Goal: Task Accomplishment & Management: Manage account settings

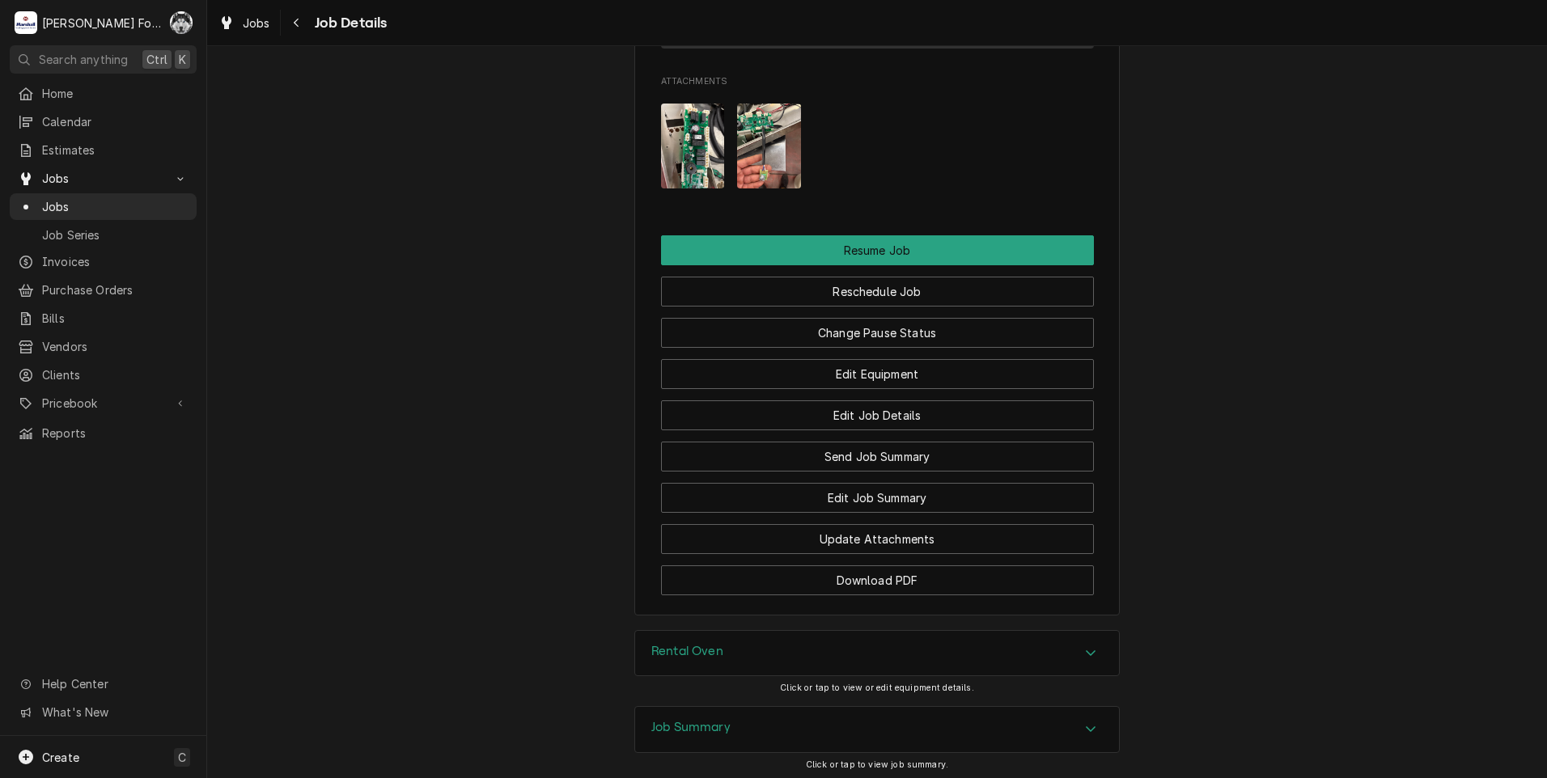
scroll to position [2153, 0]
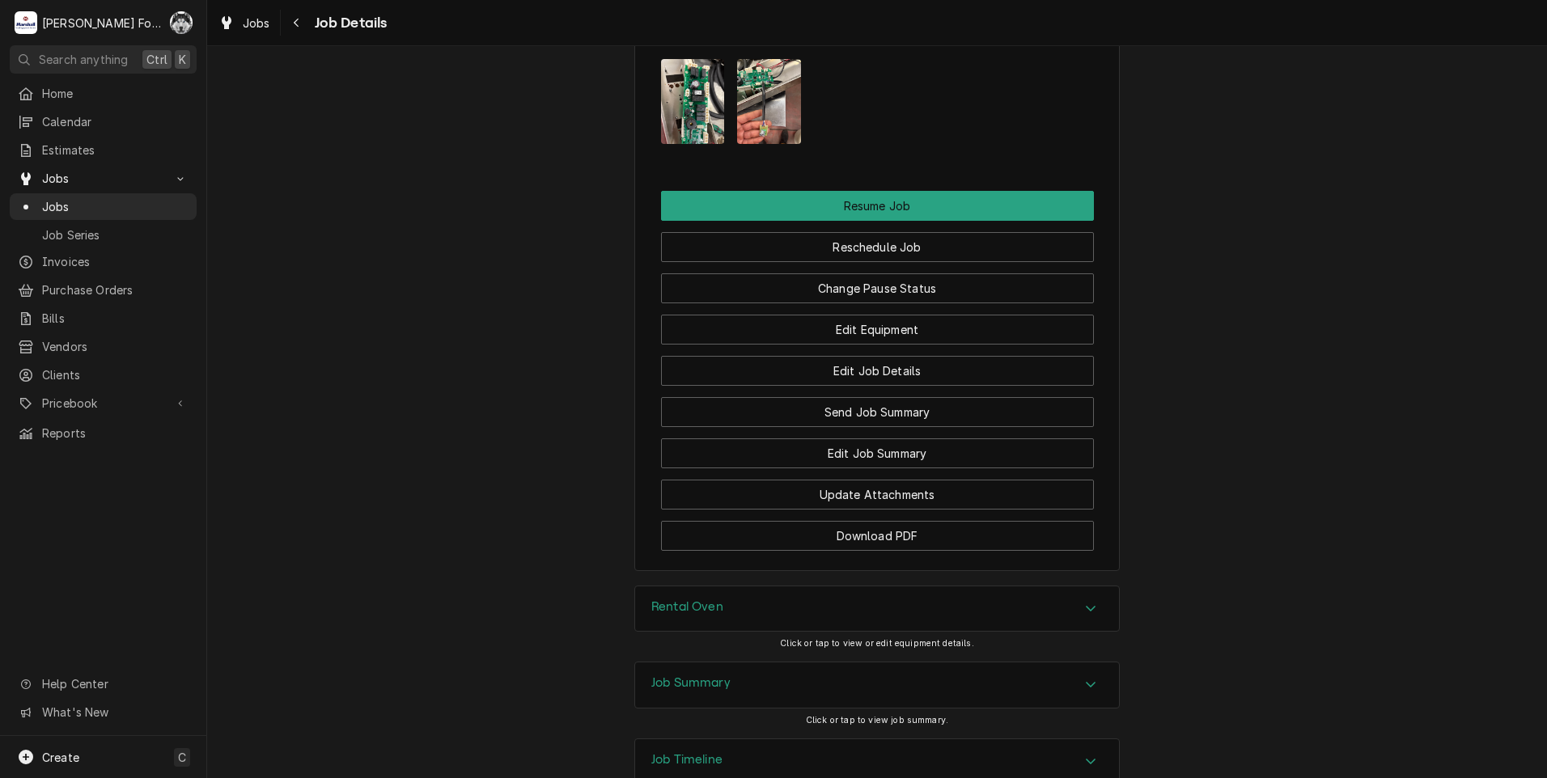
click at [730, 663] on div "Job Summary" at bounding box center [877, 685] width 484 height 45
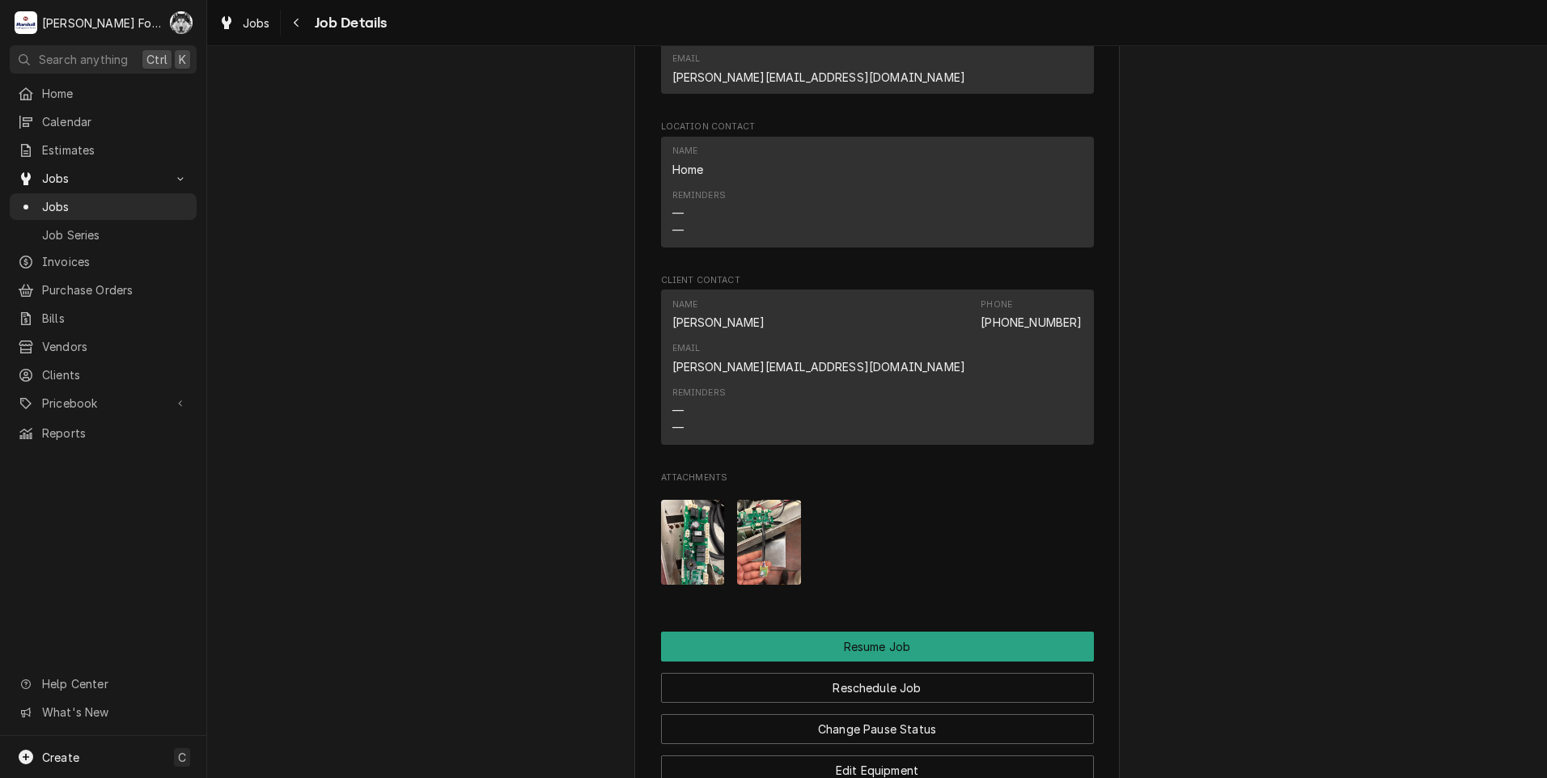
scroll to position [1941, 0]
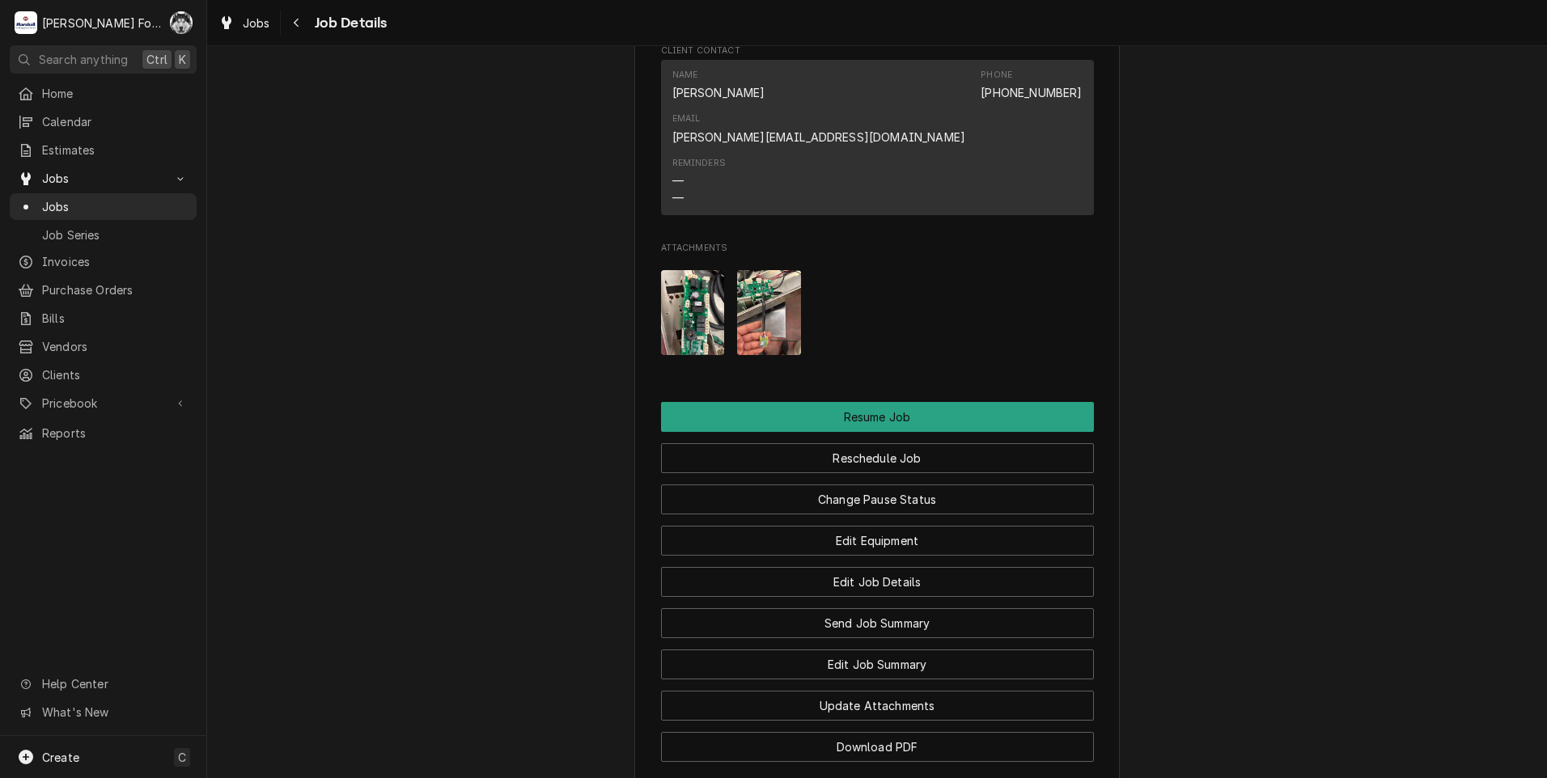
drag, startPoint x: 805, startPoint y: 708, endPoint x: 807, endPoint y: 675, distance: 33.3
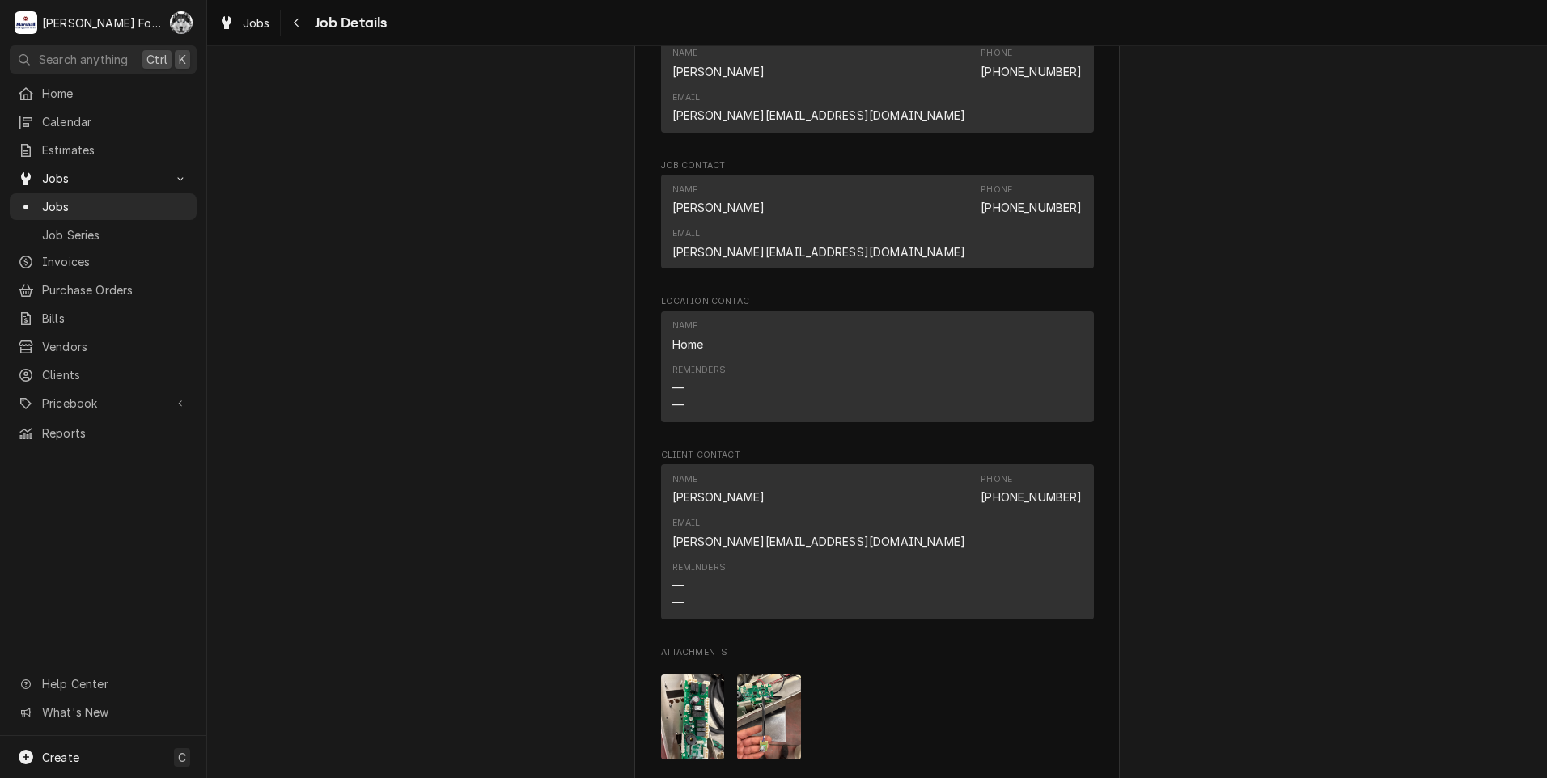
scroll to position [1618, 0]
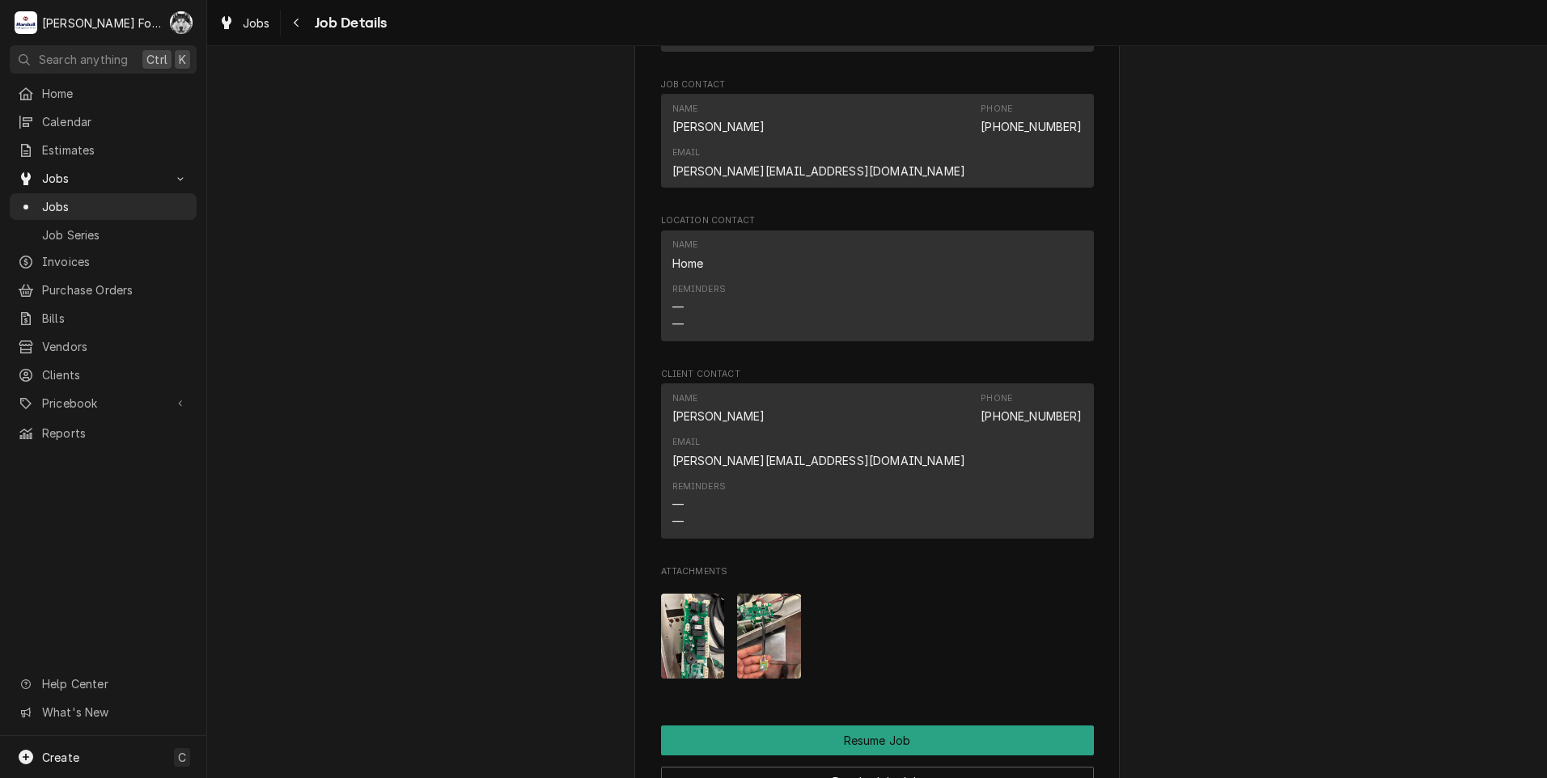
click at [743, 594] on img "Attachments" at bounding box center [769, 636] width 64 height 85
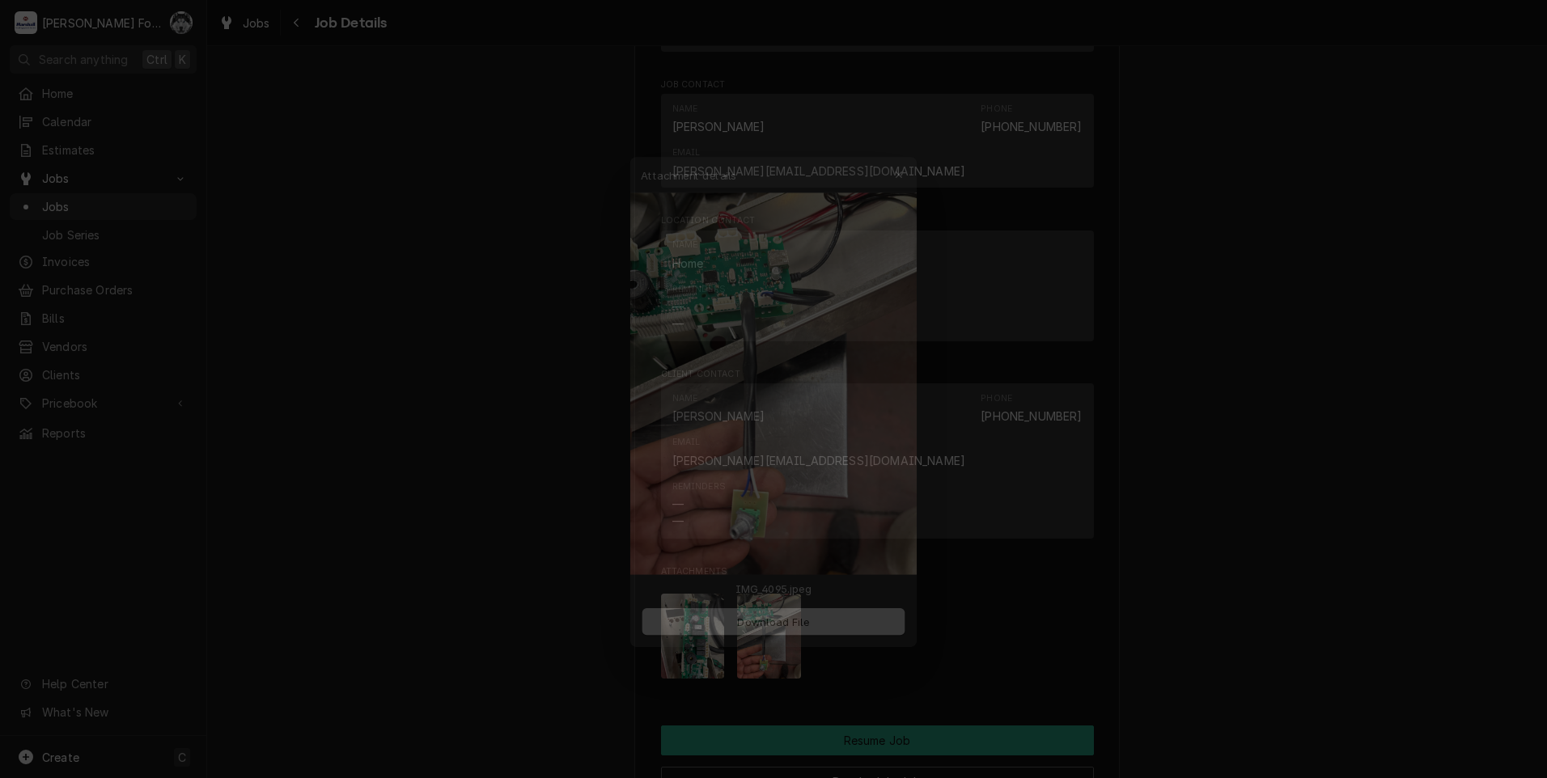
click at [1331, 434] on div at bounding box center [773, 389] width 1547 height 778
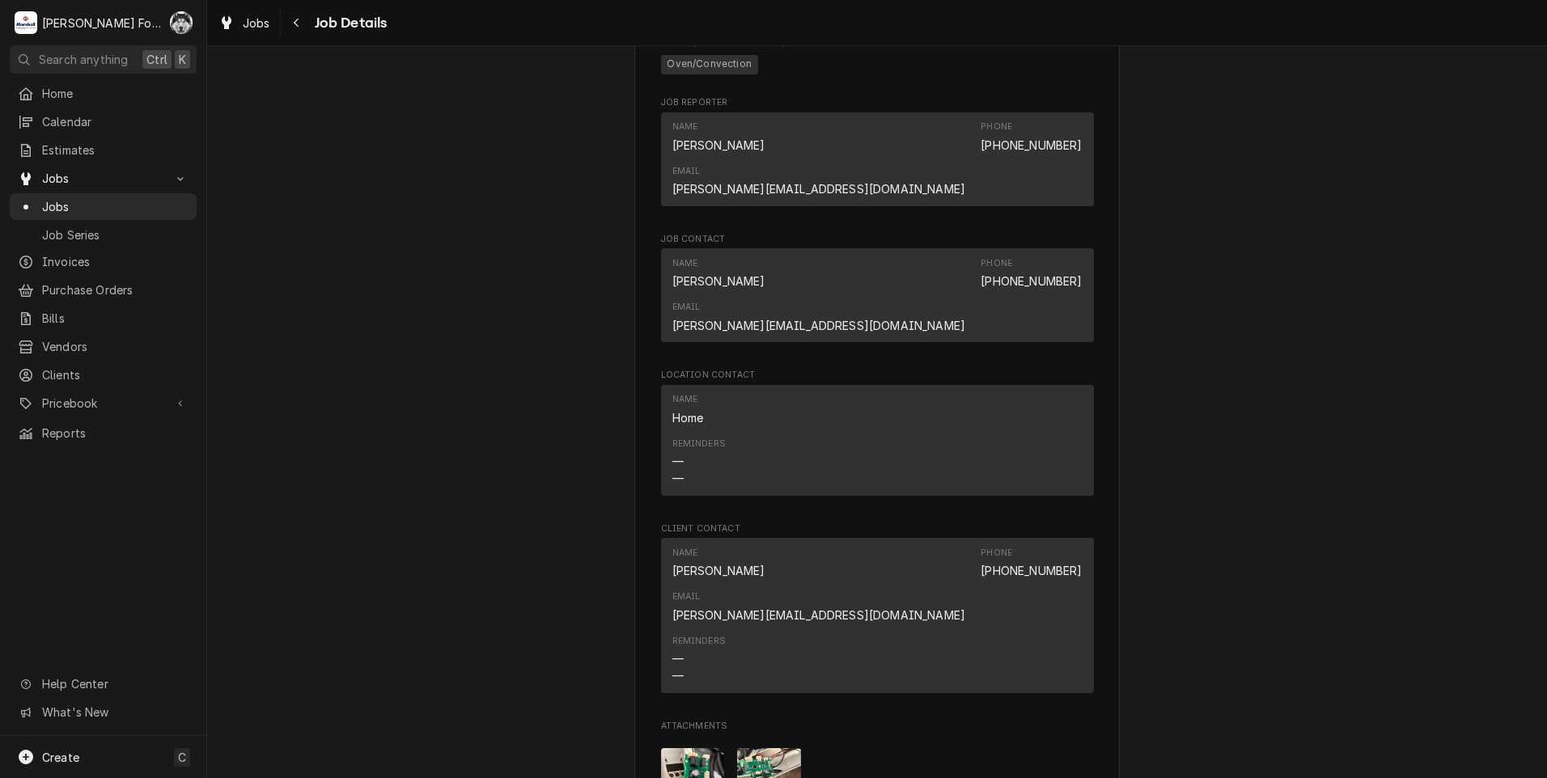
scroll to position [1435, 0]
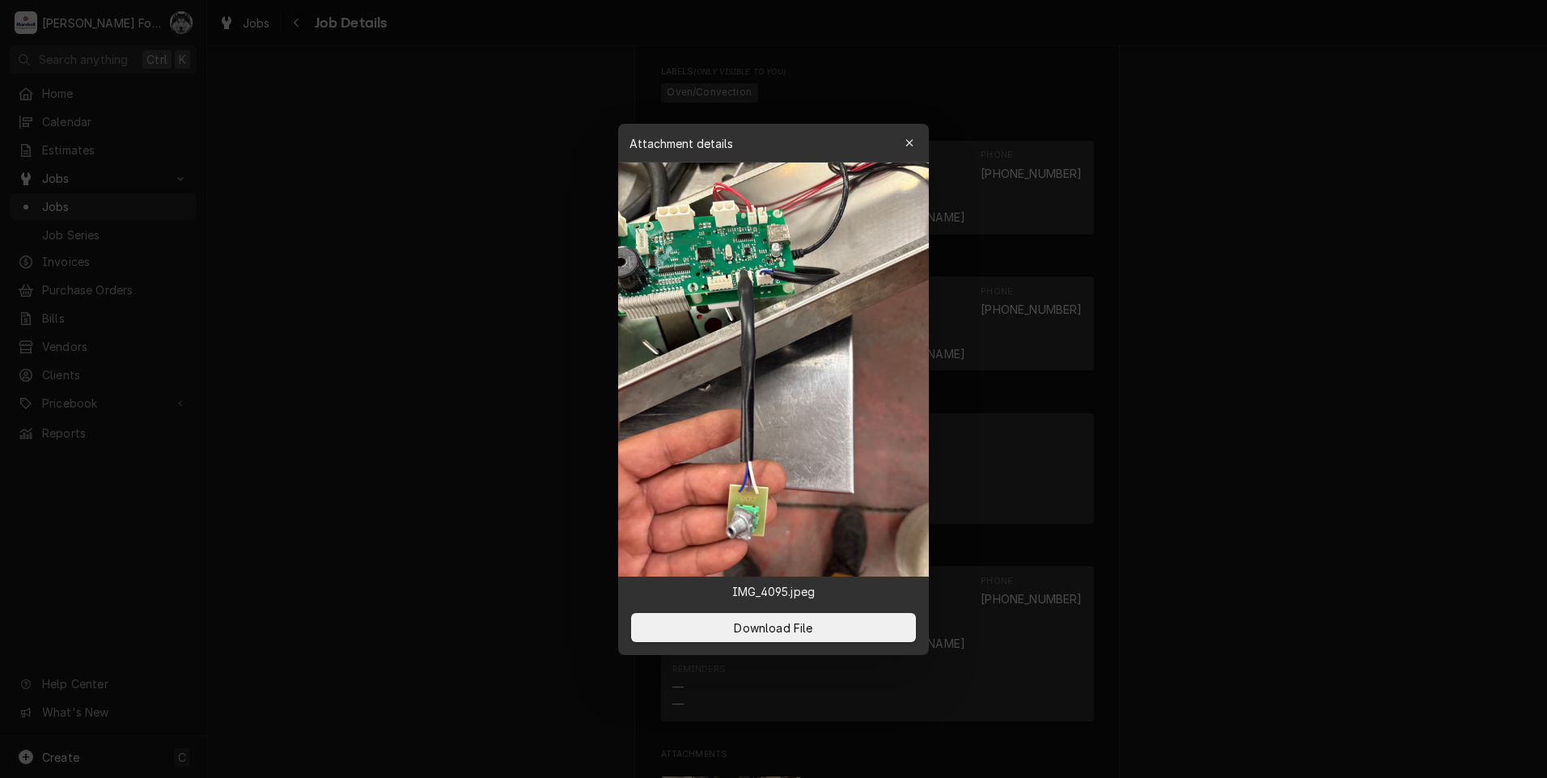
click at [442, 470] on div at bounding box center [773, 389] width 1547 height 778
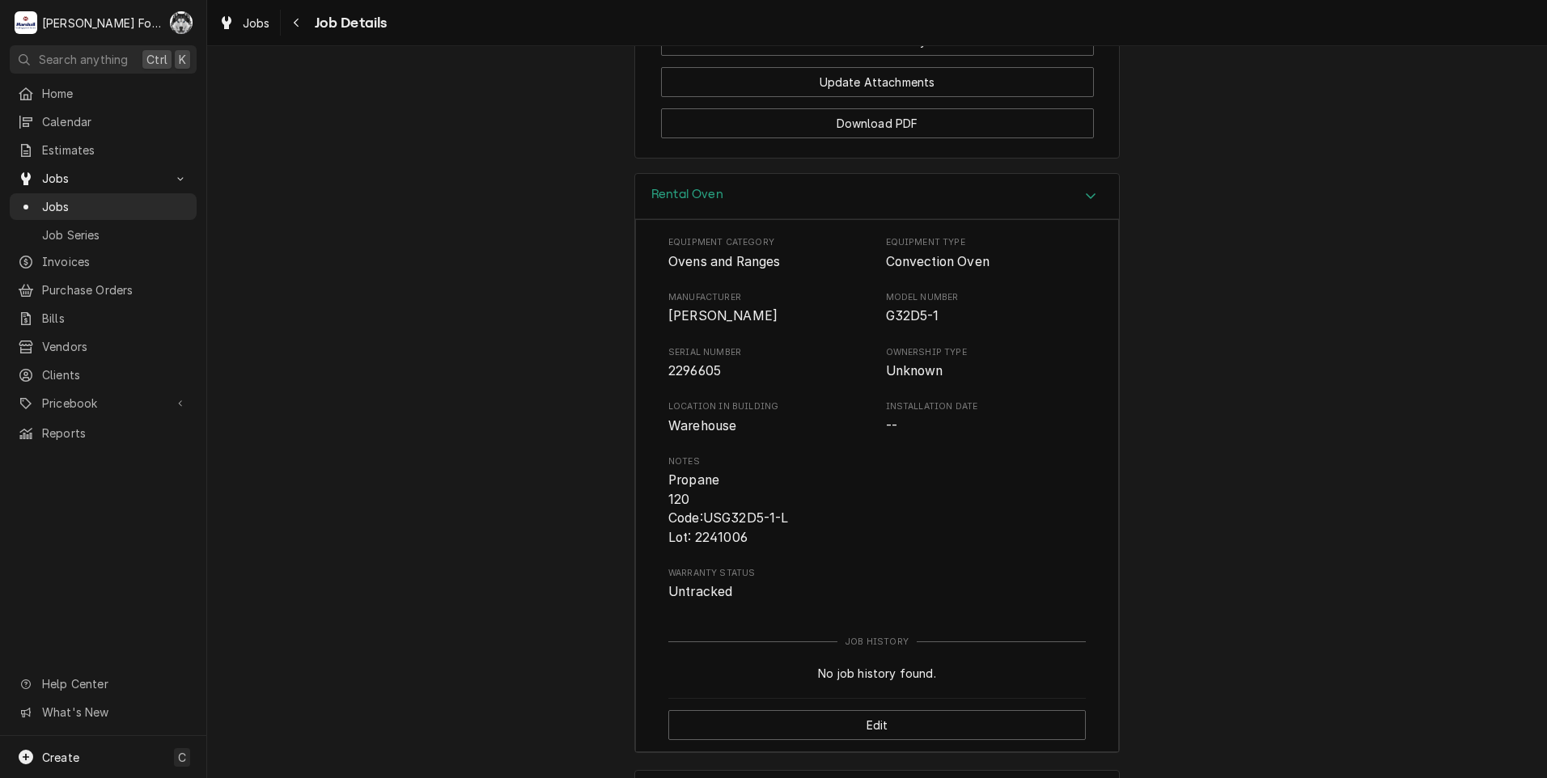
scroll to position [2163, 0]
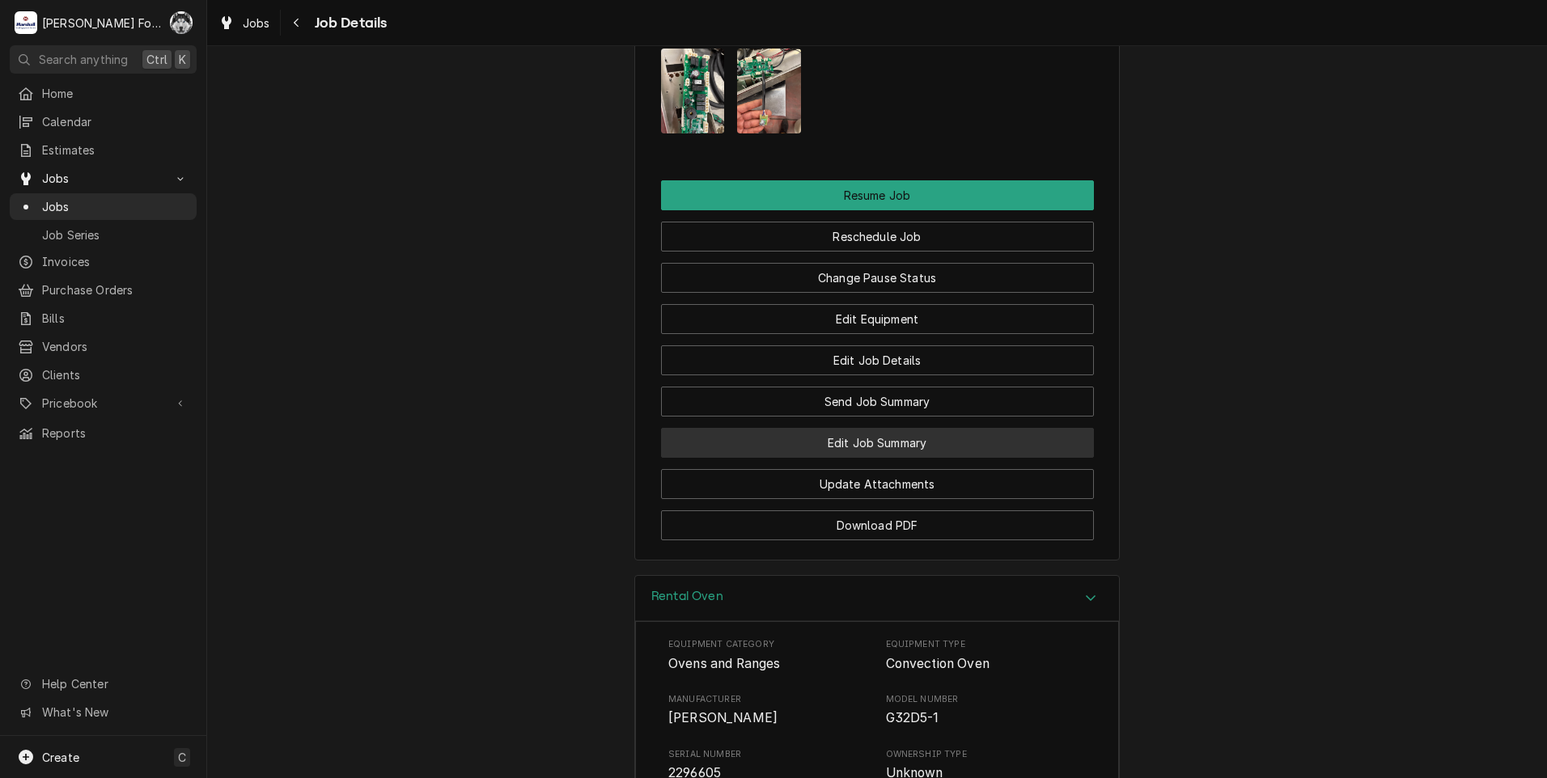
click at [877, 428] on button "Edit Job Summary" at bounding box center [877, 443] width 433 height 30
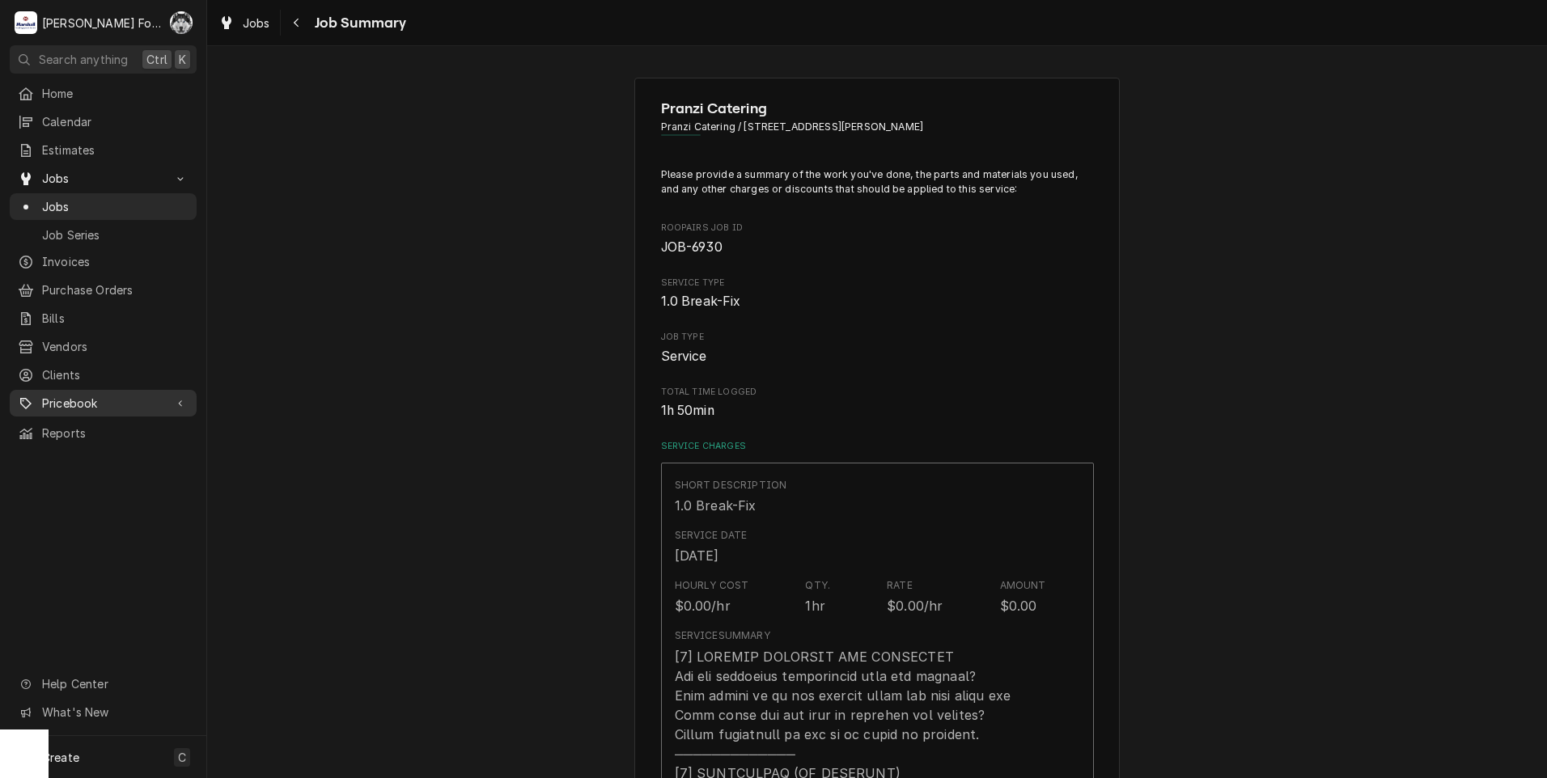
click at [97, 396] on span "Pricebook" at bounding box center [103, 403] width 122 height 17
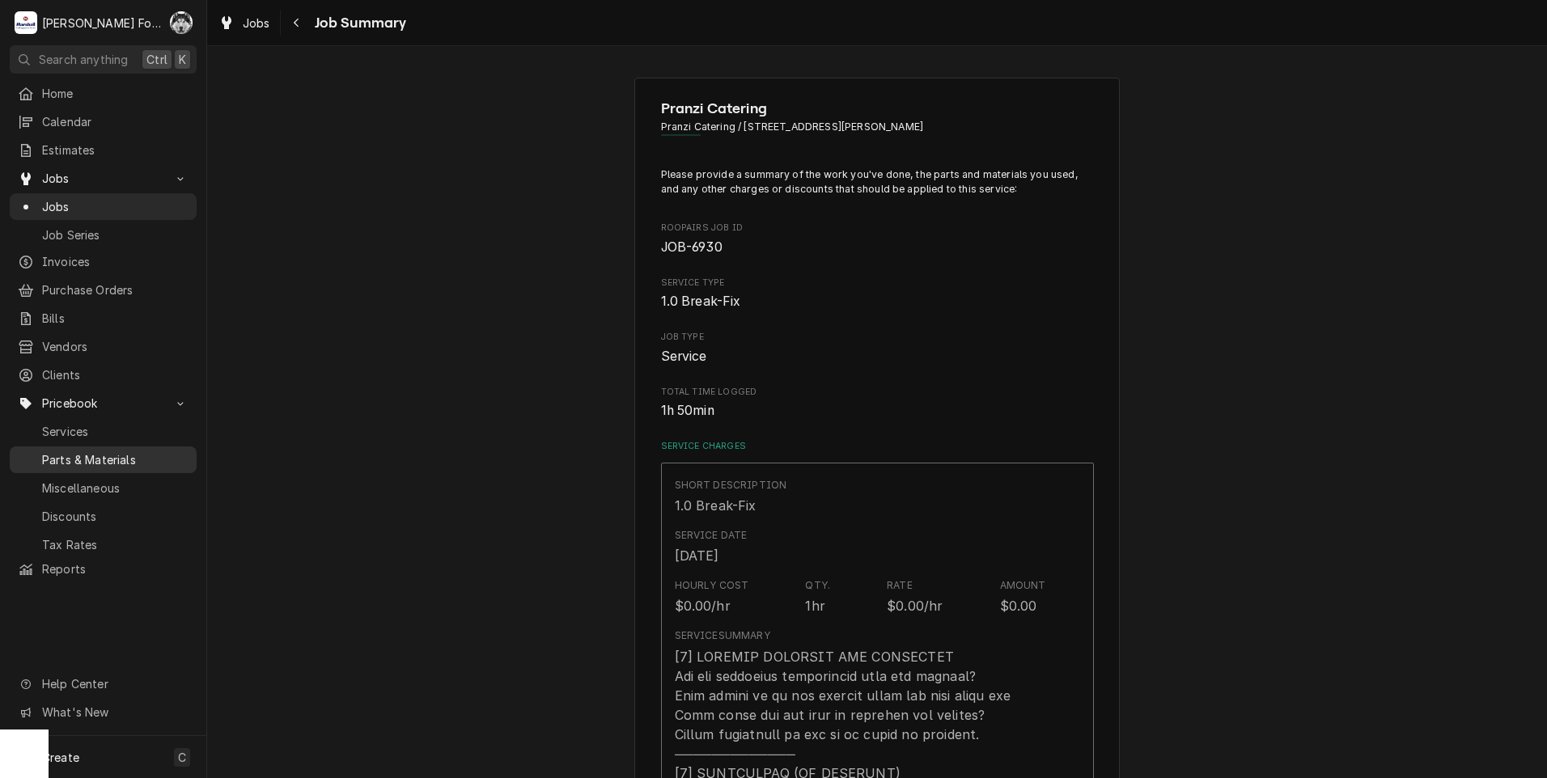
click at [84, 451] on span "Parts & Materials" at bounding box center [115, 459] width 146 height 17
click at [72, 451] on span "Parts & Materials" at bounding box center [115, 459] width 146 height 17
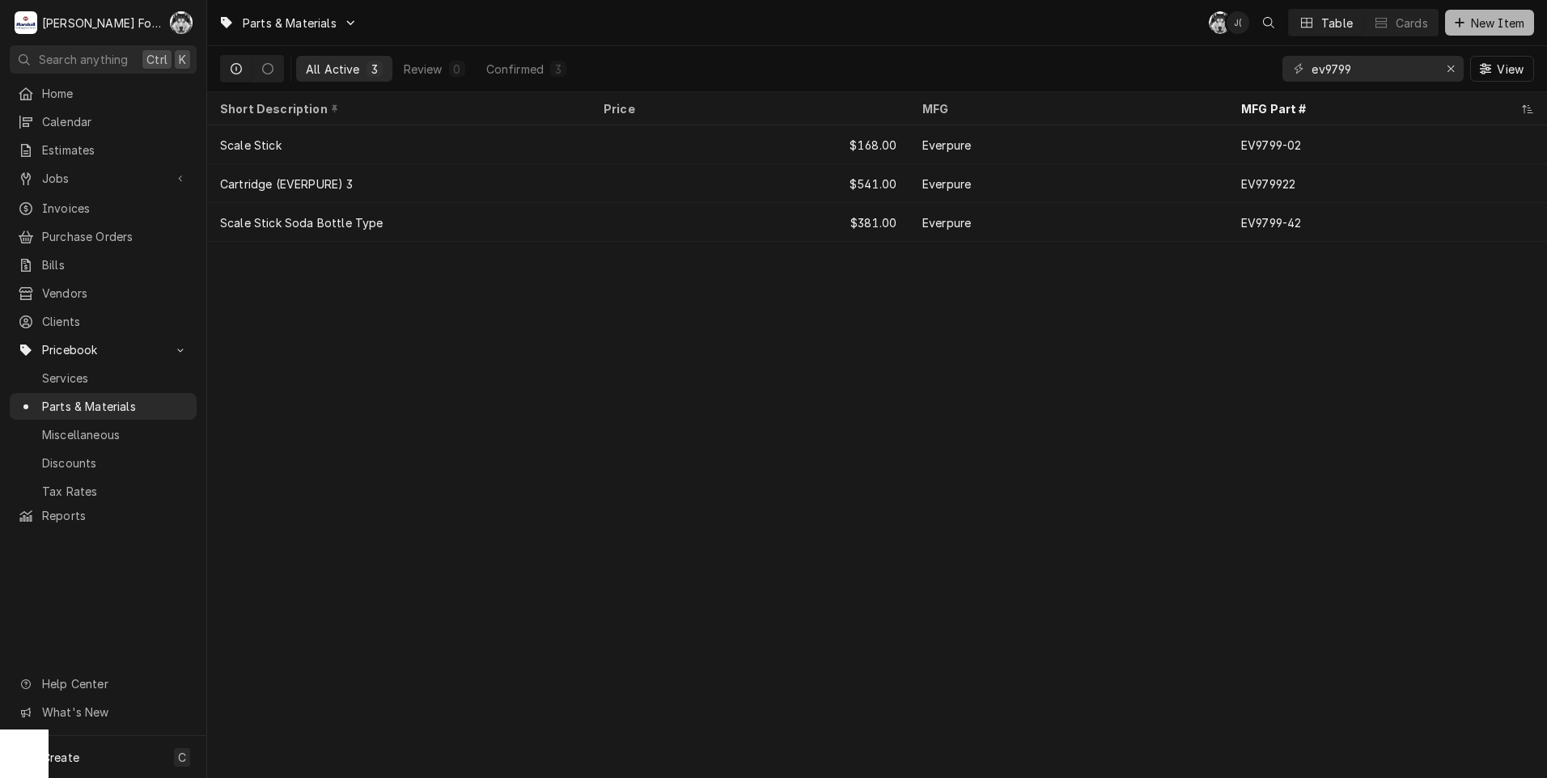
click at [1471, 23] on span "New Item" at bounding box center [1497, 23] width 60 height 17
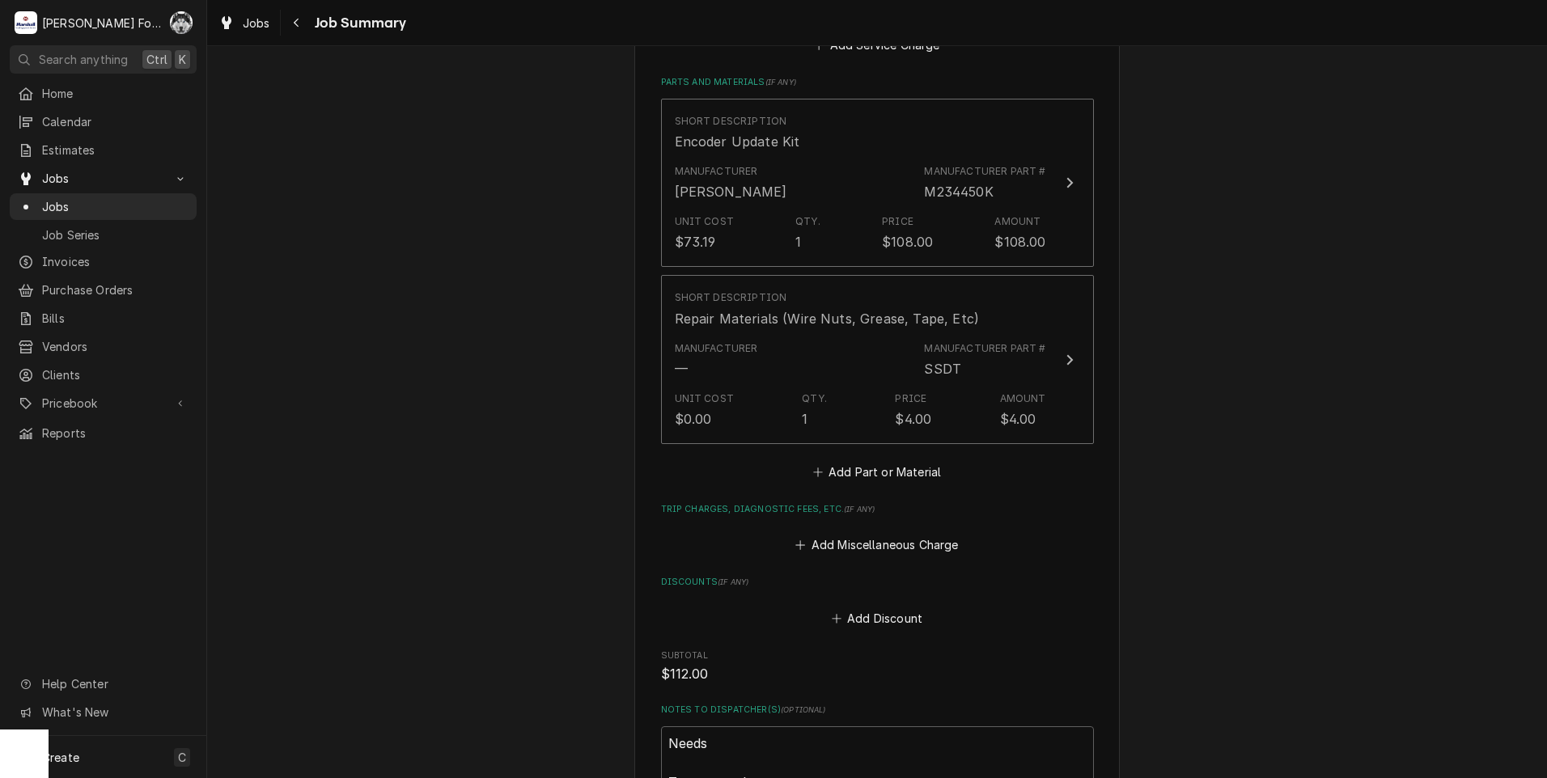
scroll to position [1456, 0]
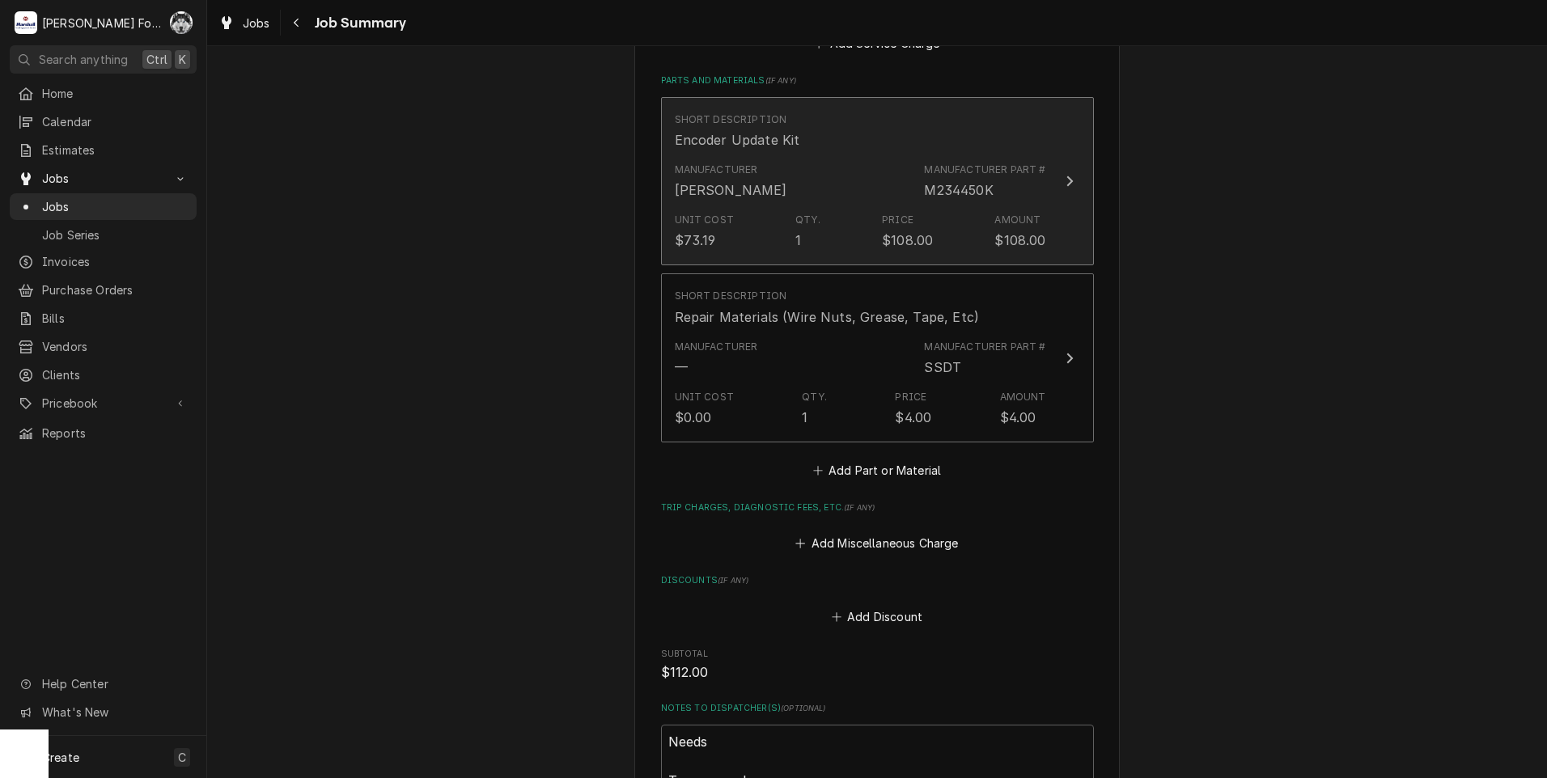
click at [823, 166] on div "Manufacturer Moffatt Manufacturer Part # M234450K" at bounding box center [860, 181] width 371 height 50
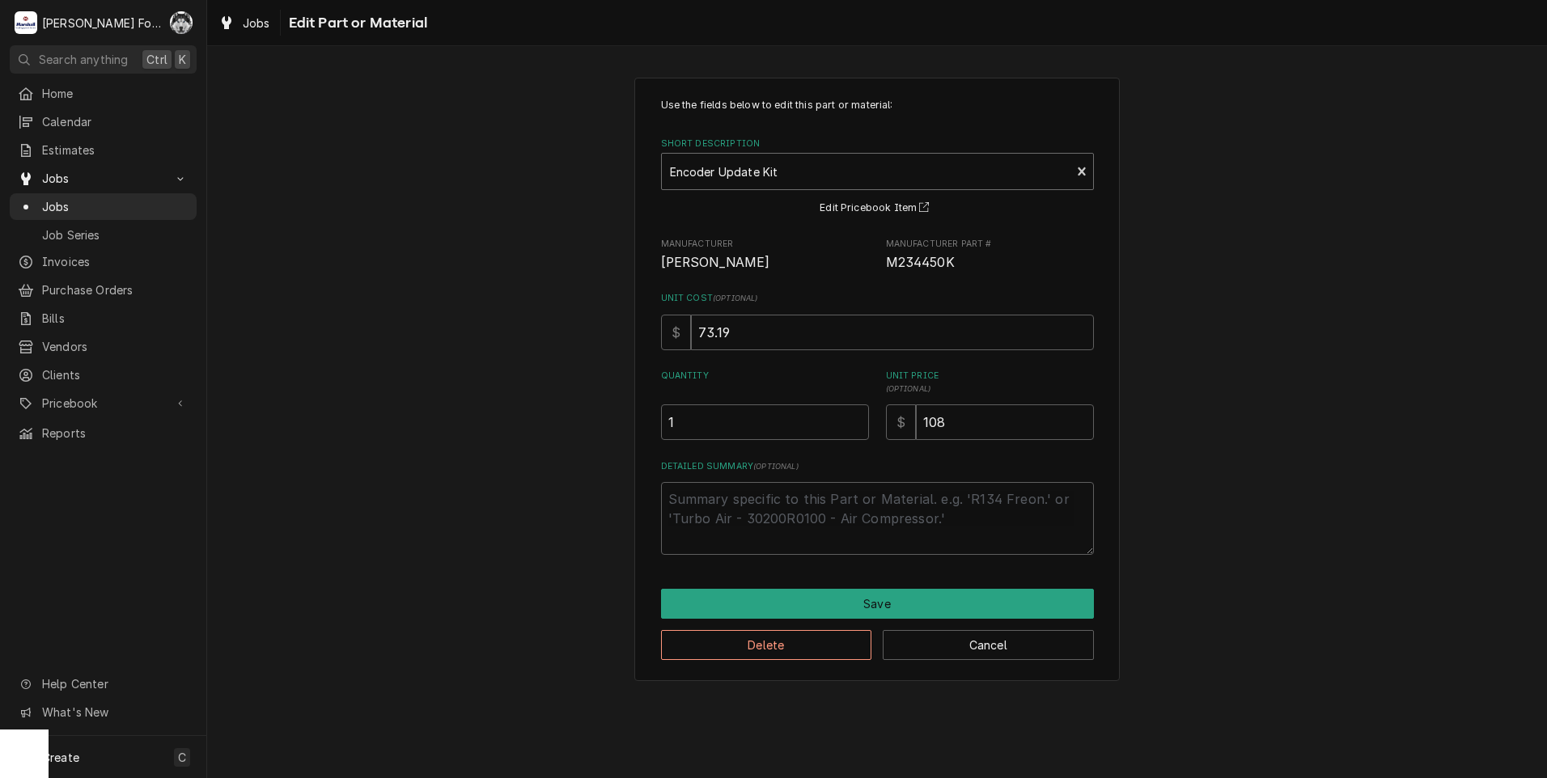
type textarea "x"
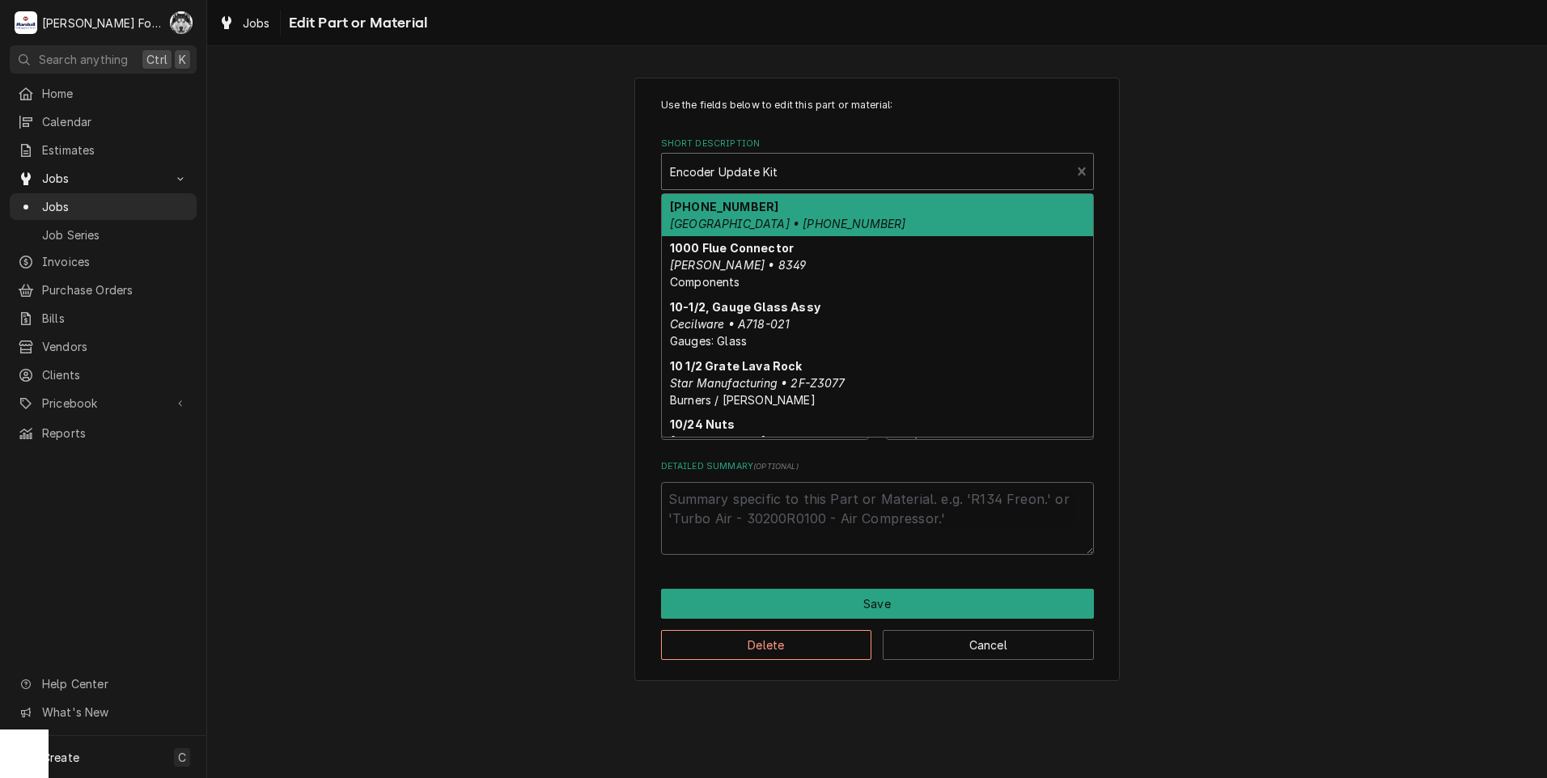
click at [780, 167] on div "Short Description" at bounding box center [866, 171] width 393 height 29
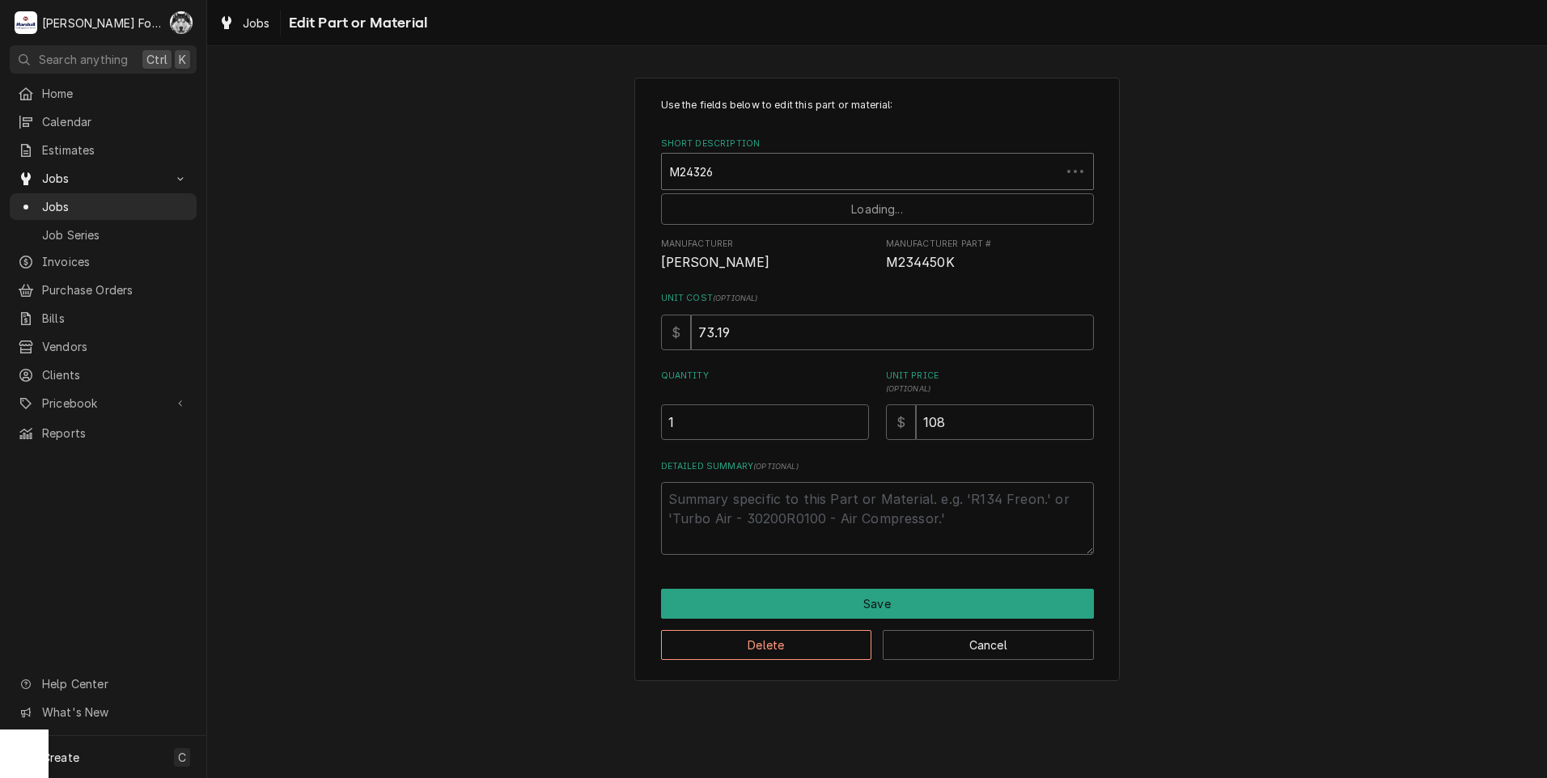
type input "M243260"
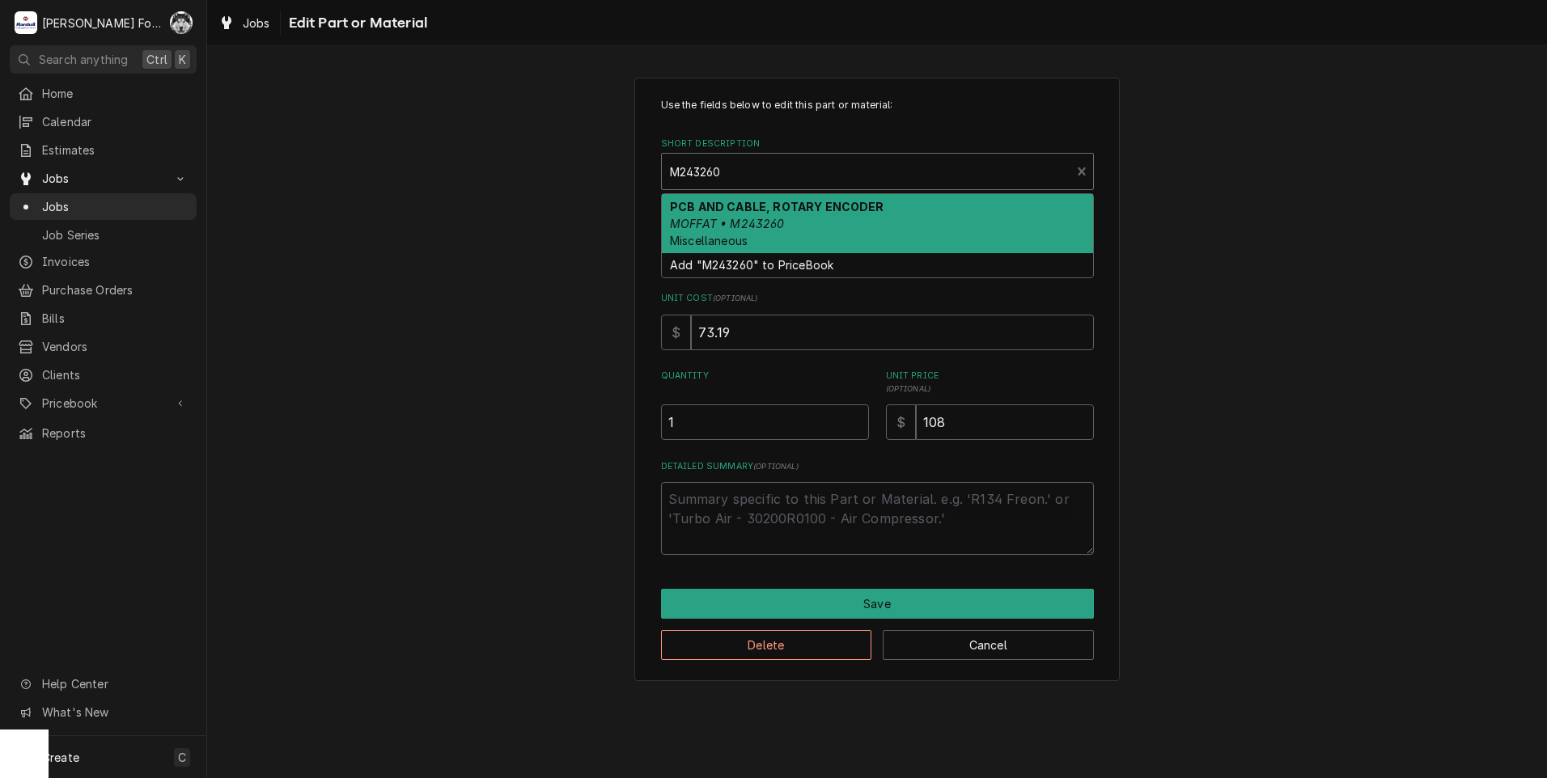
click at [770, 222] on em "MOFFAT • M243260" at bounding box center [727, 224] width 115 height 14
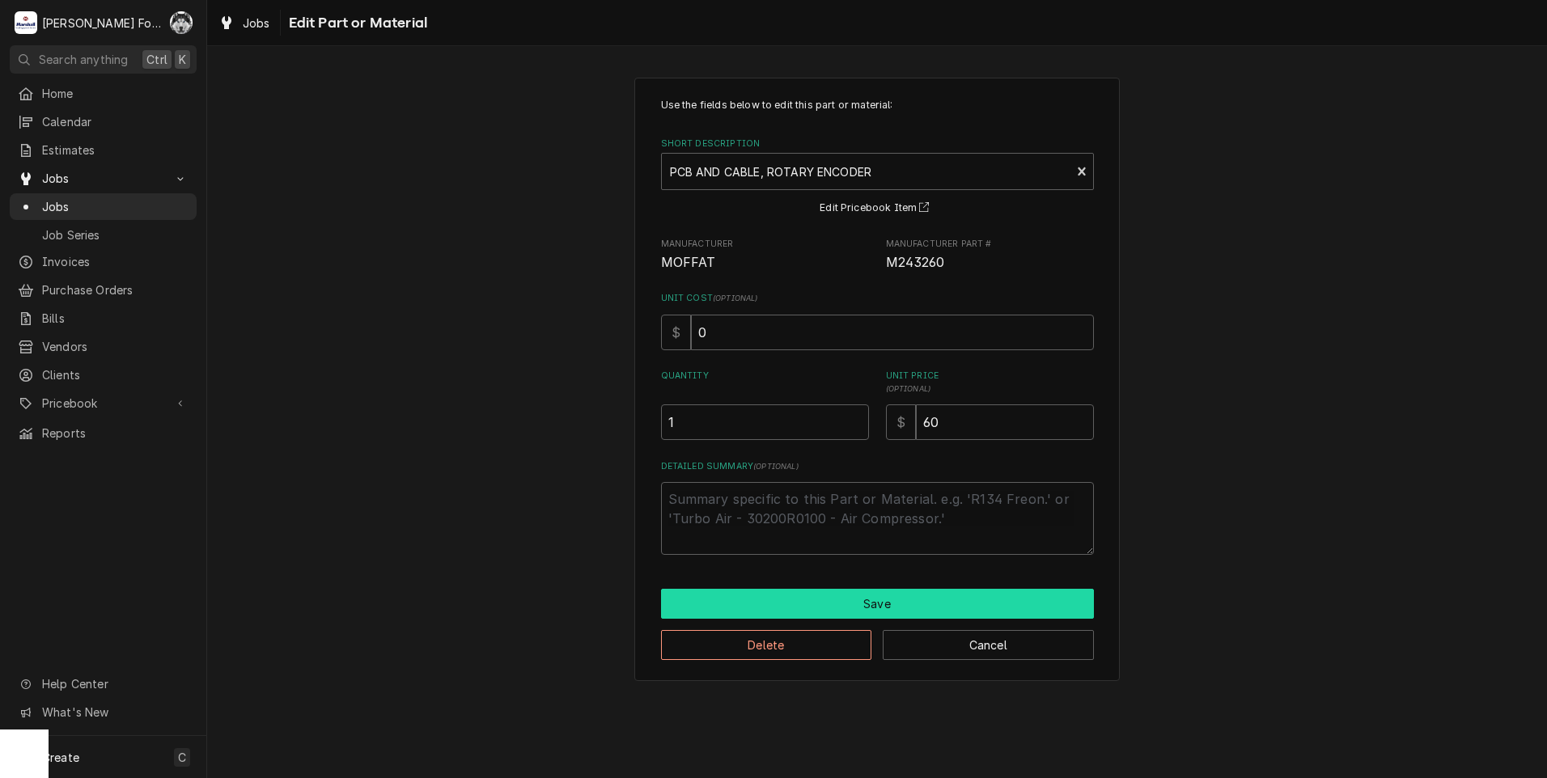
click at [858, 592] on button "Save" at bounding box center [877, 604] width 433 height 30
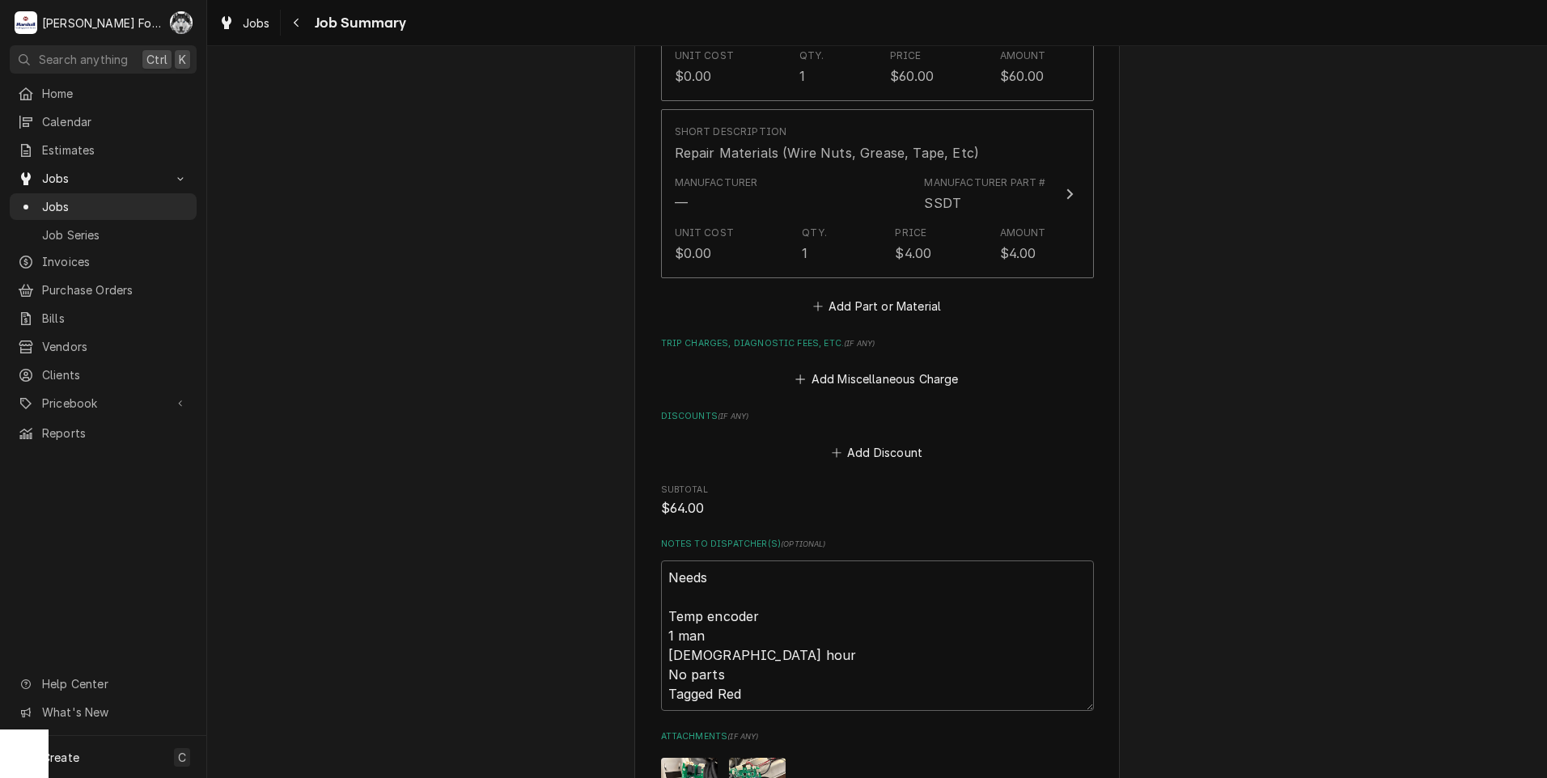
scroll to position [1937, 0]
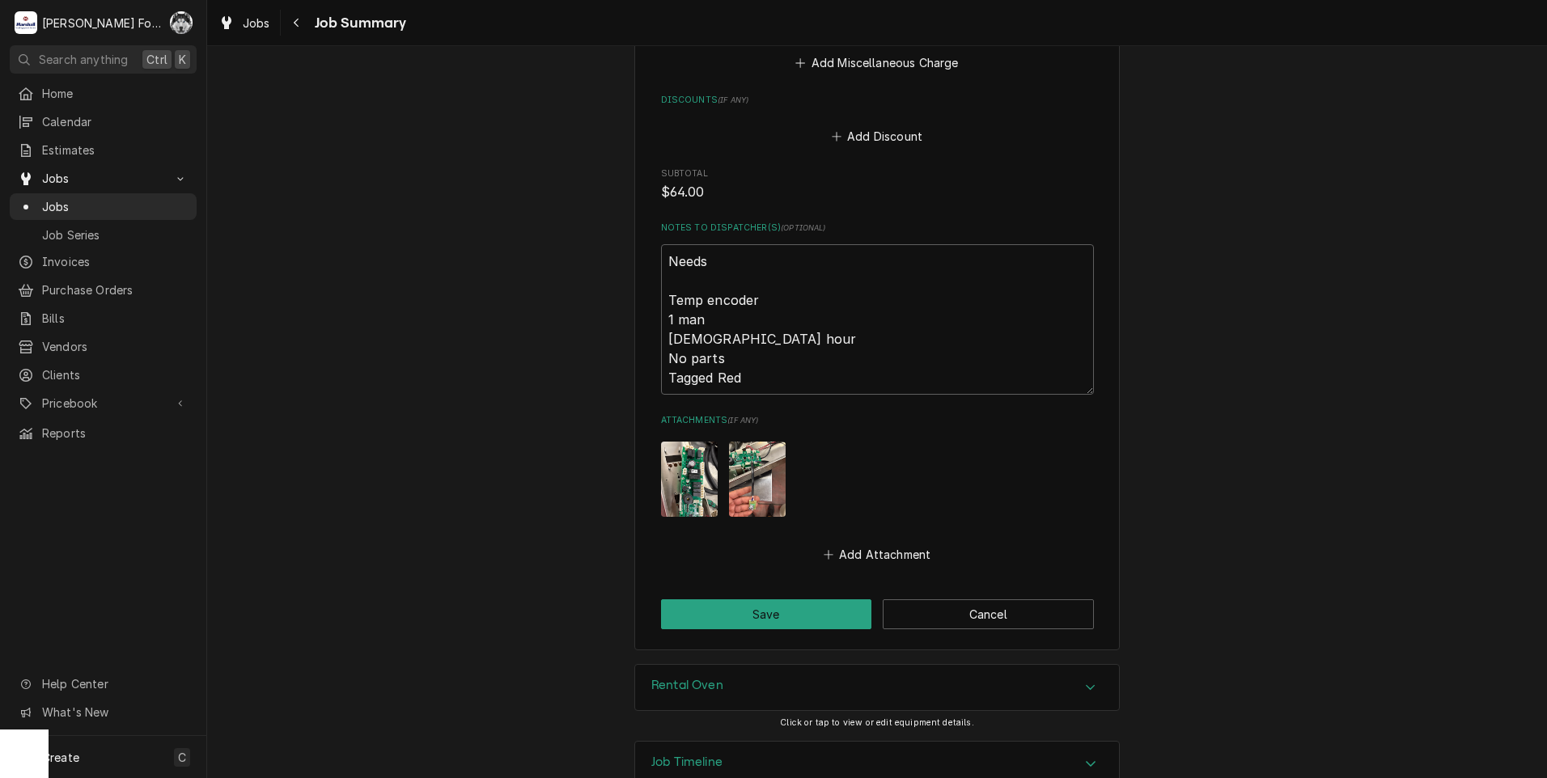
click at [744, 599] on button "Save" at bounding box center [766, 614] width 211 height 30
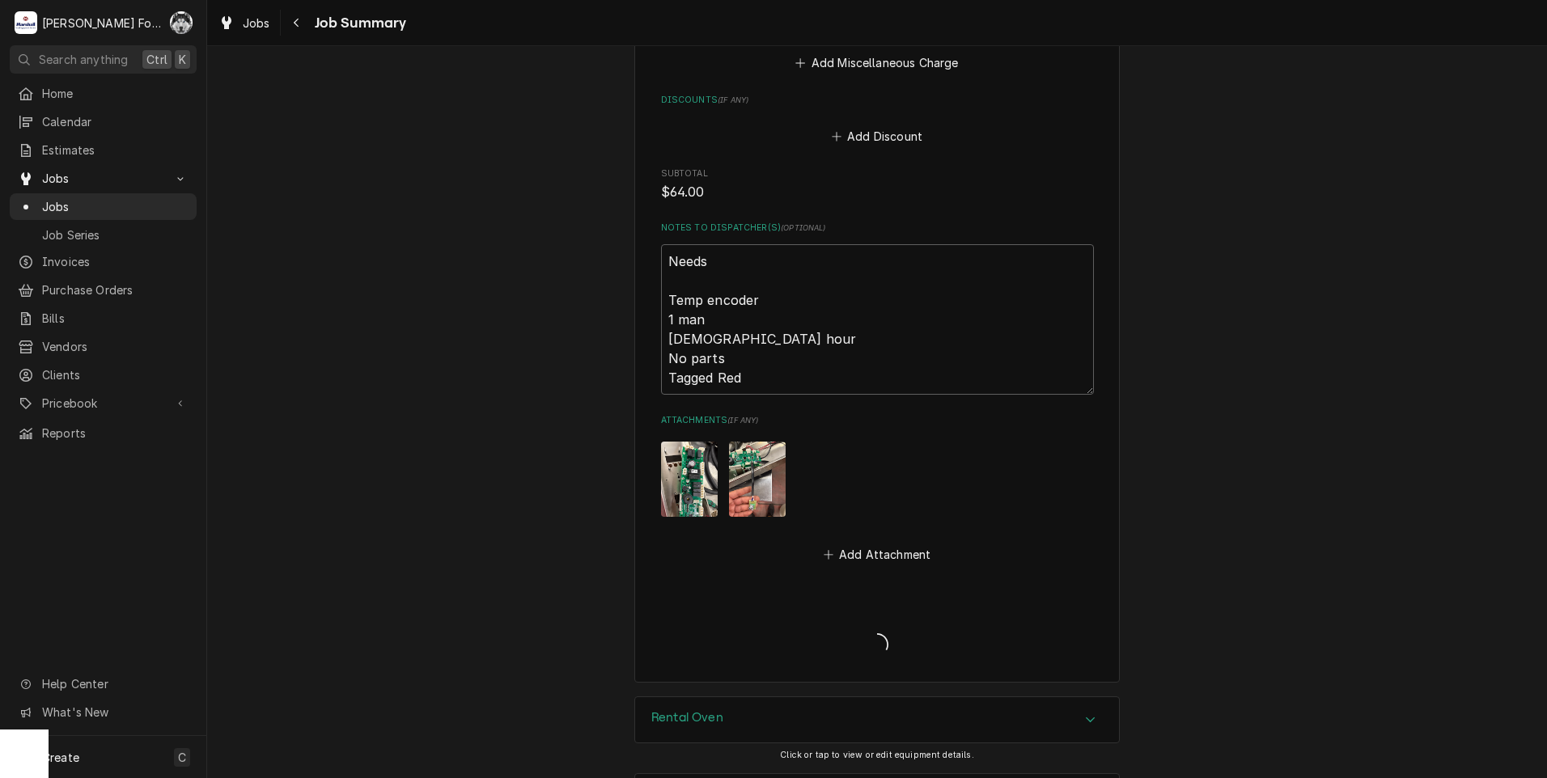
type textarea "x"
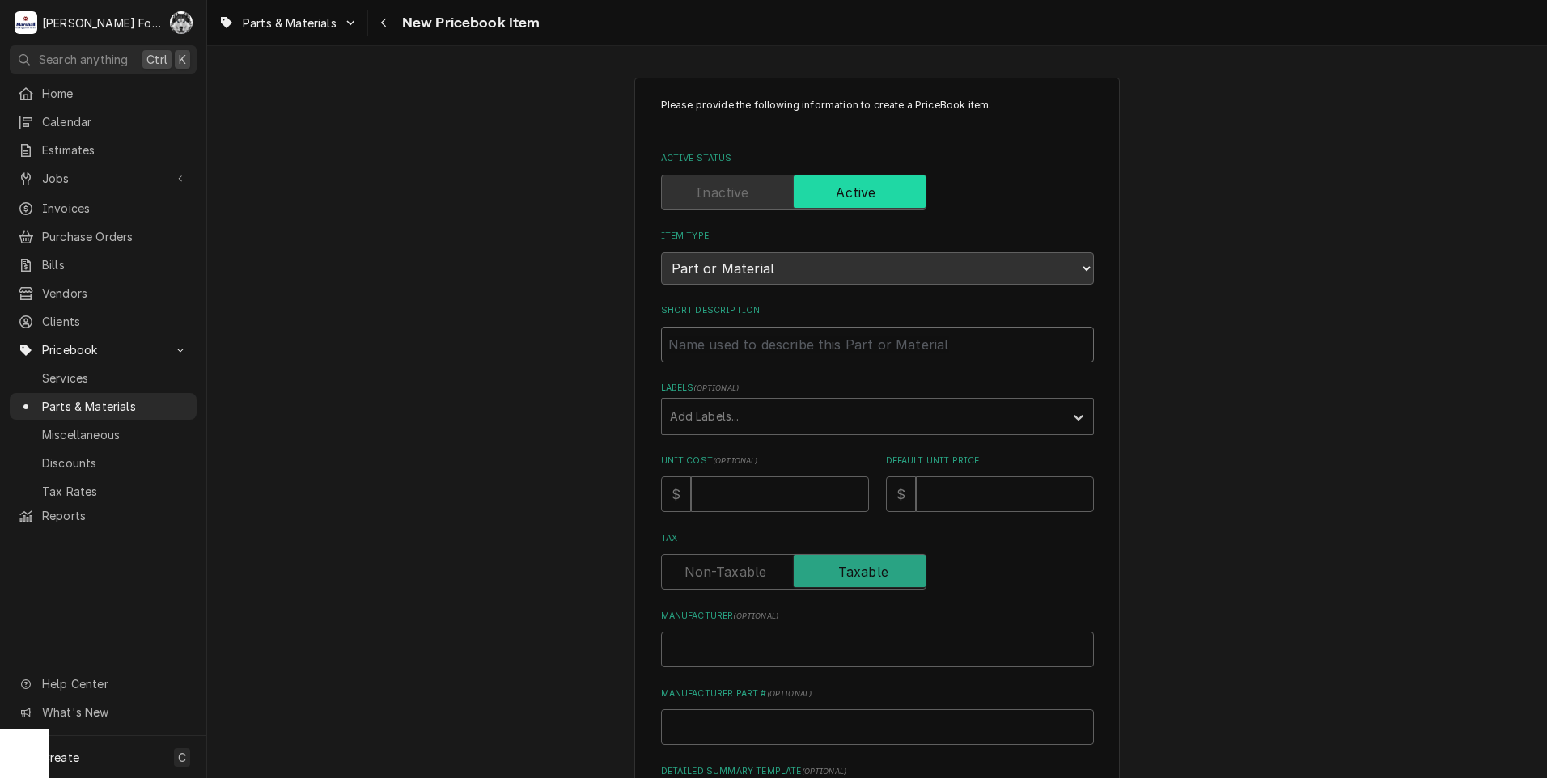
click at [753, 343] on input "Short Description" at bounding box center [877, 345] width 433 height 36
type textarea "x"
type input "P"
type textarea "x"
type input "PC"
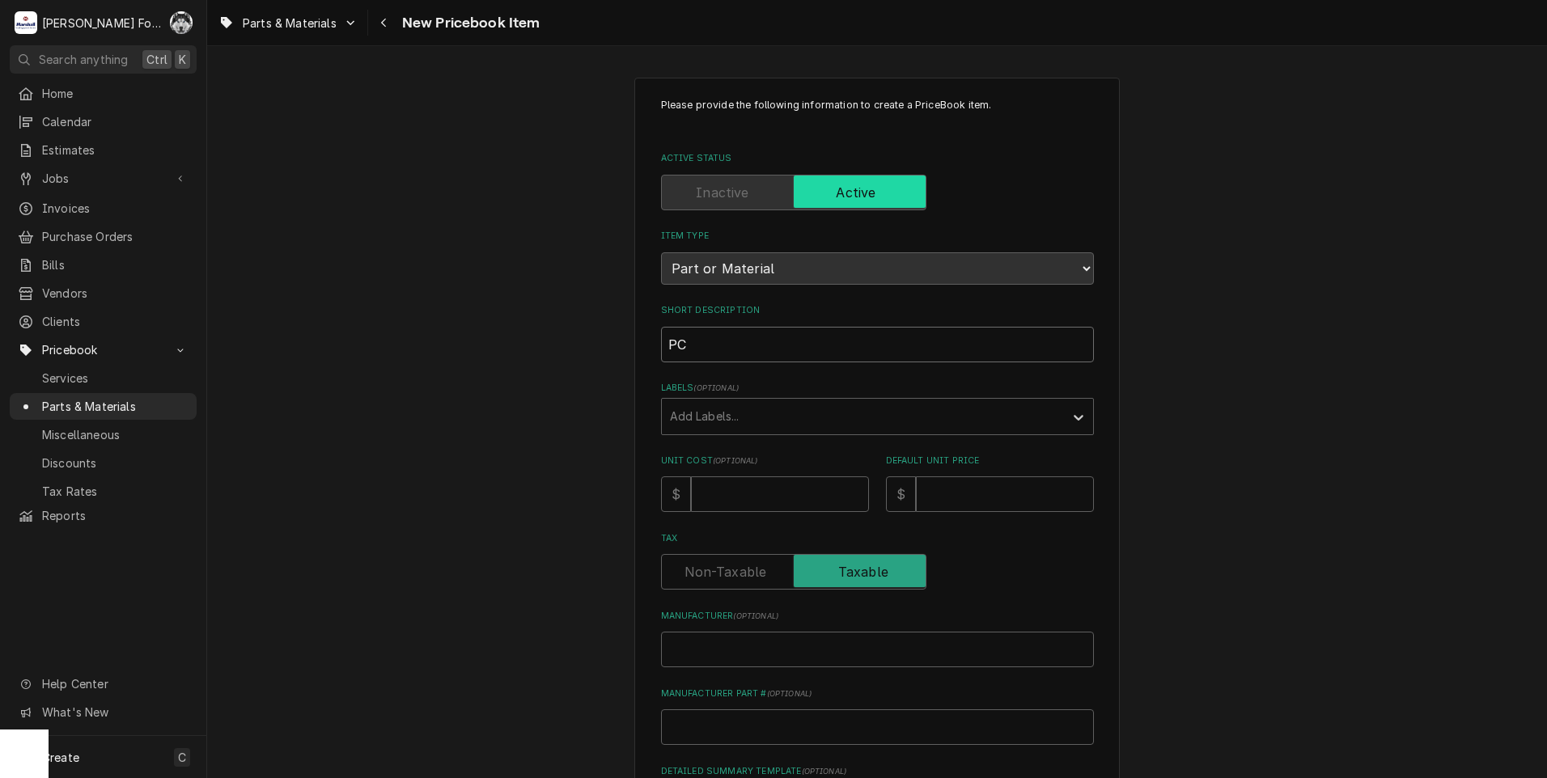
type textarea "x"
type input "PCB"
type textarea "x"
type input "PCB"
type textarea "x"
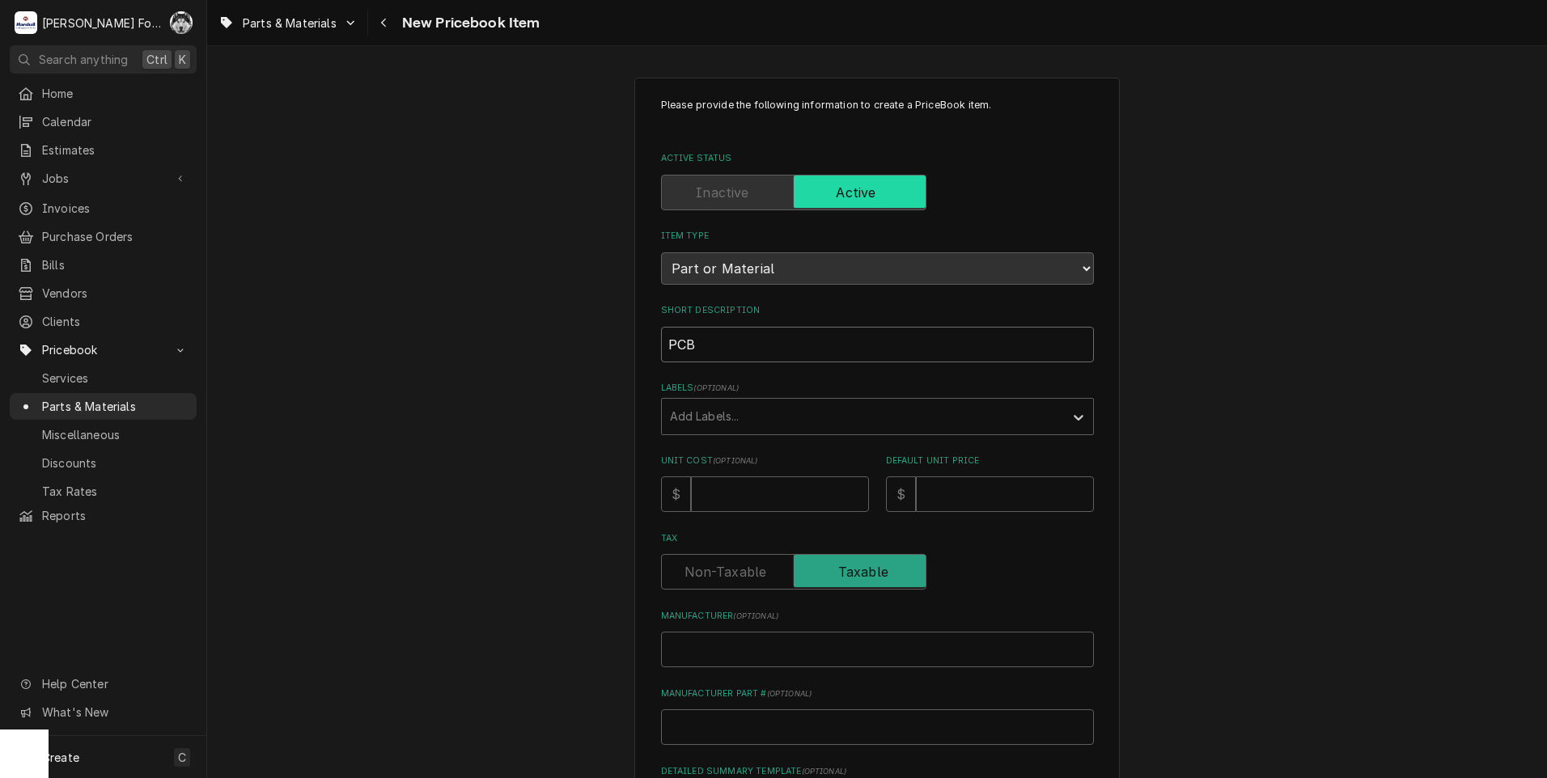
type input "PCB A"
type textarea "x"
type input "PCB AN"
type textarea "x"
type input "PCB AND"
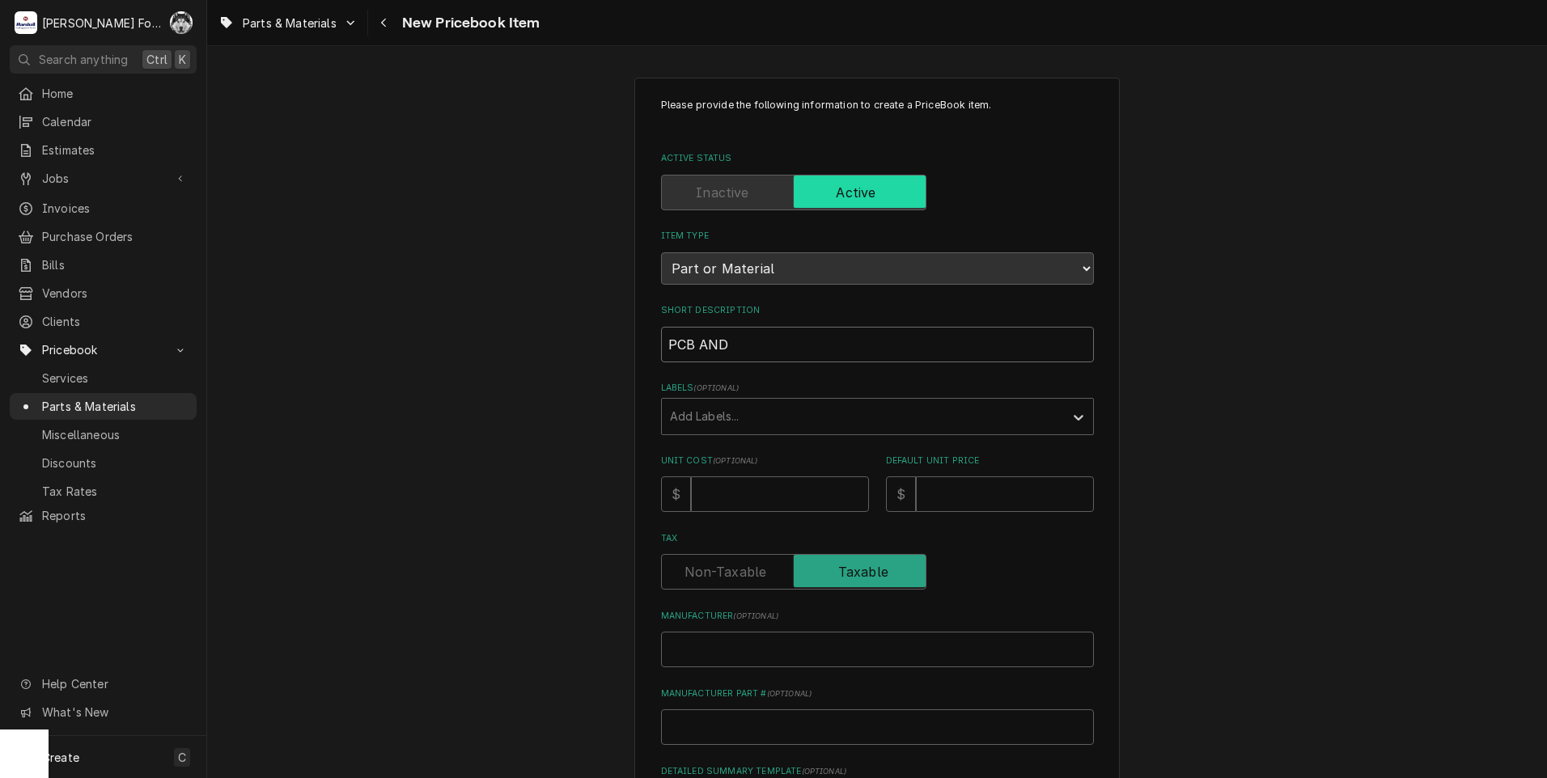
type textarea "x"
type input "PCB AND"
type textarea "x"
type input "PCB AND C"
type textarea "x"
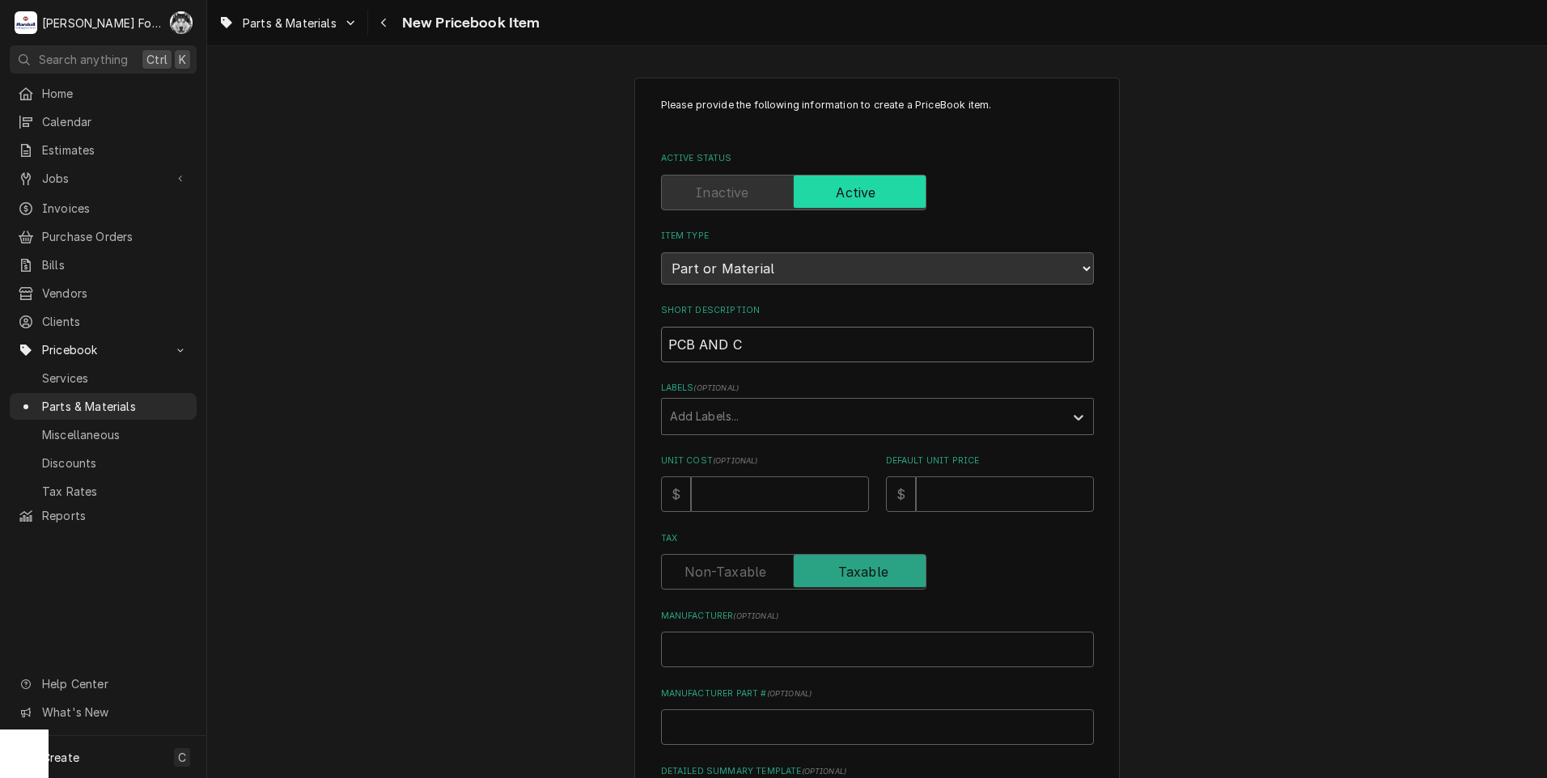
type input "PCB AND CA"
type textarea "x"
type input "PCB AND CAB"
type textarea "x"
type input "PCB AND CABL"
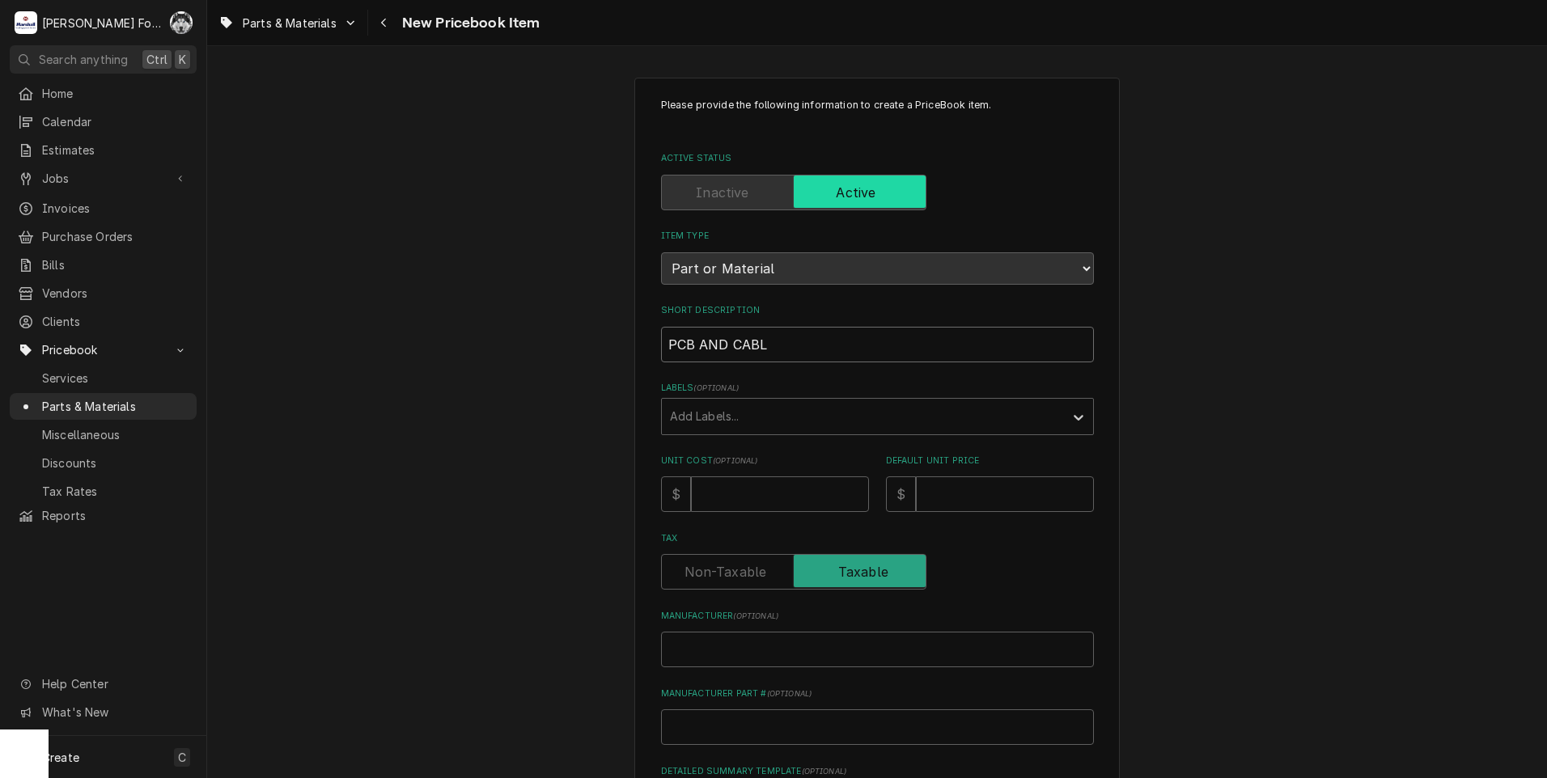
type textarea "x"
type input "PCB AND CABLE"
type textarea "x"
type input "PCB AND CABLE,"
type textarea "x"
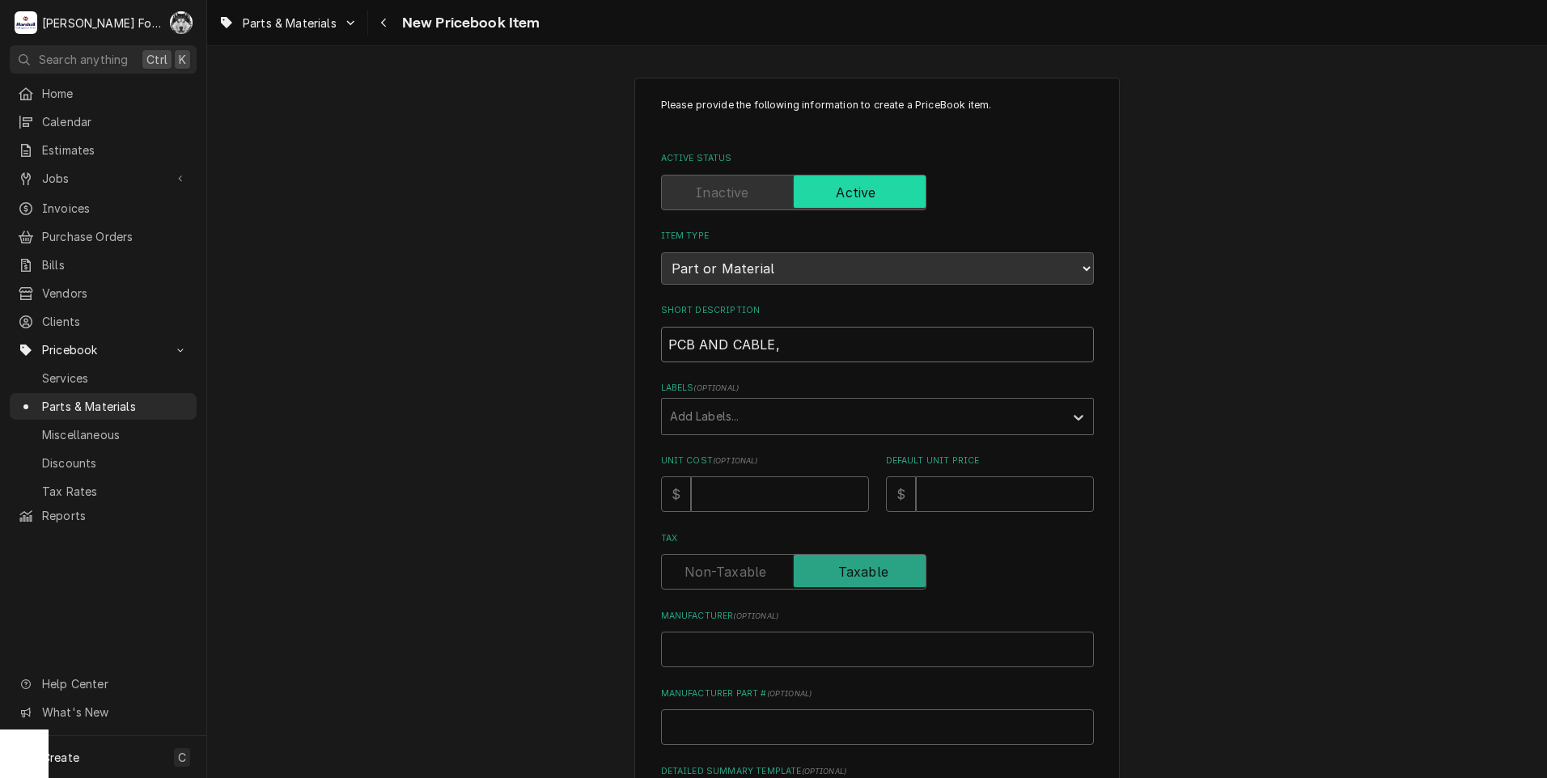
type input "PCB AND CABLE,"
type textarea "x"
type input "PCB AND CABLE, R"
type textarea "x"
type input "PCB AND CABLE, RO"
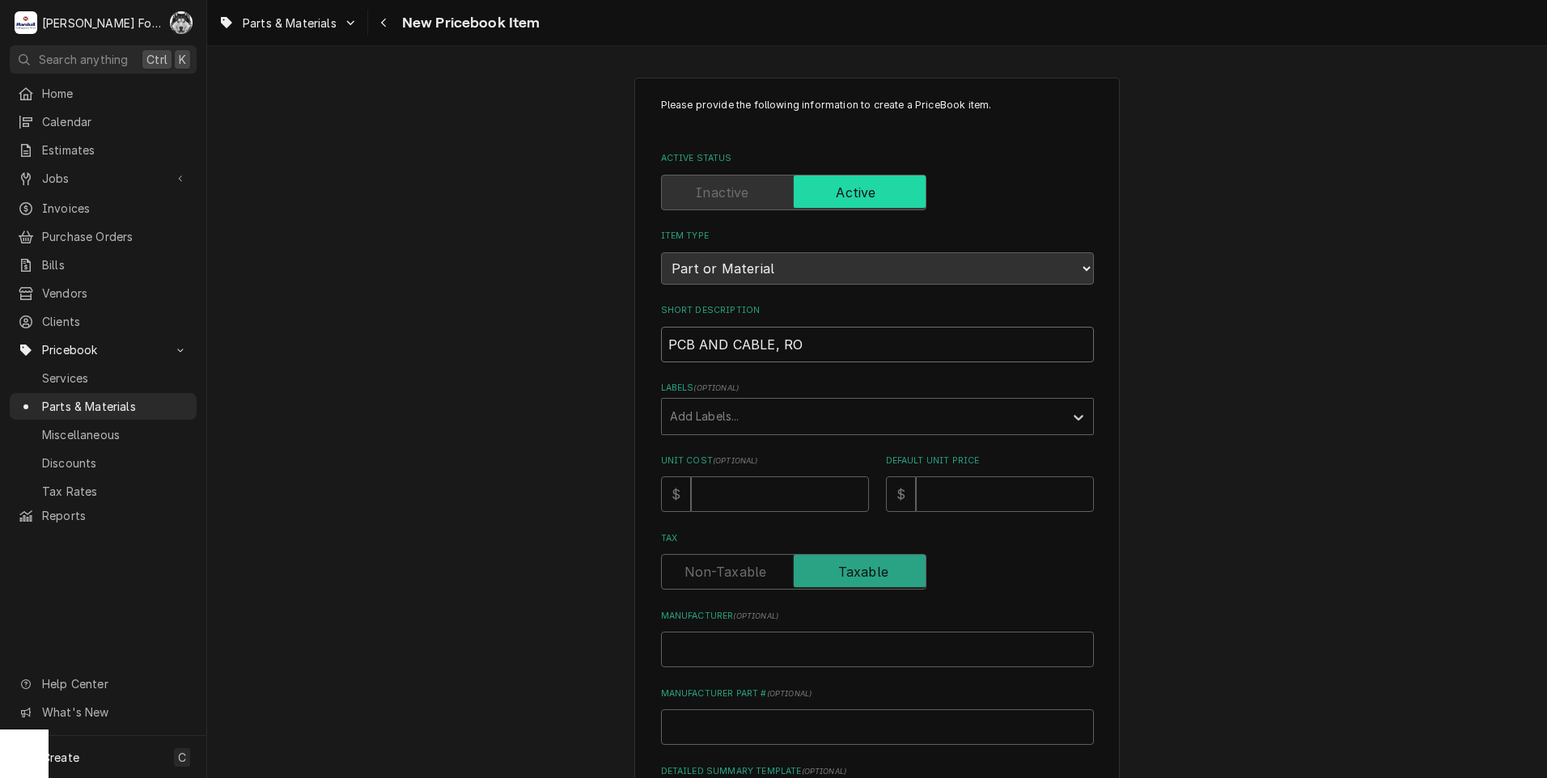
type textarea "x"
type input "PCB AND CABLE, ROT"
type textarea "x"
type input "PCB AND CABLE, ROTA"
type textarea "x"
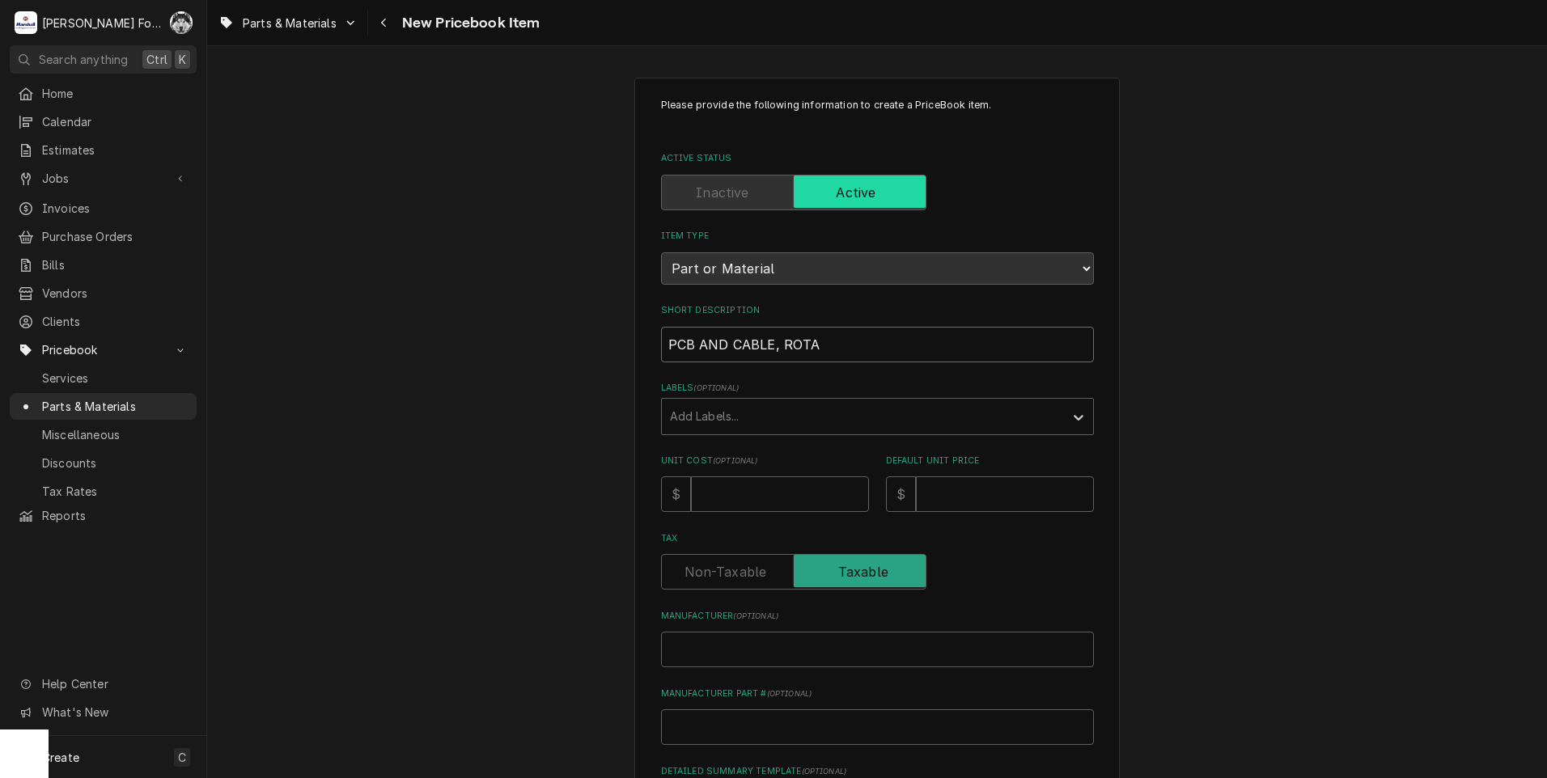
type input "PCB AND CABLE, ROTAR"
type textarea "x"
type input "PCB AND CABLE, ROTARY"
type textarea "x"
type input "PCB AND CABLE, ROTARY"
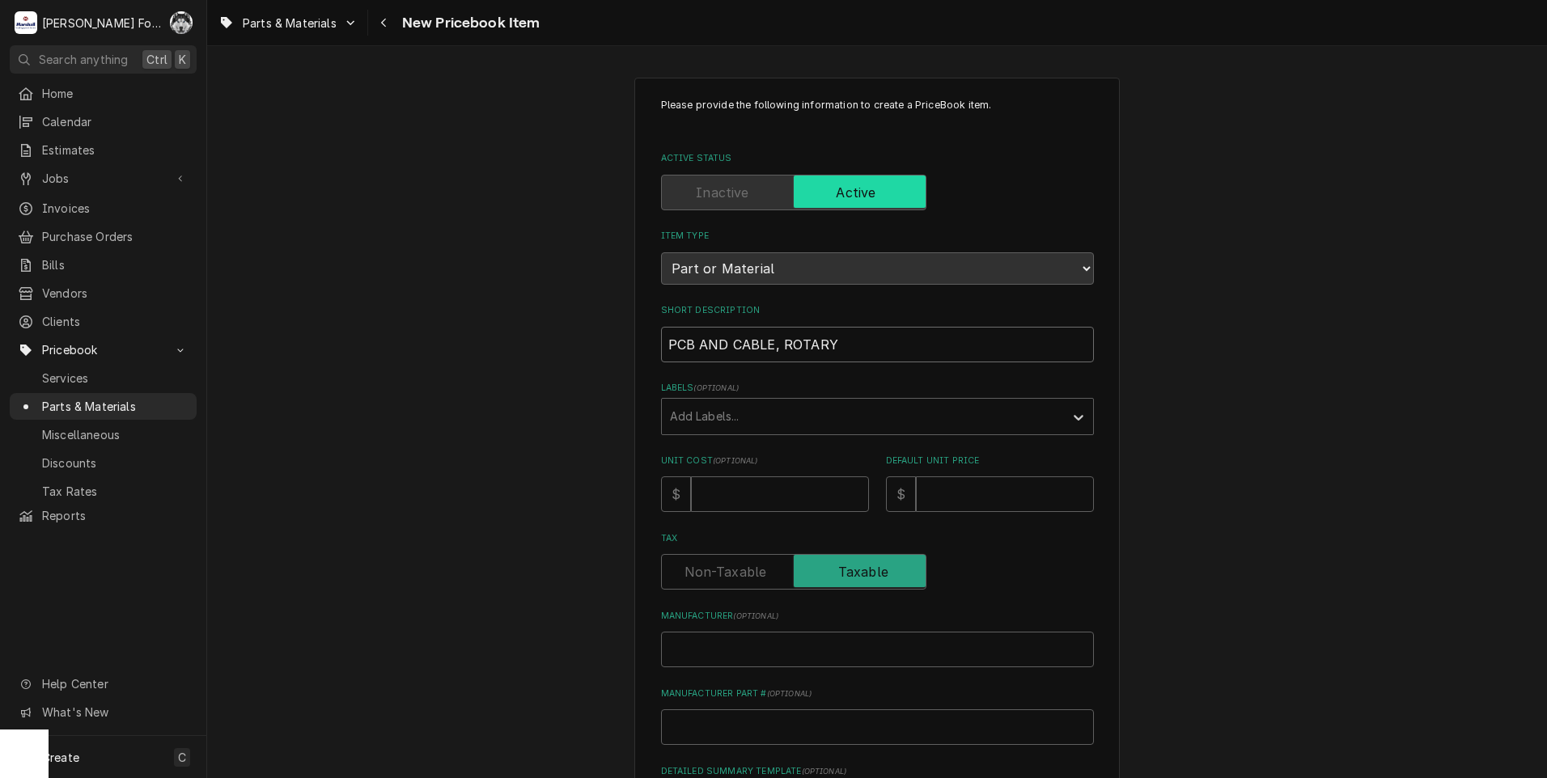
type textarea "x"
type input "PCB AND CABLE, ROTARY E"
type textarea "x"
type input "PCB AND CABLE, ROTARY EN"
type textarea "x"
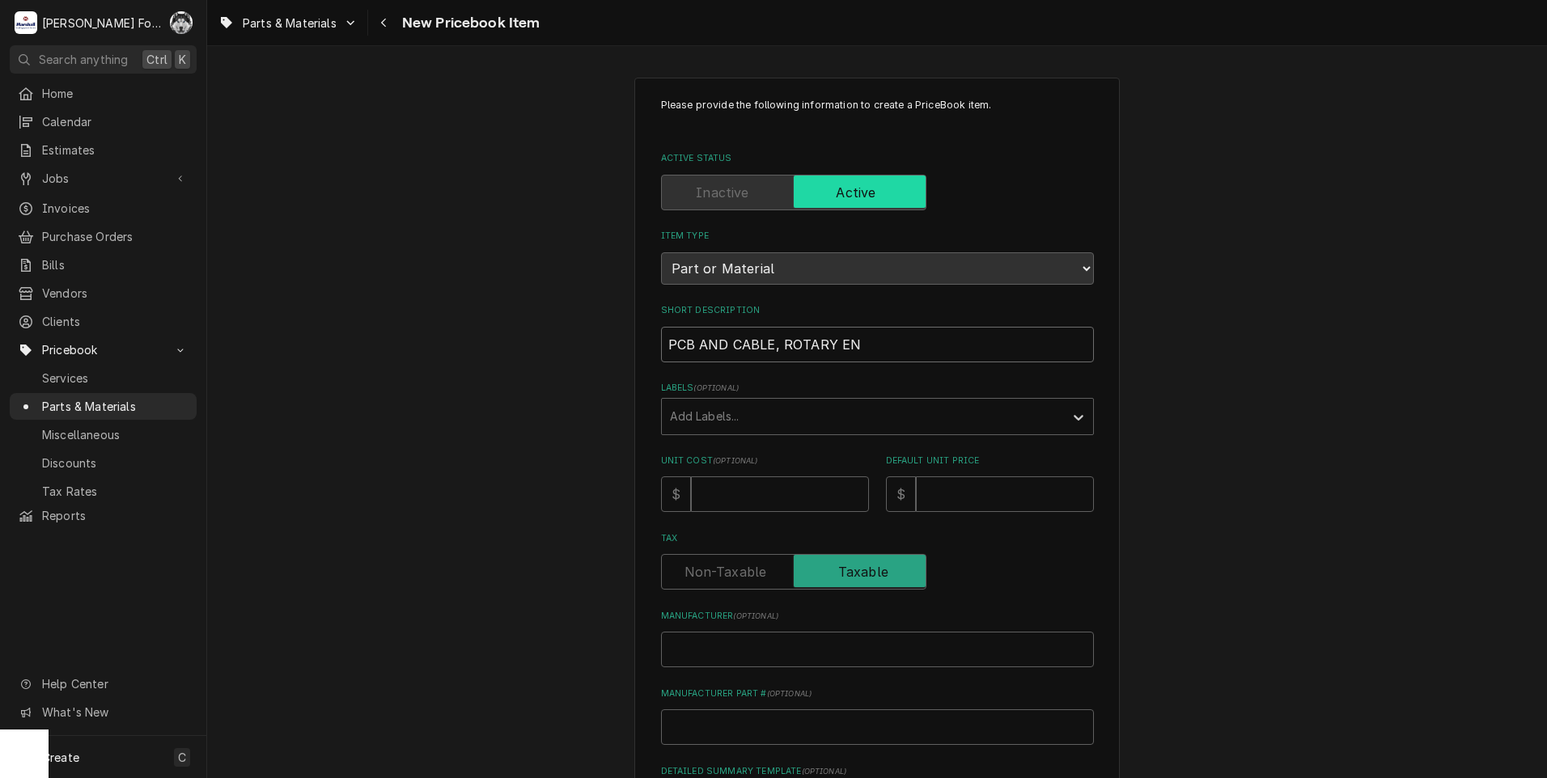
type input "PCB AND CABLE, ROTARY ENC"
type textarea "x"
type input "PCB AND CABLE, ROTARY ENCO"
type textarea "x"
type input "PCB AND CABLE, ROTARY ENCOD"
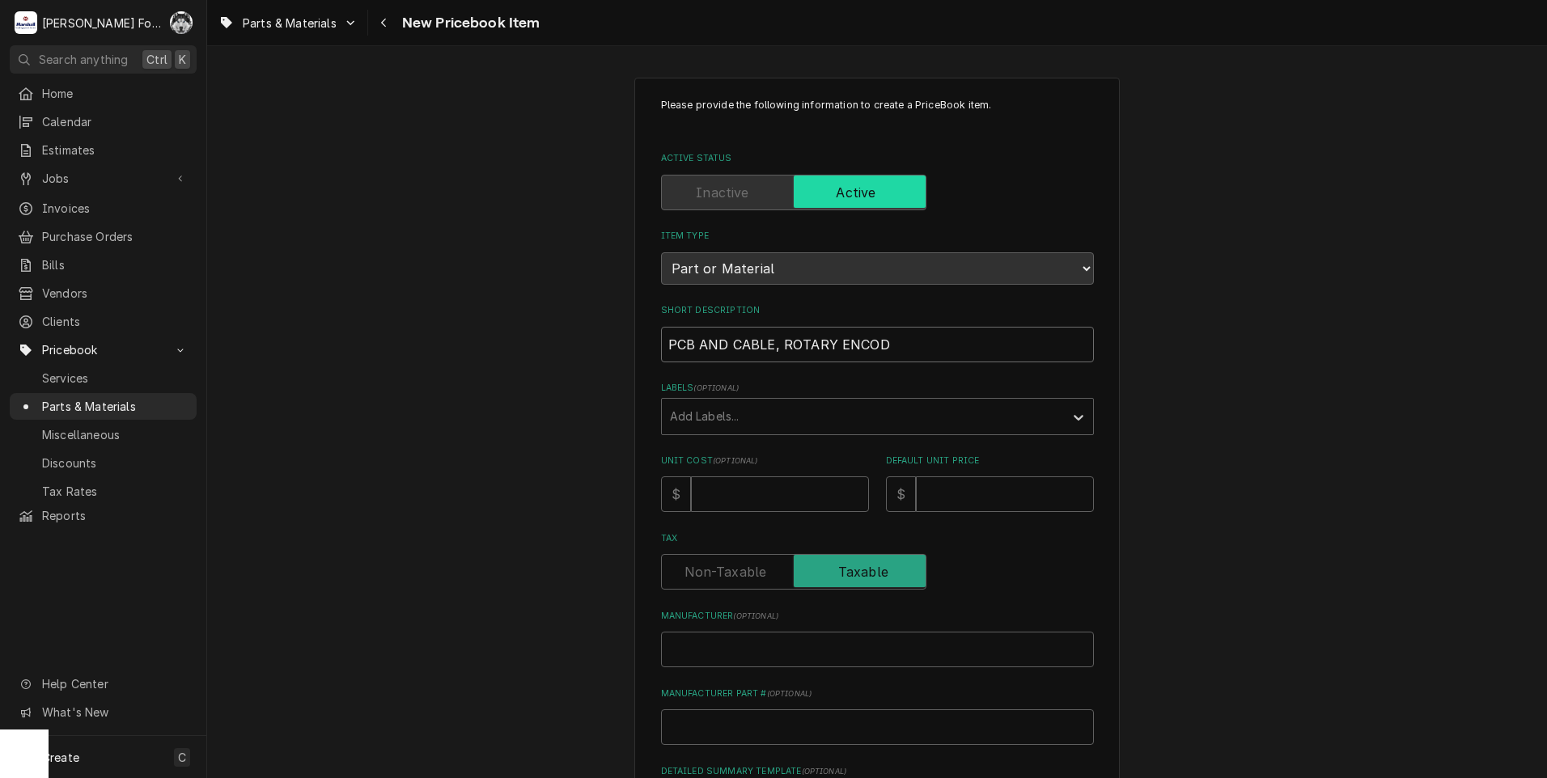
type textarea "x"
type input "PCB AND CABLE, ROTARY ENCODE"
type textarea "x"
type input "PCB AND CABLE, ROTARY ENCODER"
click at [781, 422] on div "Labels" at bounding box center [863, 416] width 386 height 29
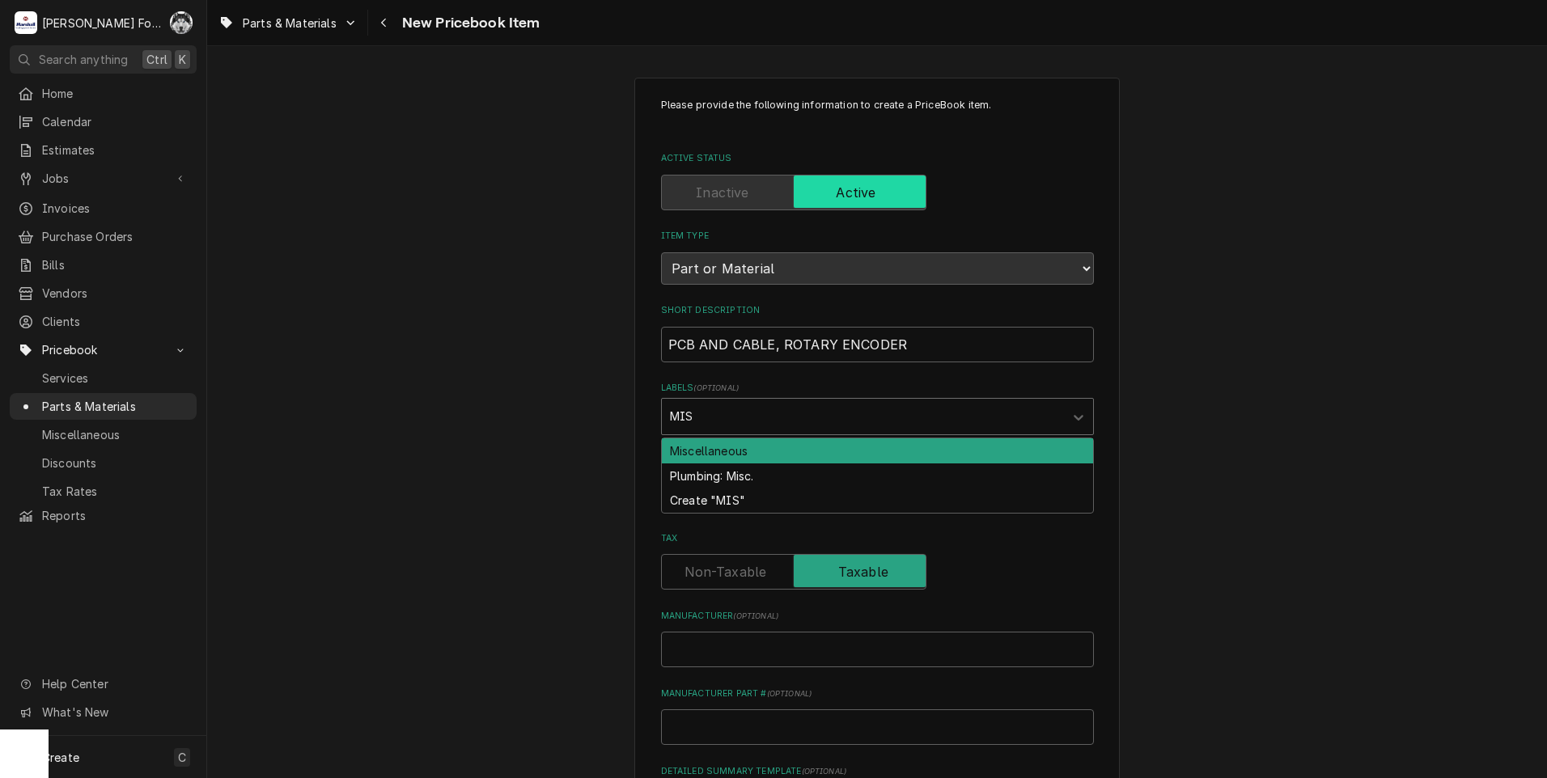
type input "MISC"
type textarea "x"
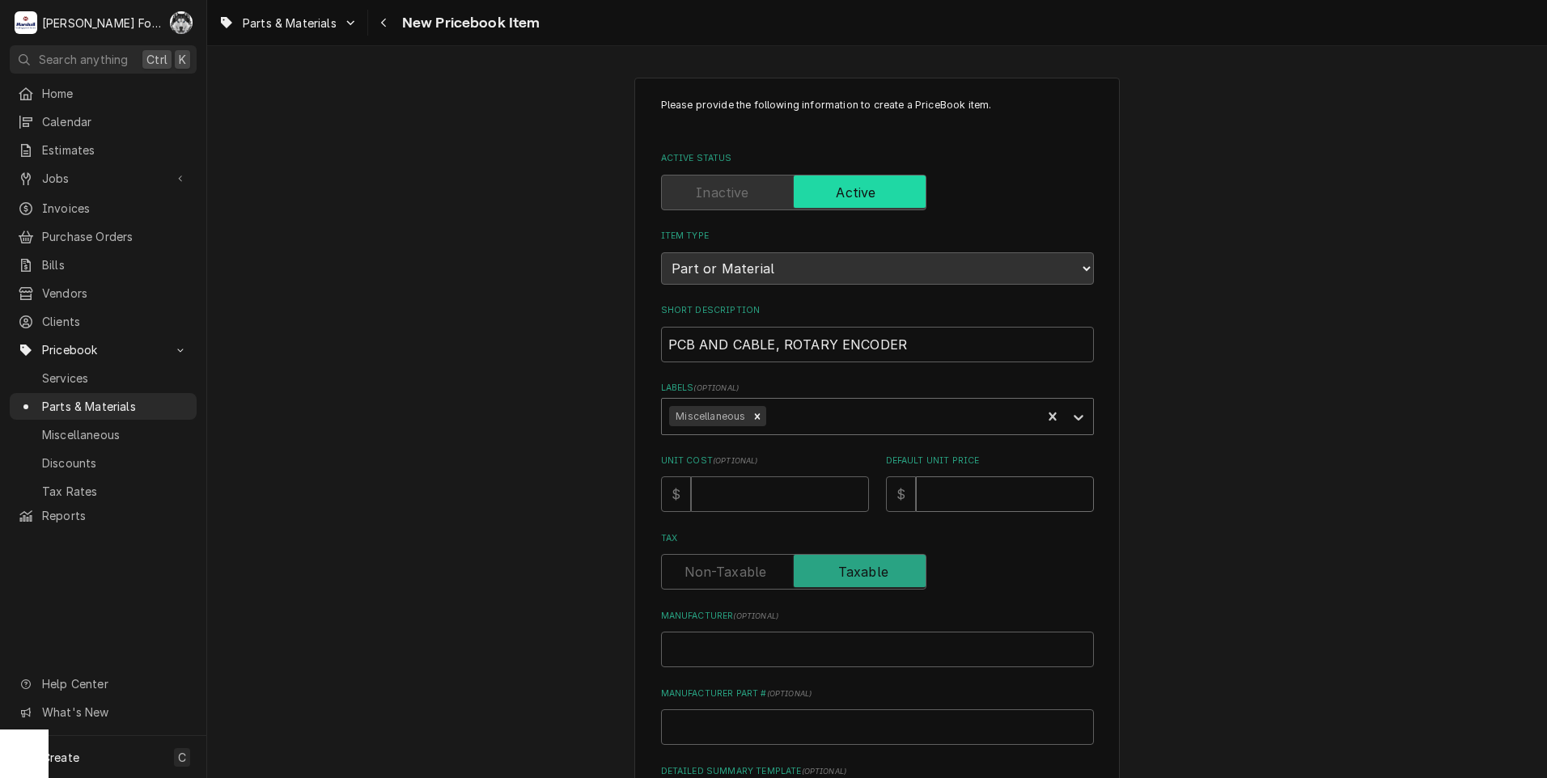
type textarea "x"
type input "6"
type textarea "x"
type input "60"
type textarea "x"
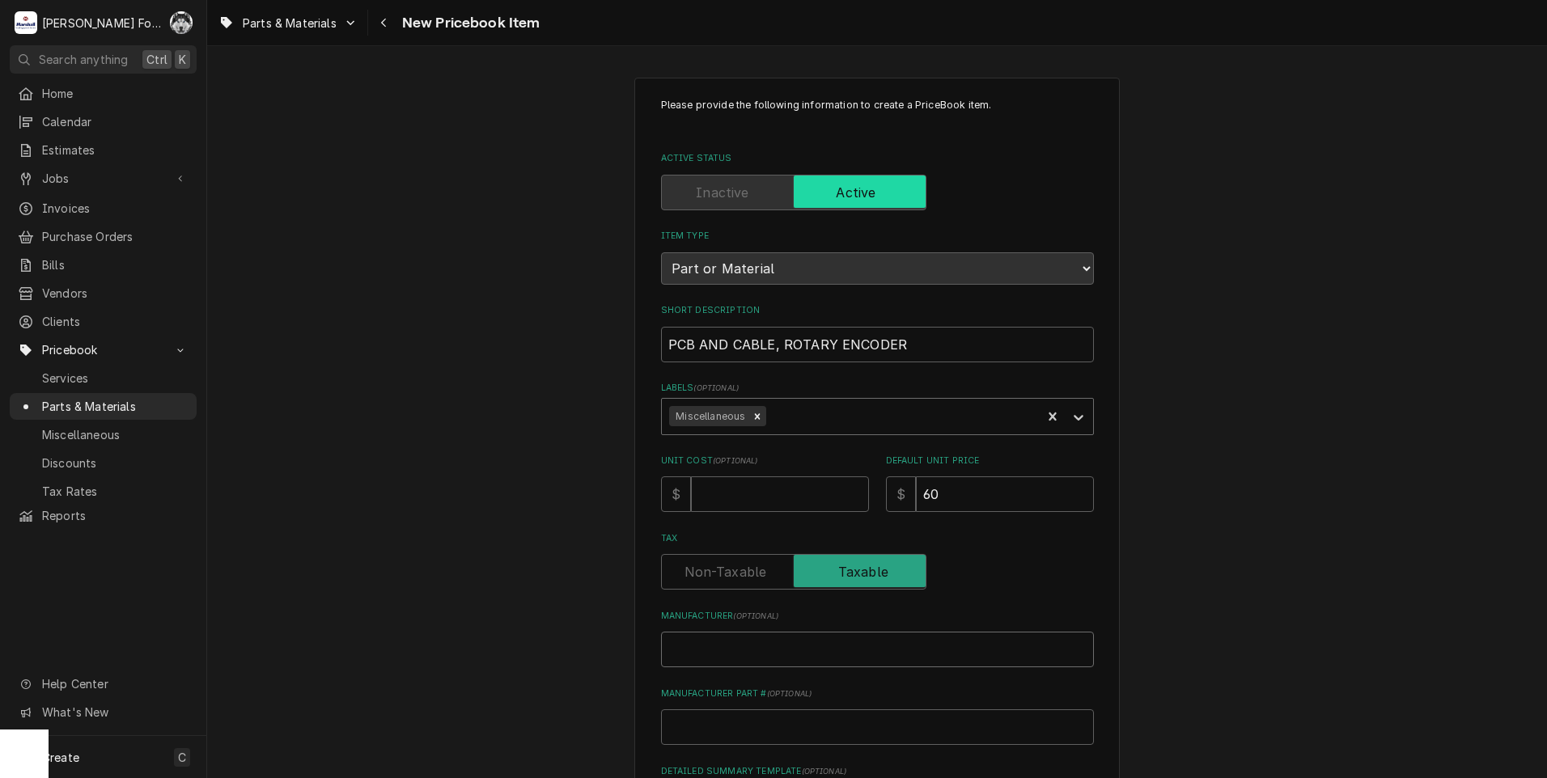
type input "M"
type textarea "x"
type input "MO"
type textarea "x"
type input "MOF"
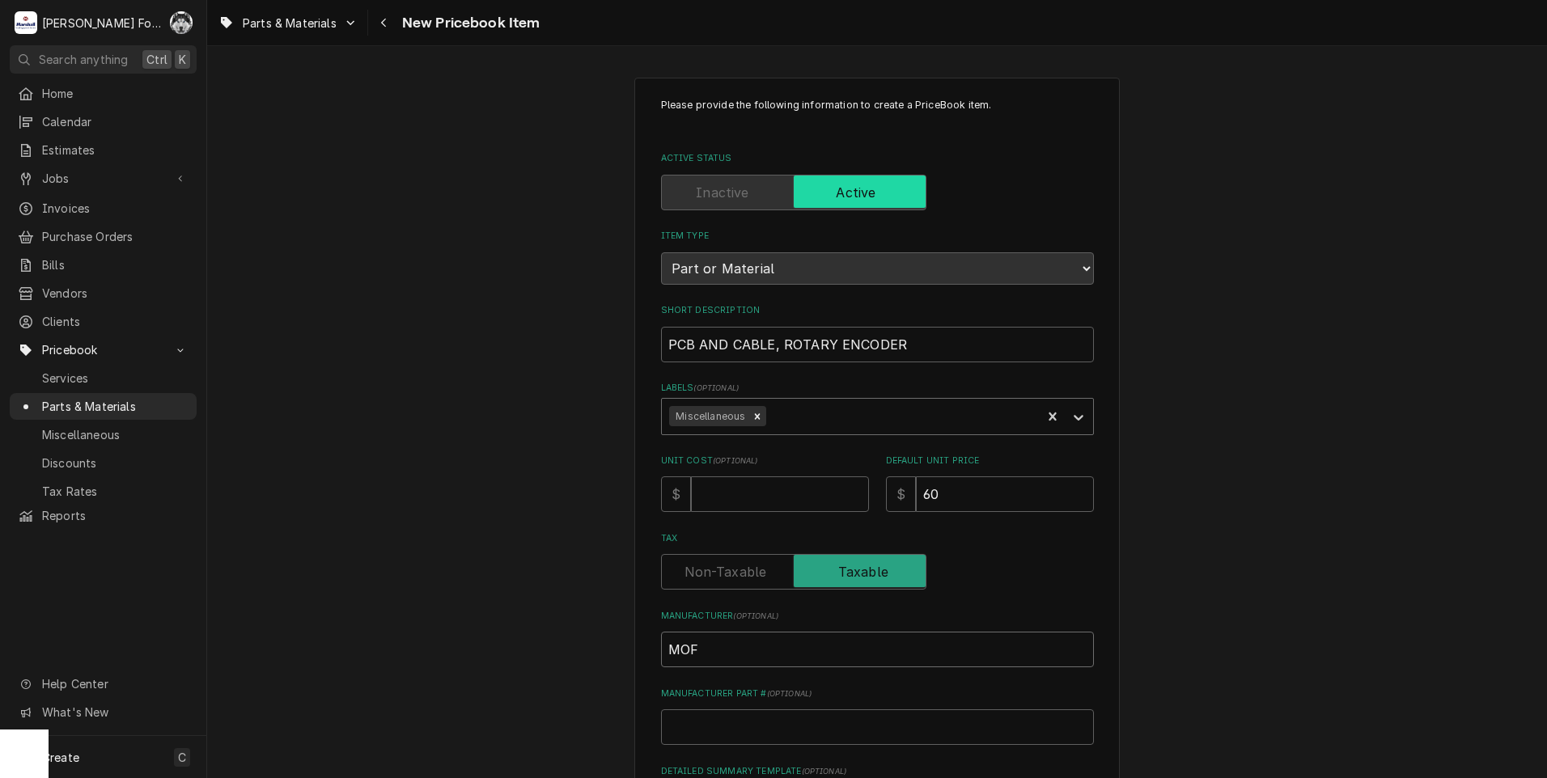
type textarea "x"
type input "MOFF"
type textarea "x"
type input "MOFFA"
type textarea "x"
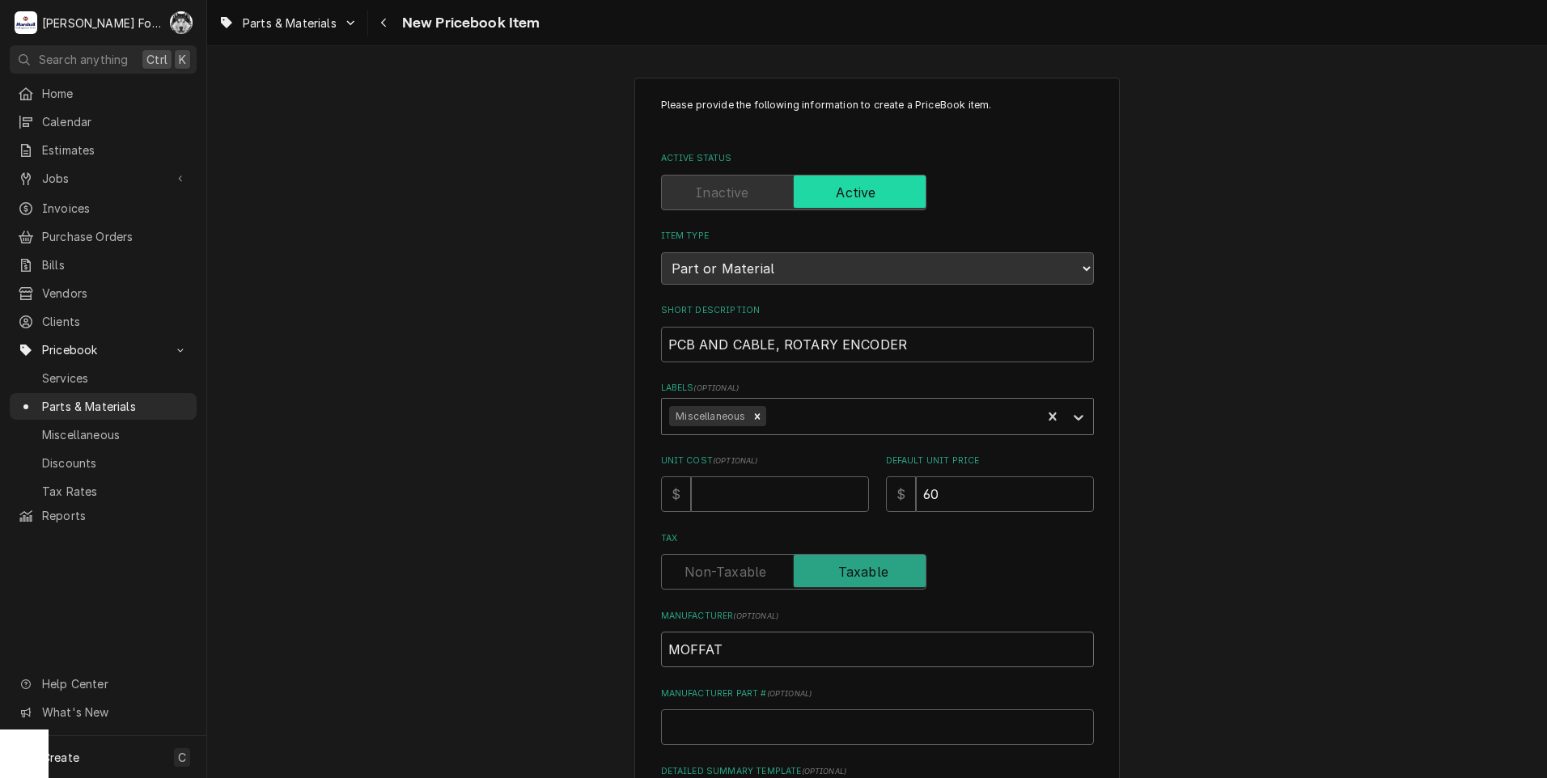
type input "MOFFAT"
type textarea "x"
type input "M"
type textarea "x"
type input "M2"
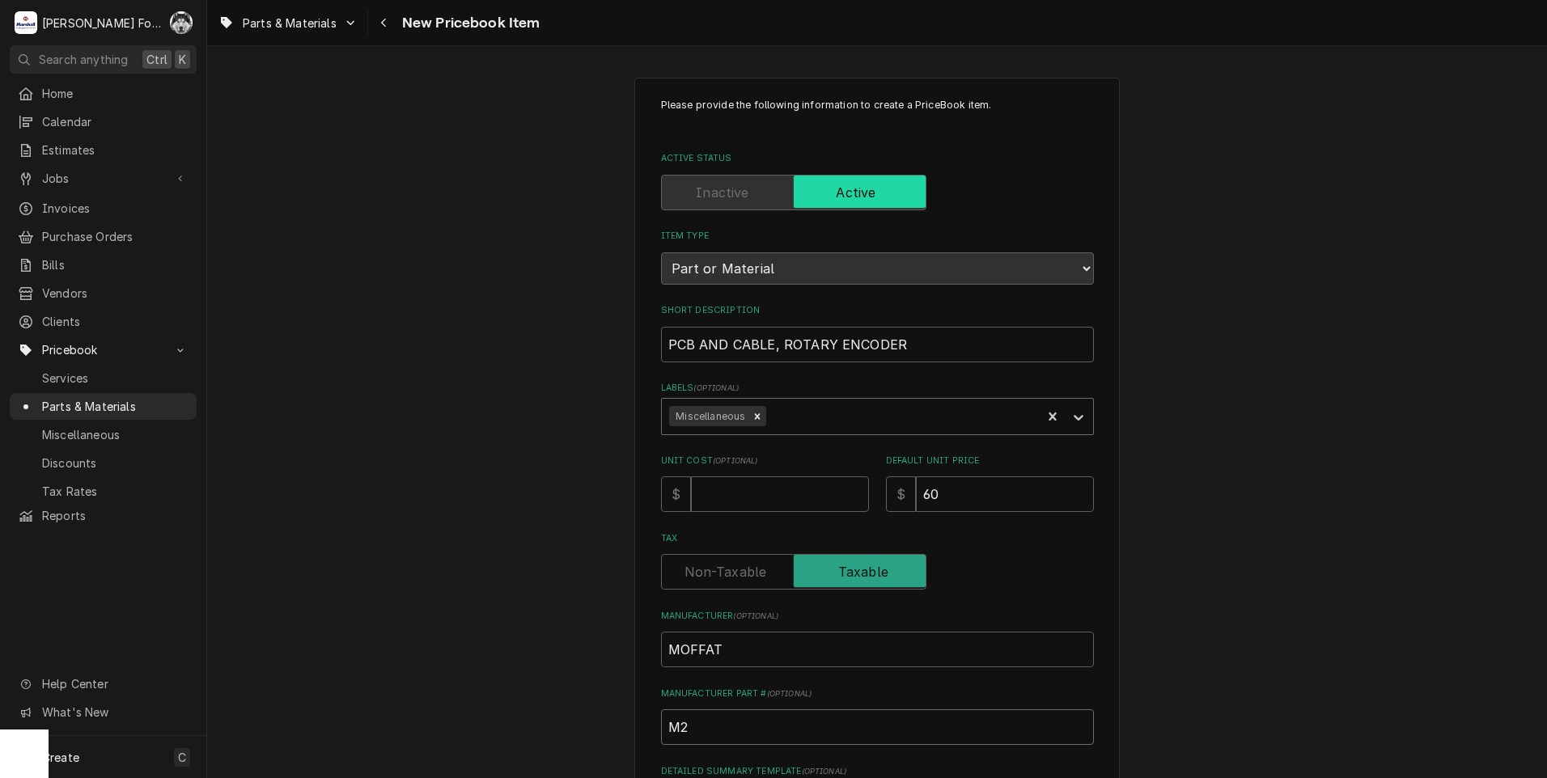
type textarea "x"
type input "M24"
type textarea "x"
type input "M243"
type textarea "x"
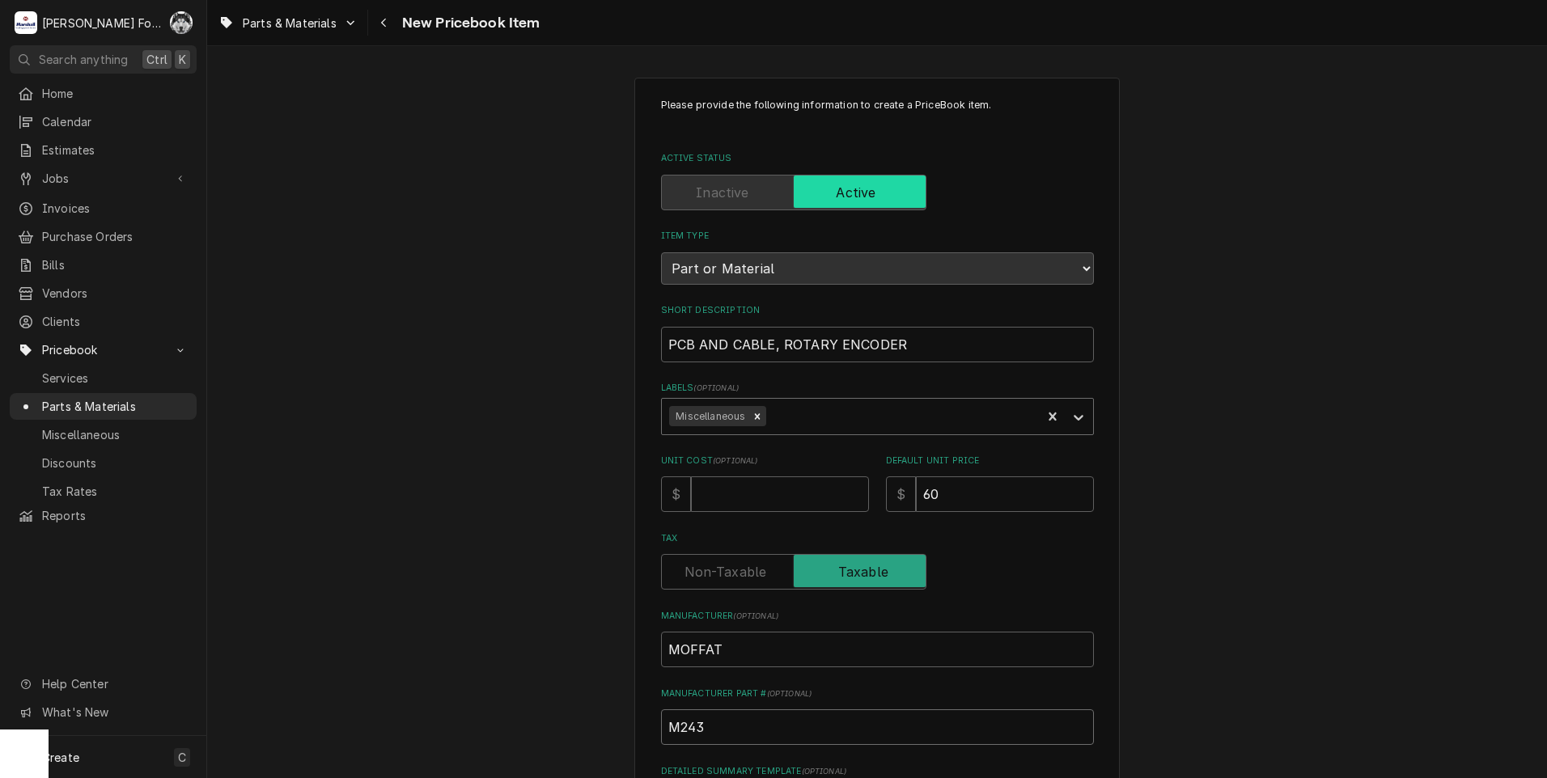
type input "M2432"
type textarea "x"
type input "M24326"
type textarea "x"
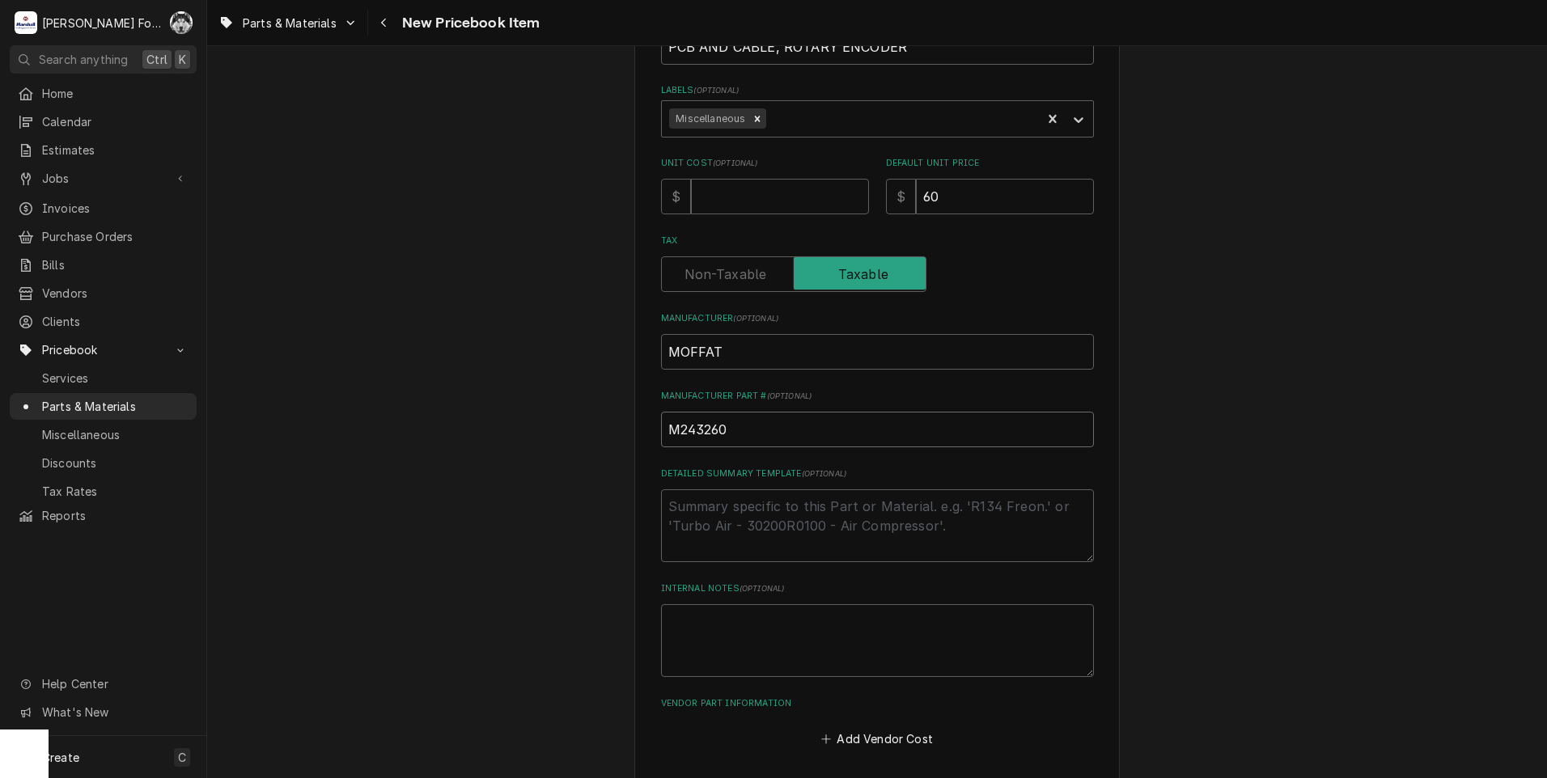
scroll to position [369, 0]
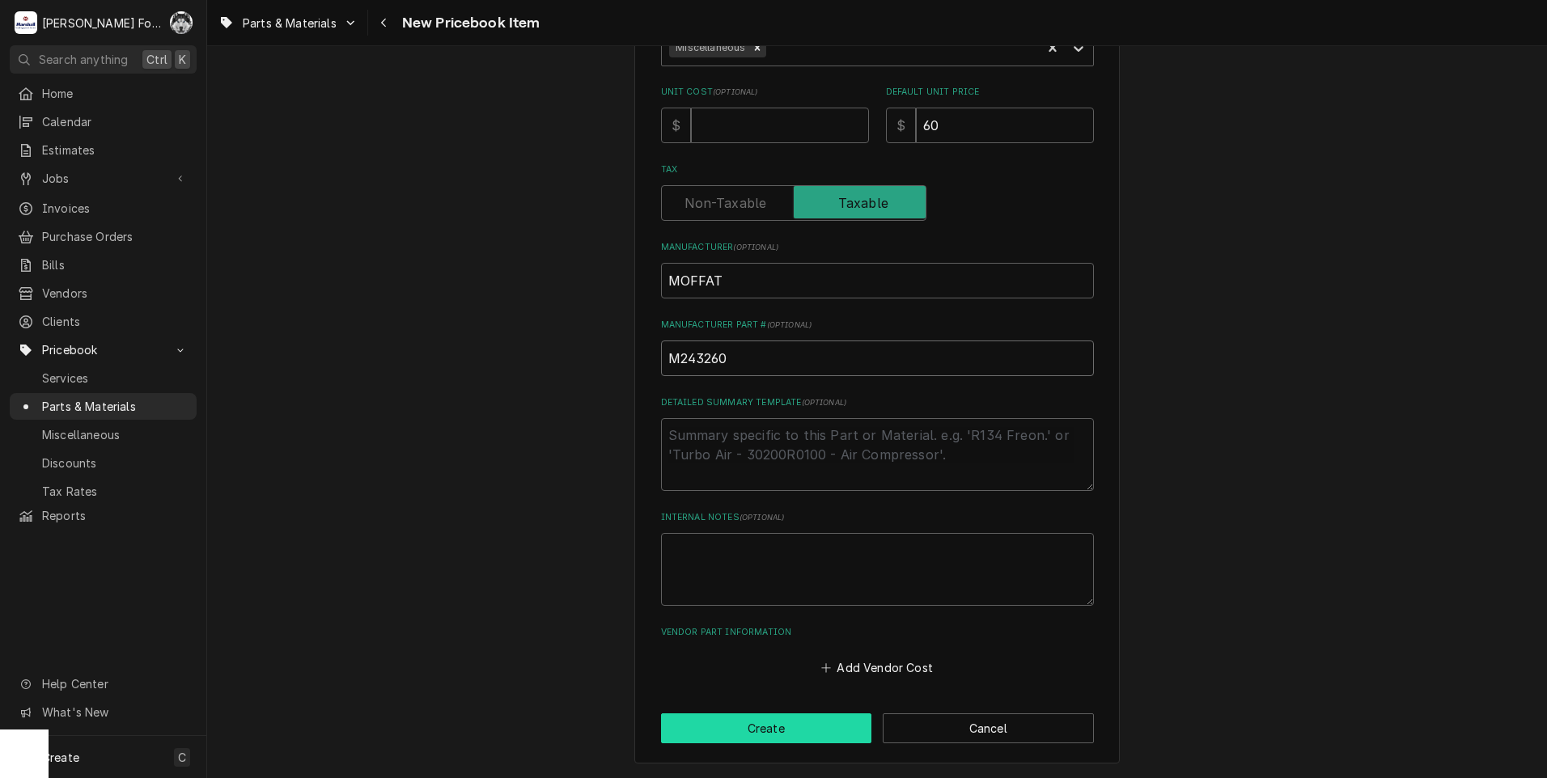
type input "M243260"
click at [779, 723] on button "Create" at bounding box center [766, 728] width 211 height 30
type textarea "x"
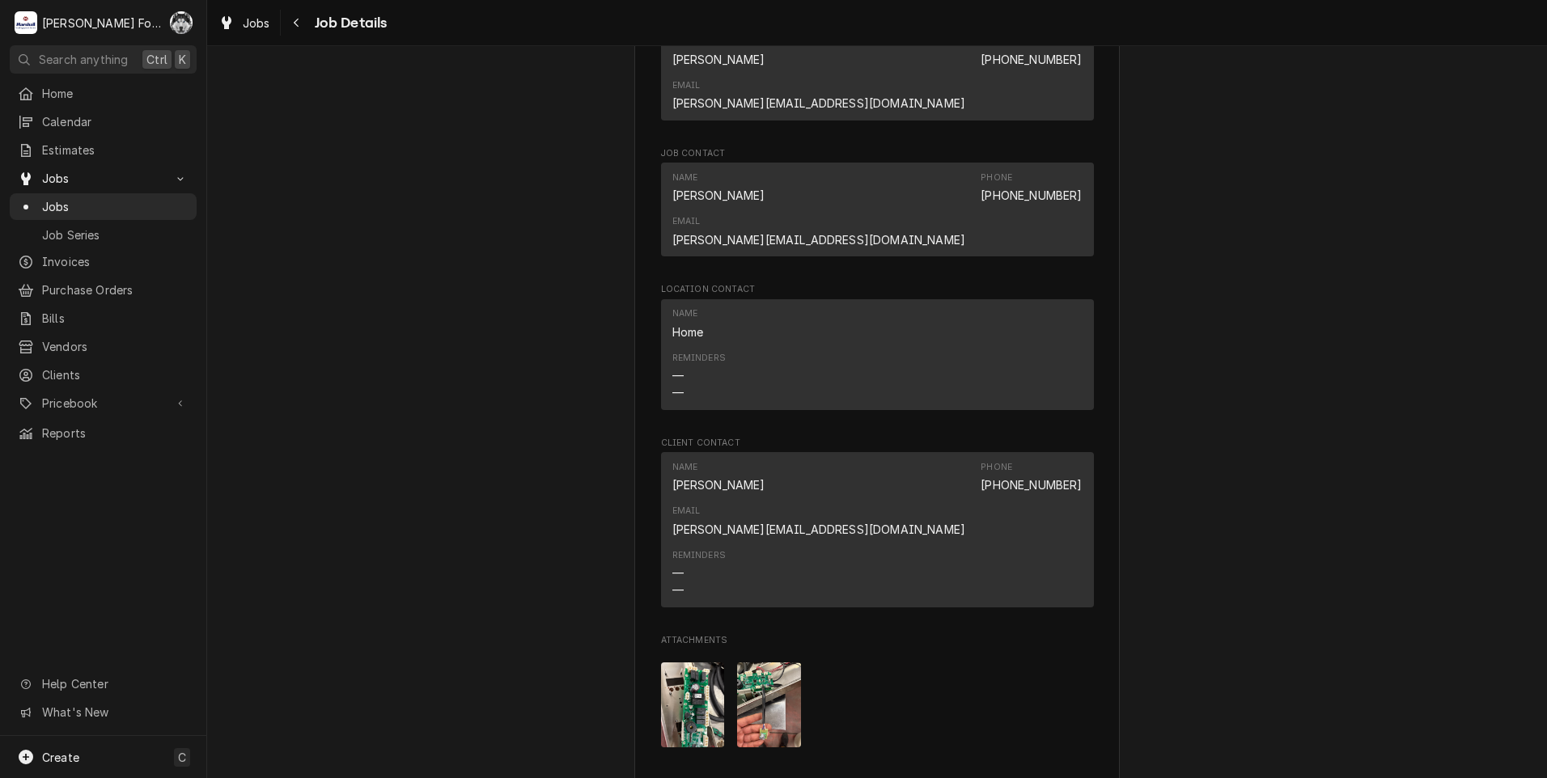
scroll to position [2153, 0]
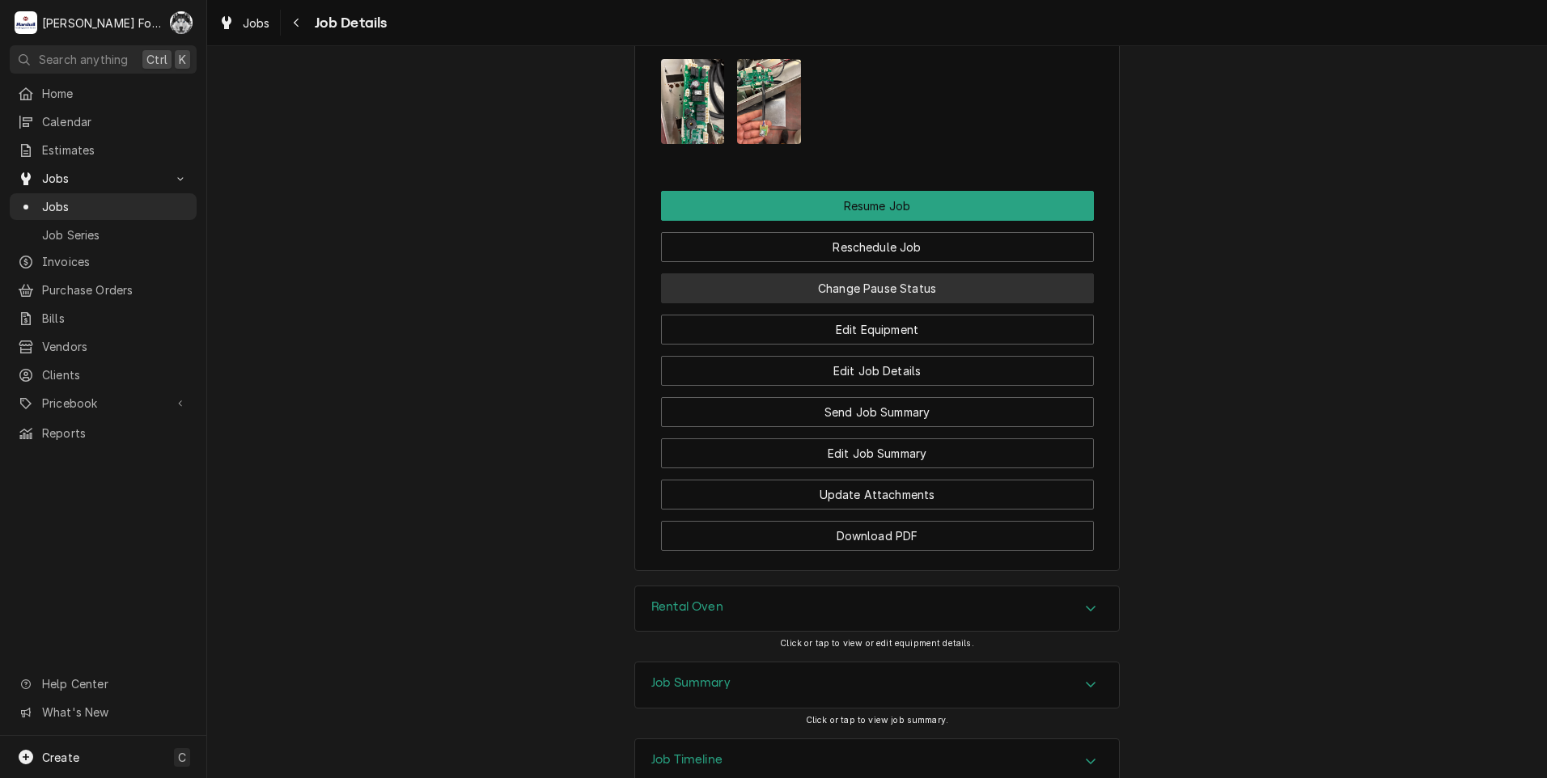
click at [852, 273] on button "Change Pause Status" at bounding box center [877, 288] width 433 height 30
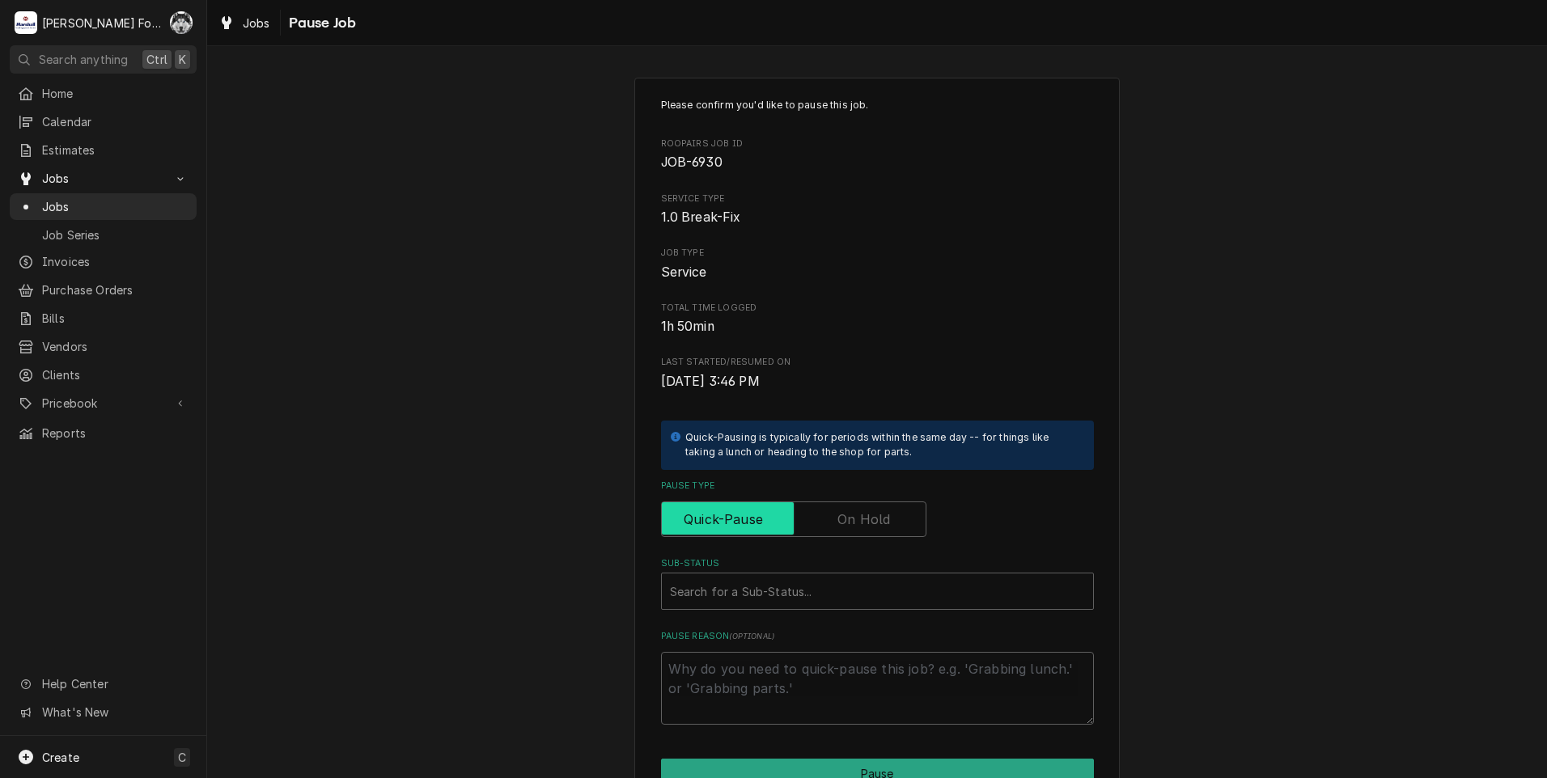
click at [825, 524] on input "Pause Type" at bounding box center [793, 520] width 251 height 36
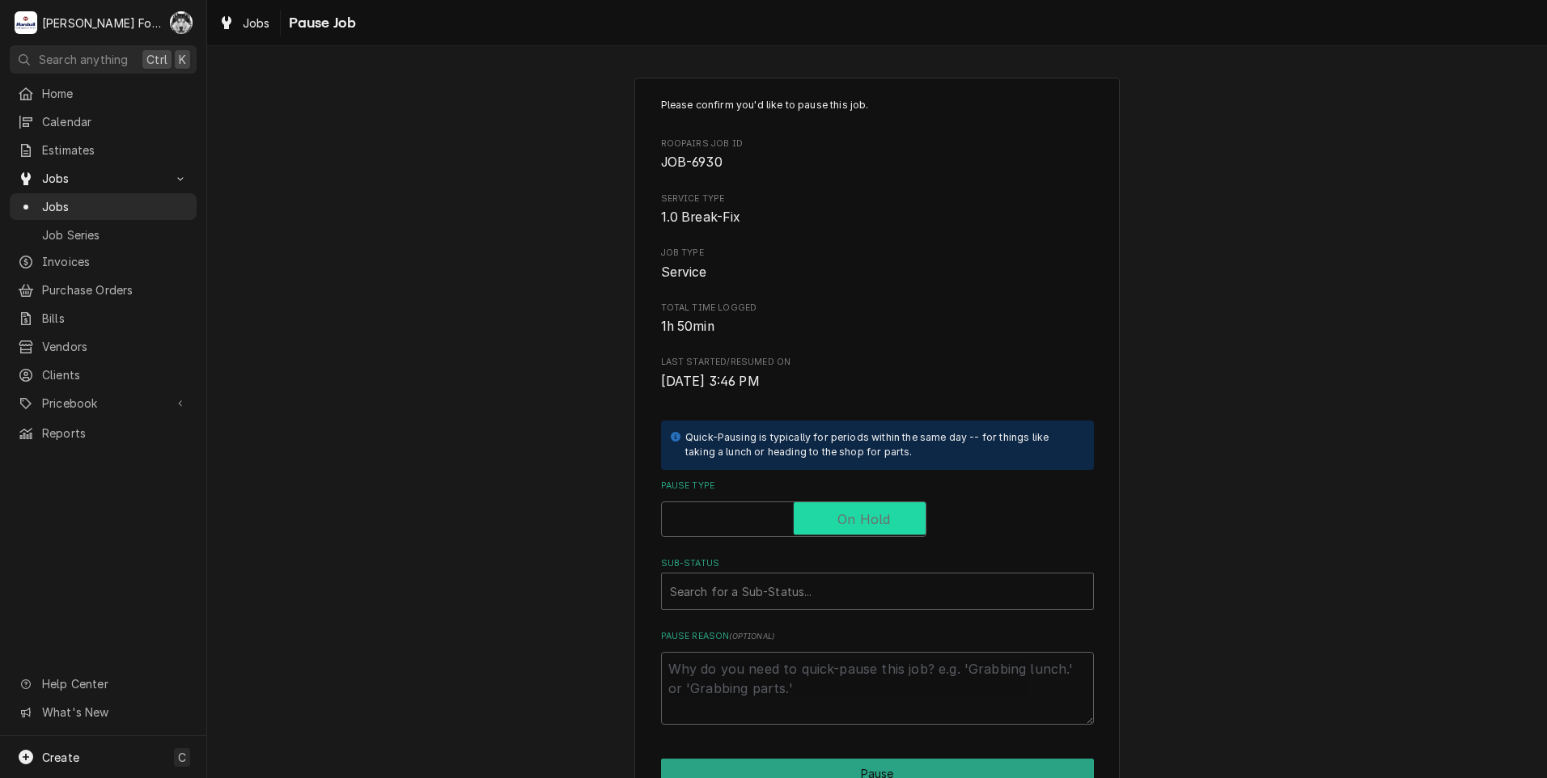
checkbox input "true"
click at [785, 591] on div "Sub-Status" at bounding box center [877, 591] width 415 height 29
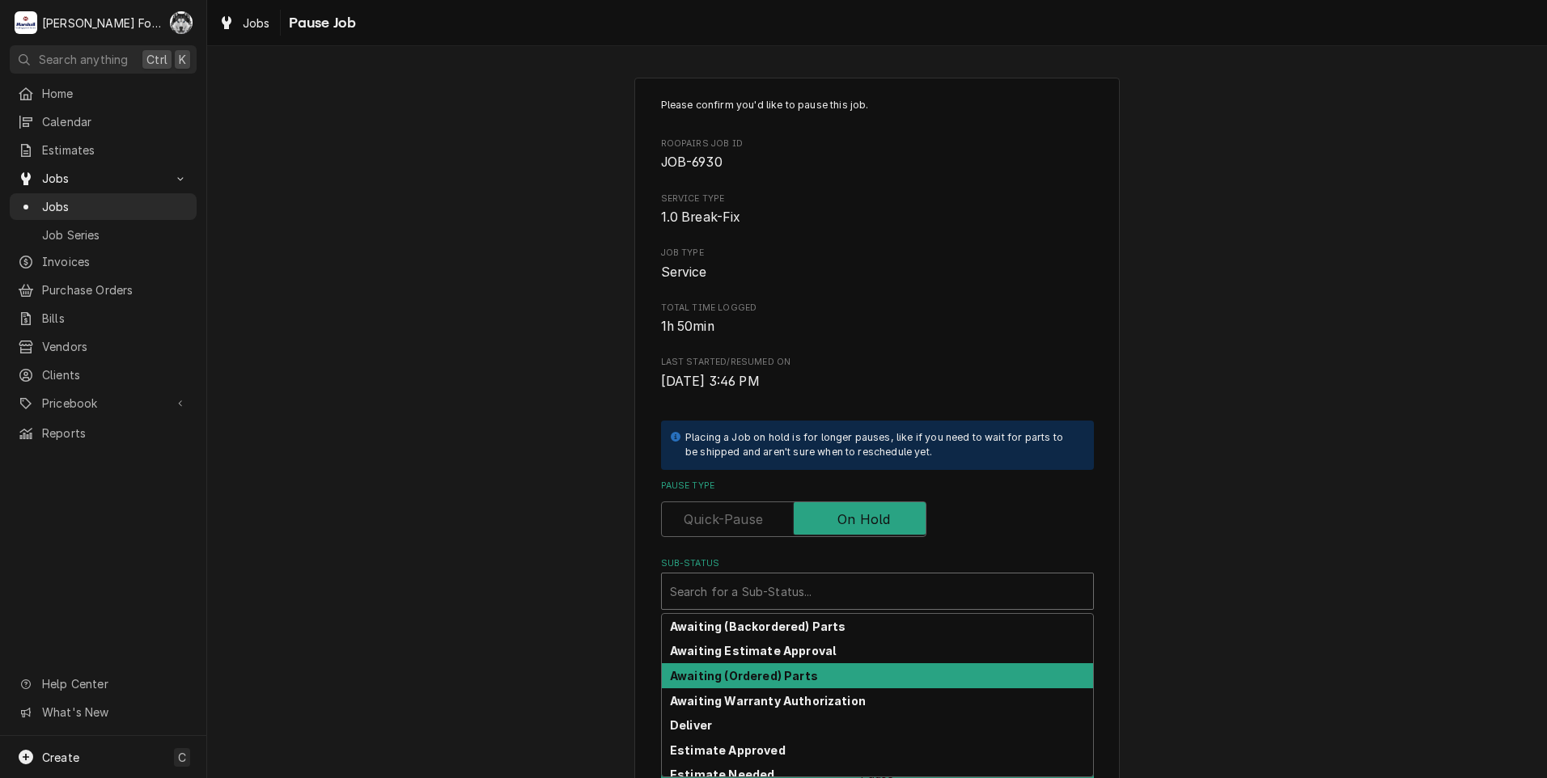
click at [789, 673] on strong "Awaiting (Ordered) Parts" at bounding box center [744, 676] width 148 height 14
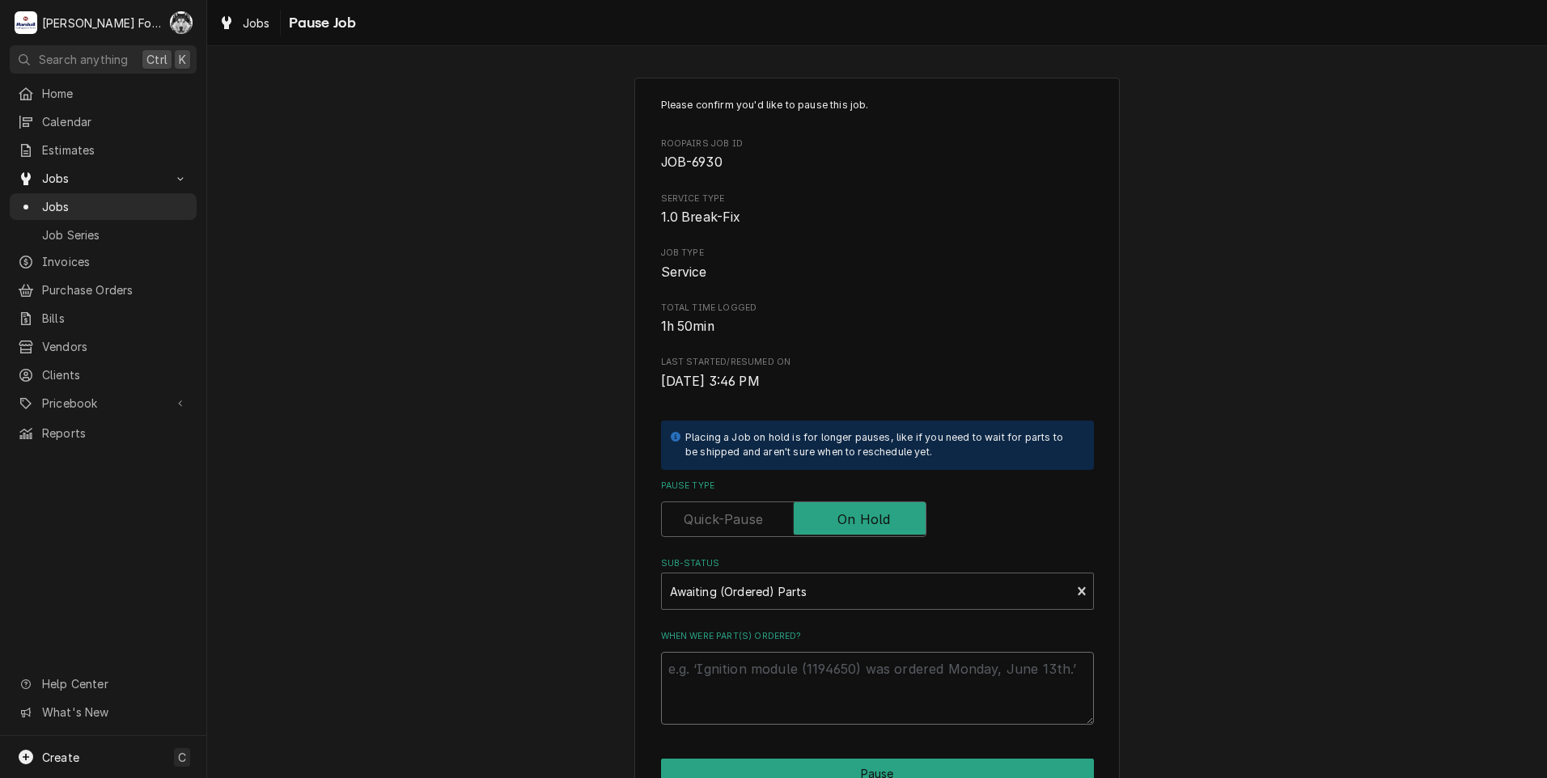
click at [755, 680] on textarea "When were part(s) ordered?" at bounding box center [877, 688] width 433 height 73
type textarea "x"
type textarea "8"
type textarea "x"
type textarea "8/"
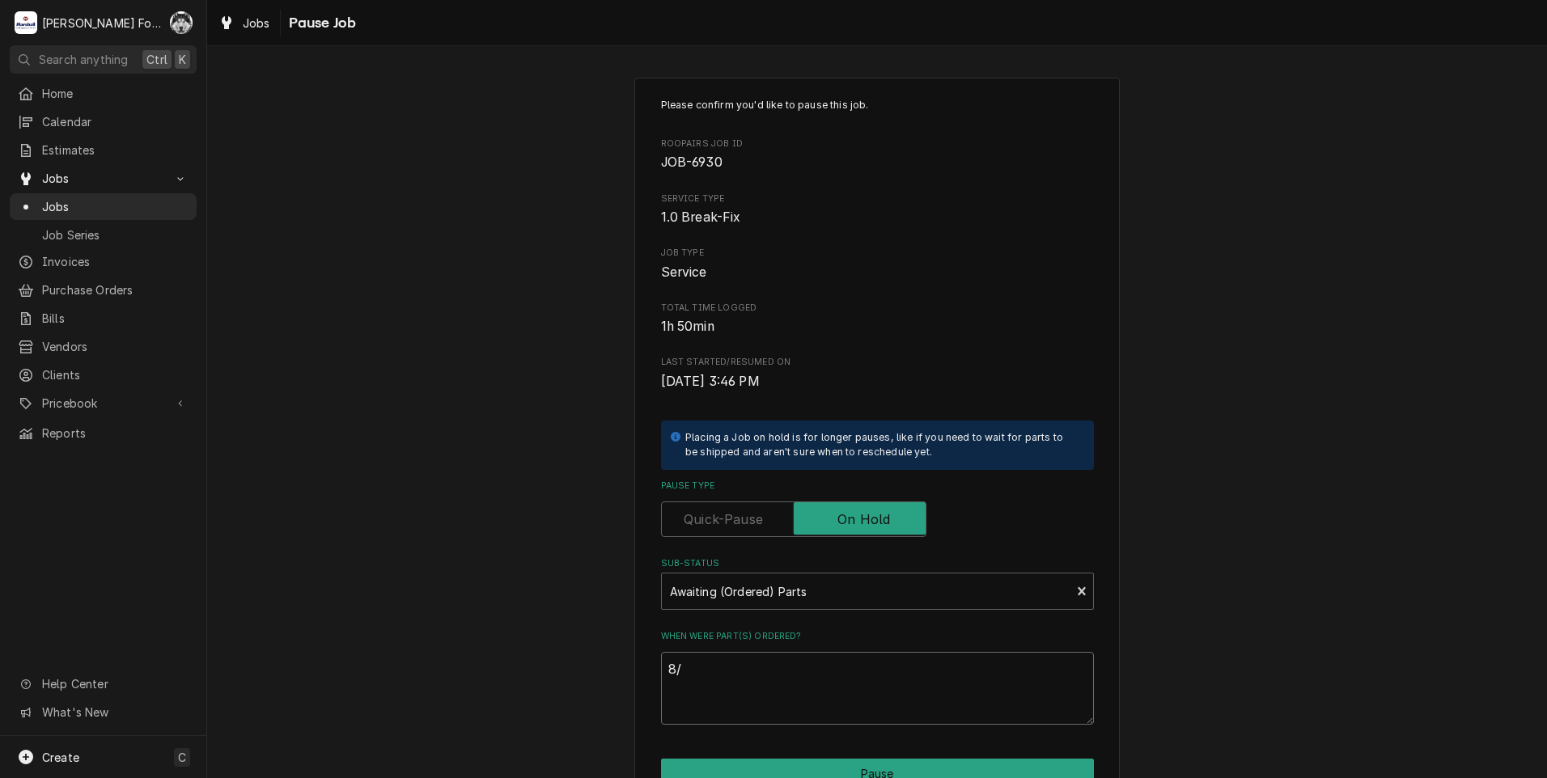
type textarea "x"
type textarea "8/2"
type textarea "x"
type textarea "8/28"
type textarea "x"
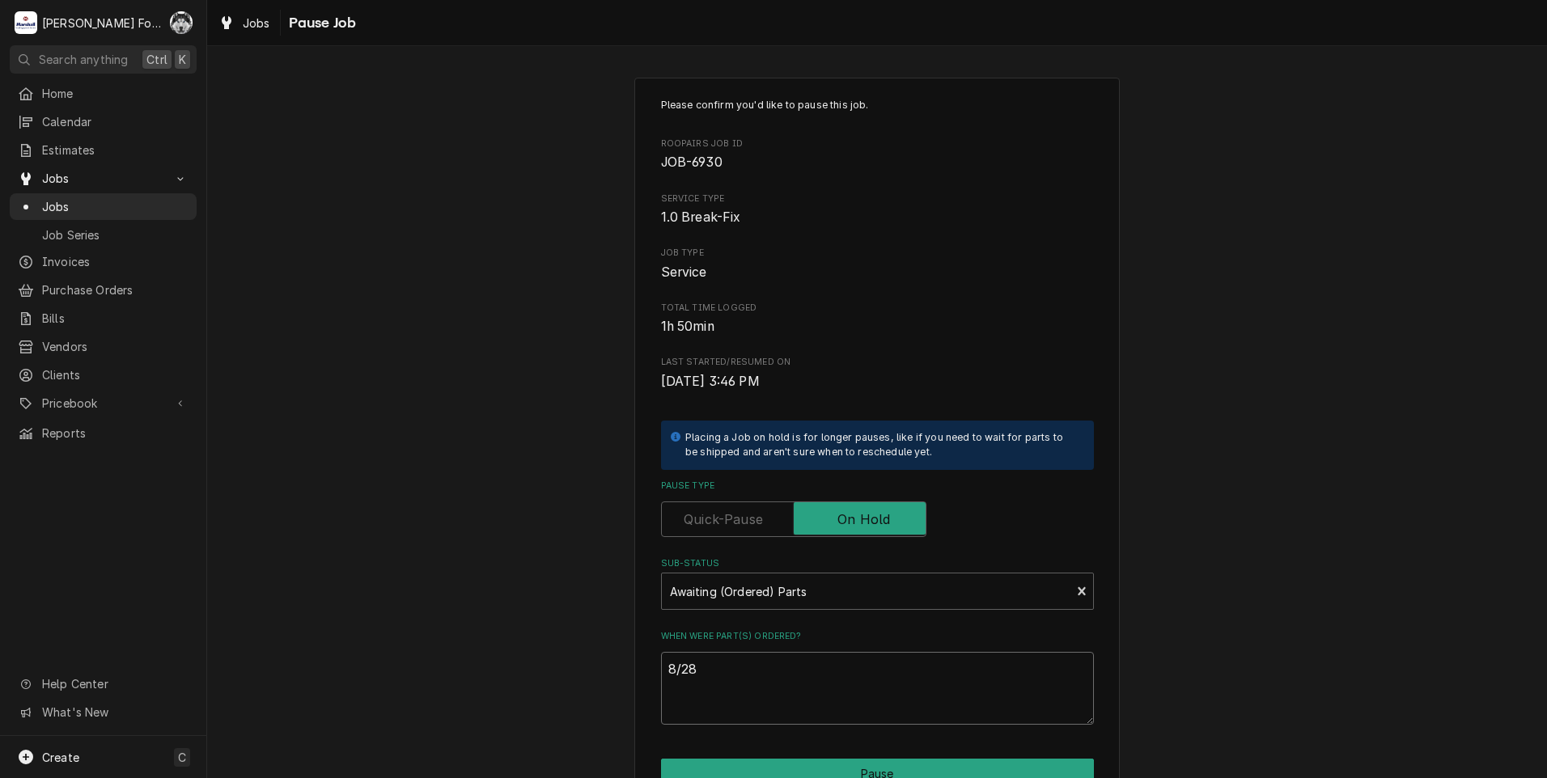
type textarea "8/28/"
type textarea "x"
type textarea "8/28/2"
type textarea "x"
type textarea "8/28/20"
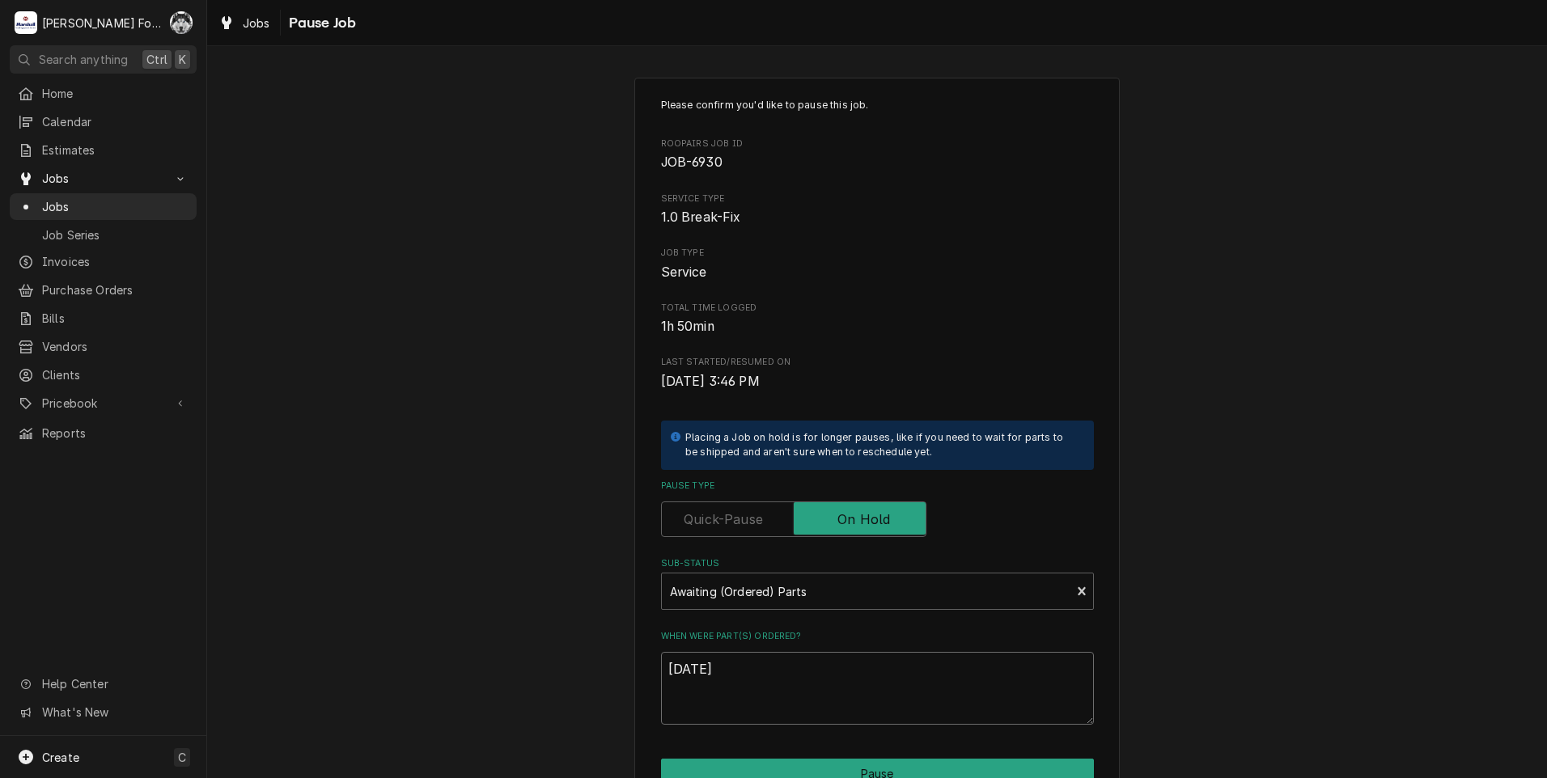
type textarea "x"
type textarea "8/28/202"
type textarea "x"
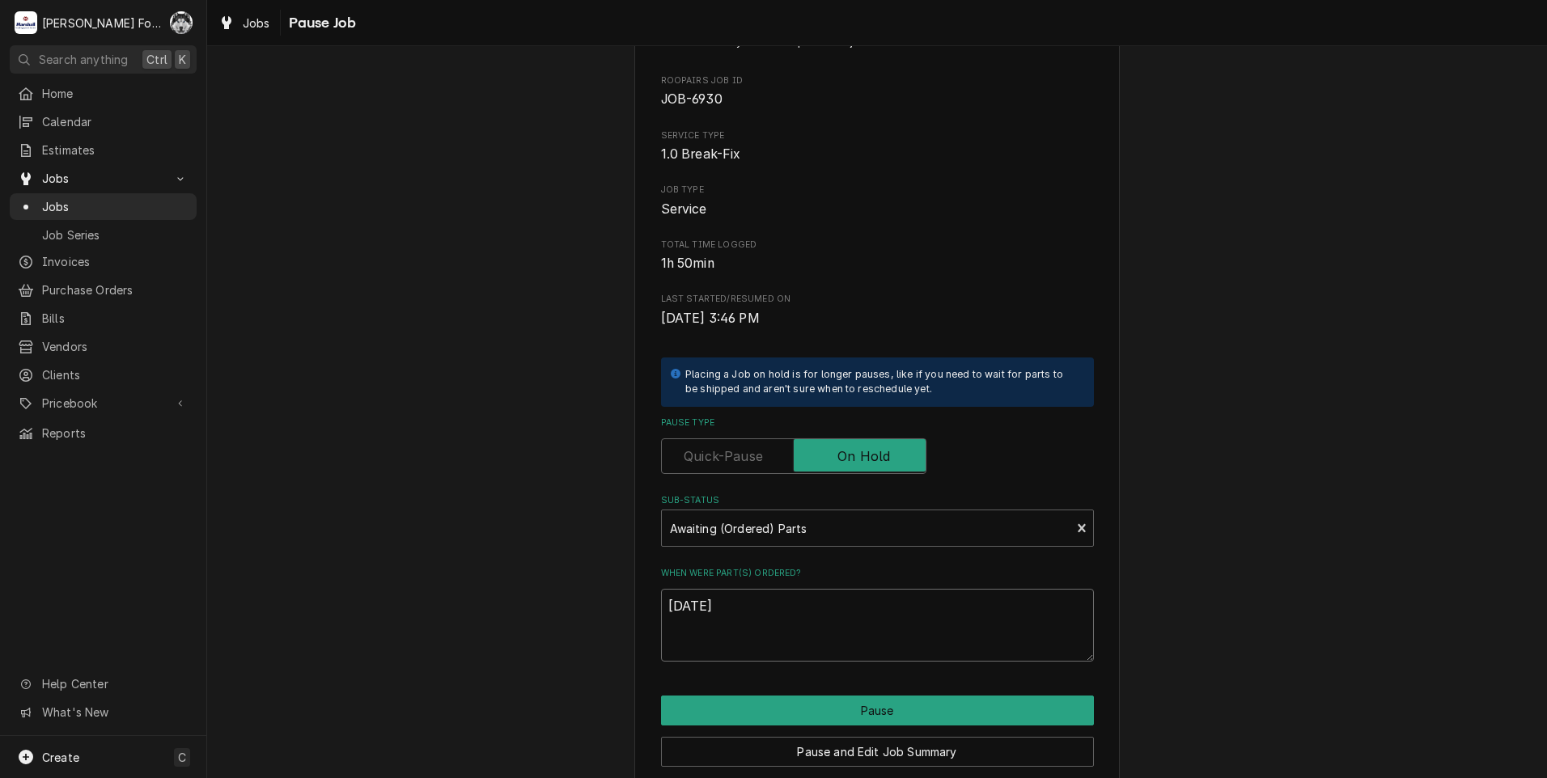
scroll to position [128, 0]
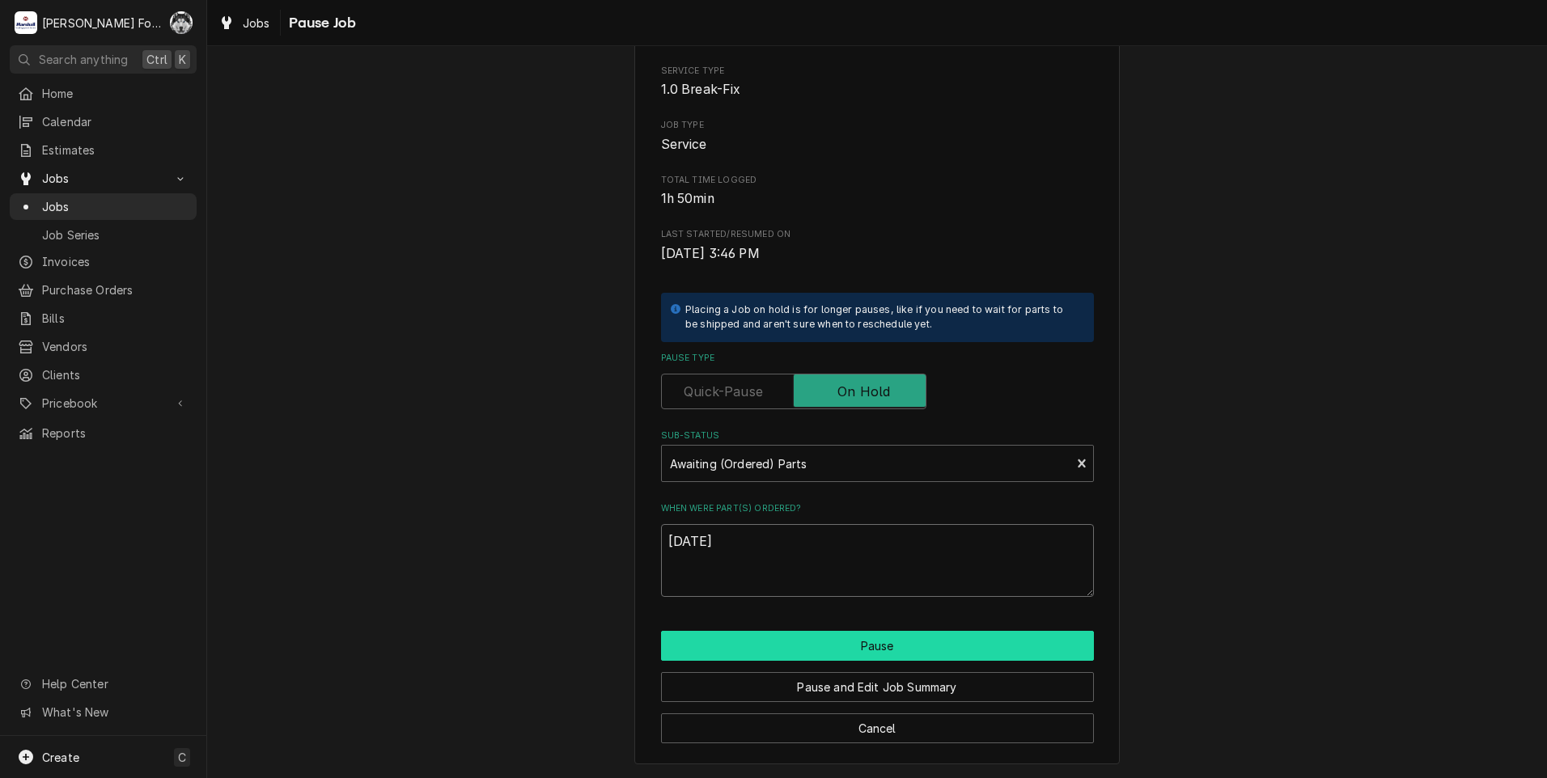
type textarea "8/28/2025"
click at [797, 640] on button "Pause" at bounding box center [877, 646] width 433 height 30
type textarea "x"
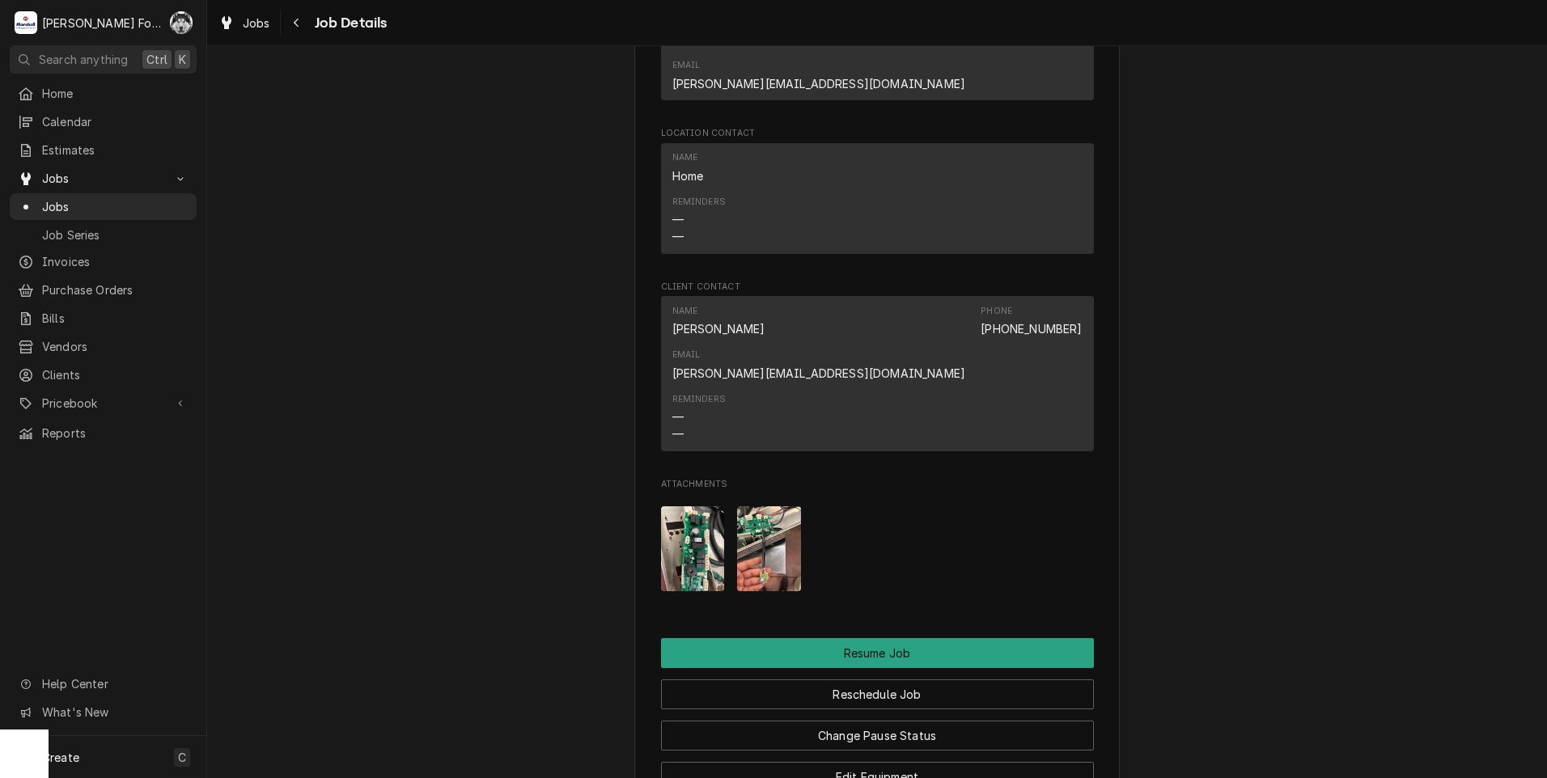
scroll to position [1456, 0]
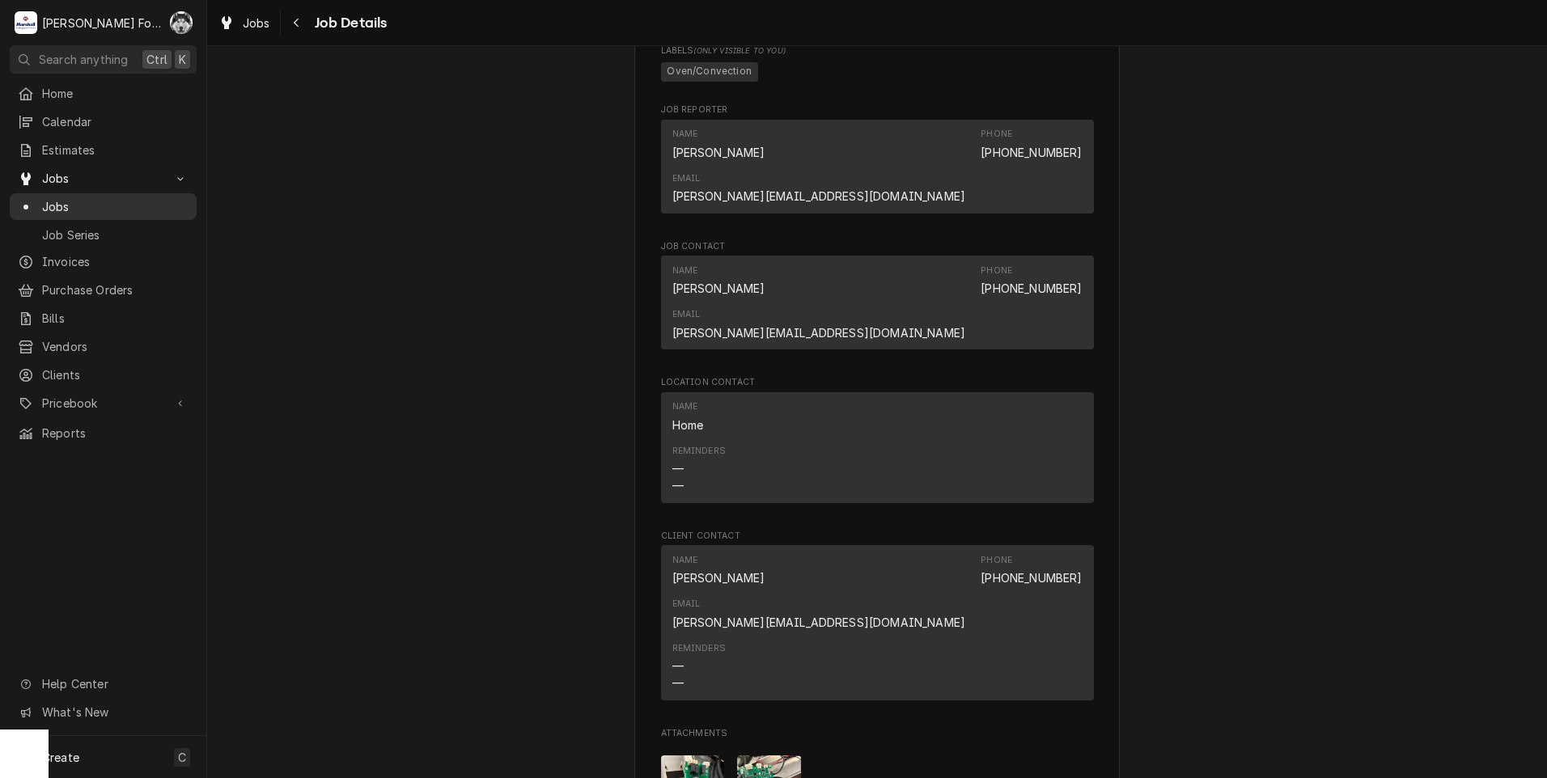
click at [53, 198] on span "Jobs" at bounding box center [115, 206] width 146 height 17
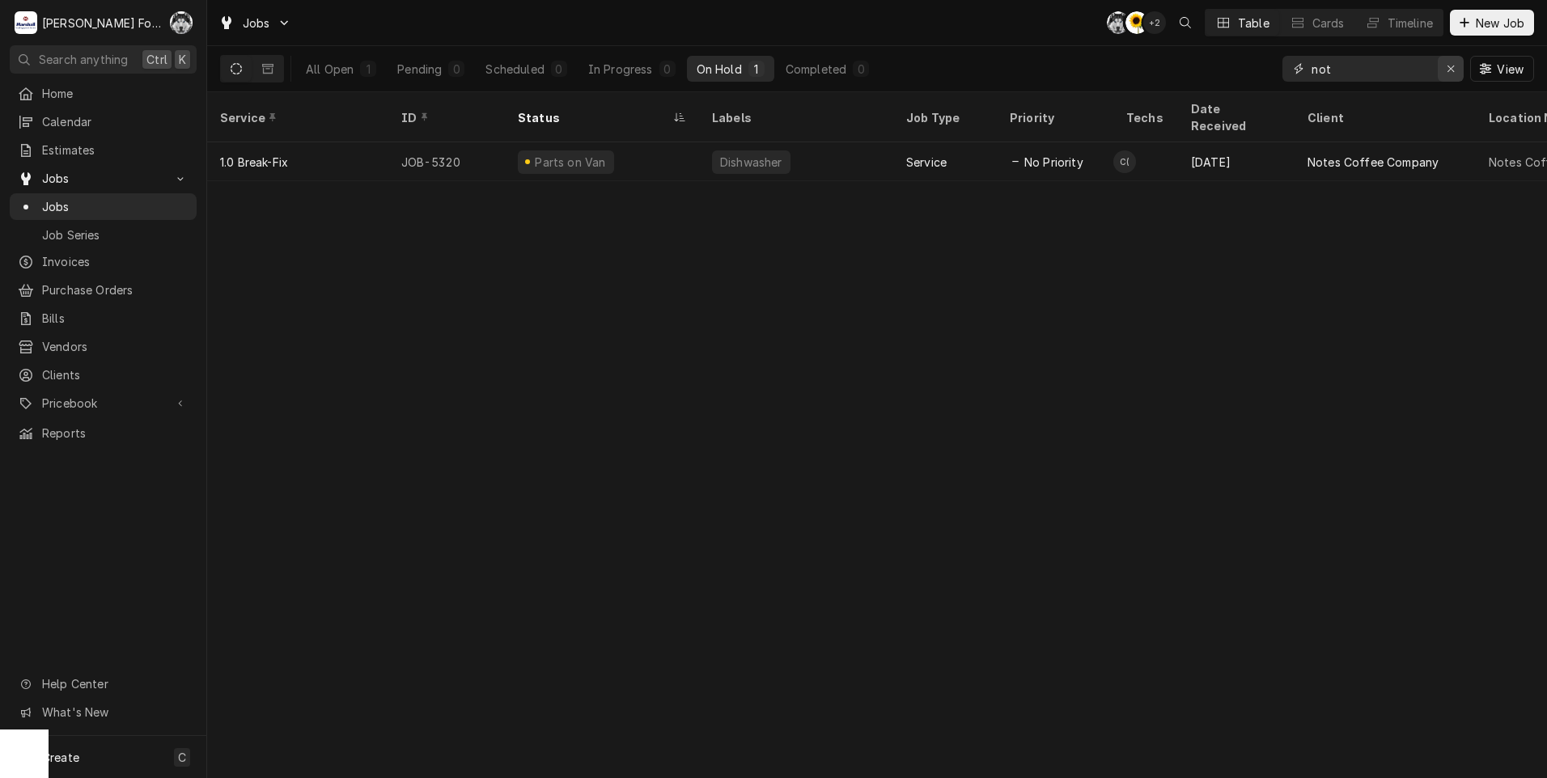
click at [1450, 68] on icon "Erase input" at bounding box center [1450, 69] width 6 height 6
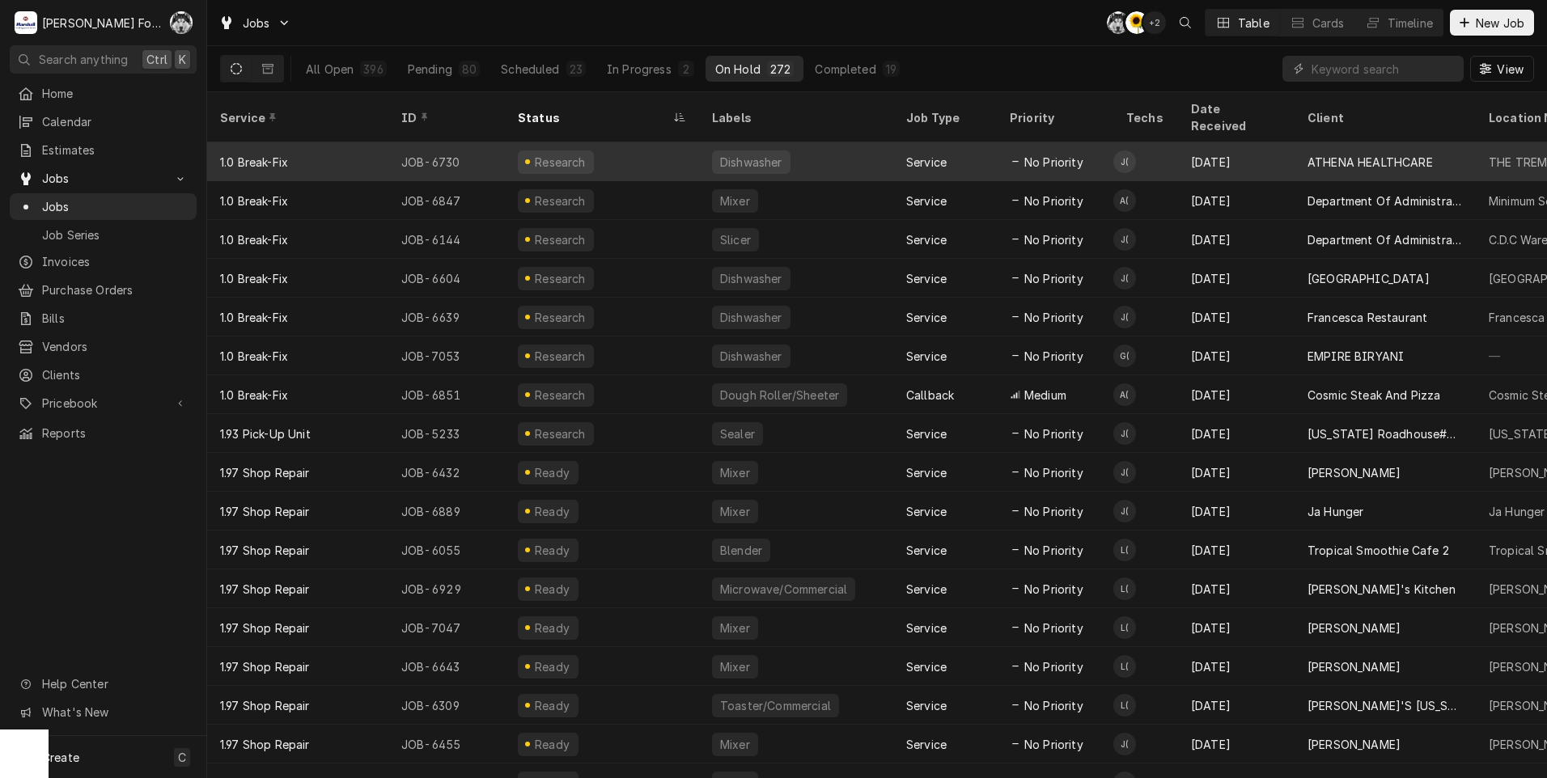
click at [910, 154] on div "Service" at bounding box center [926, 162] width 40 height 17
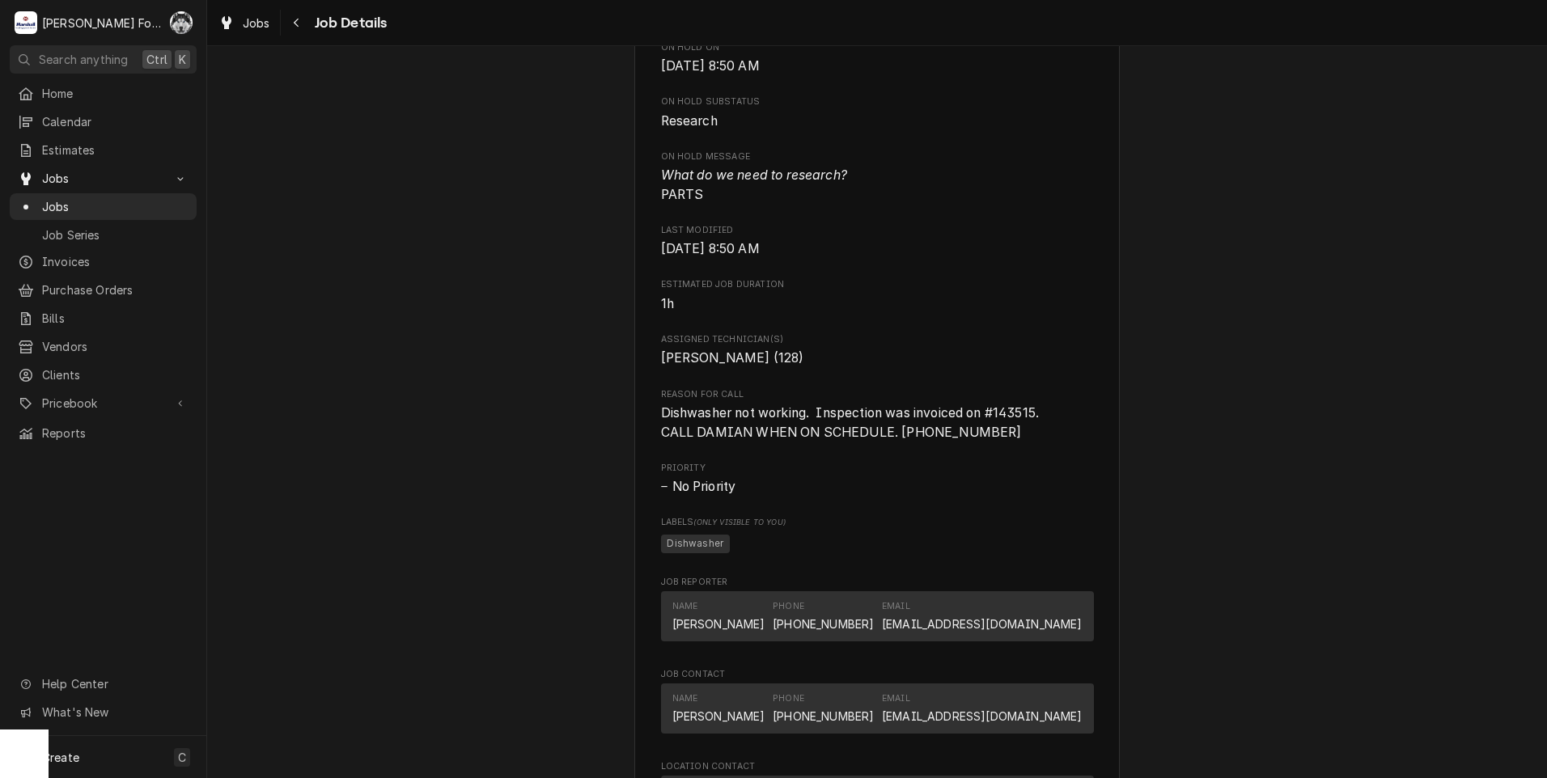
scroll to position [809, 0]
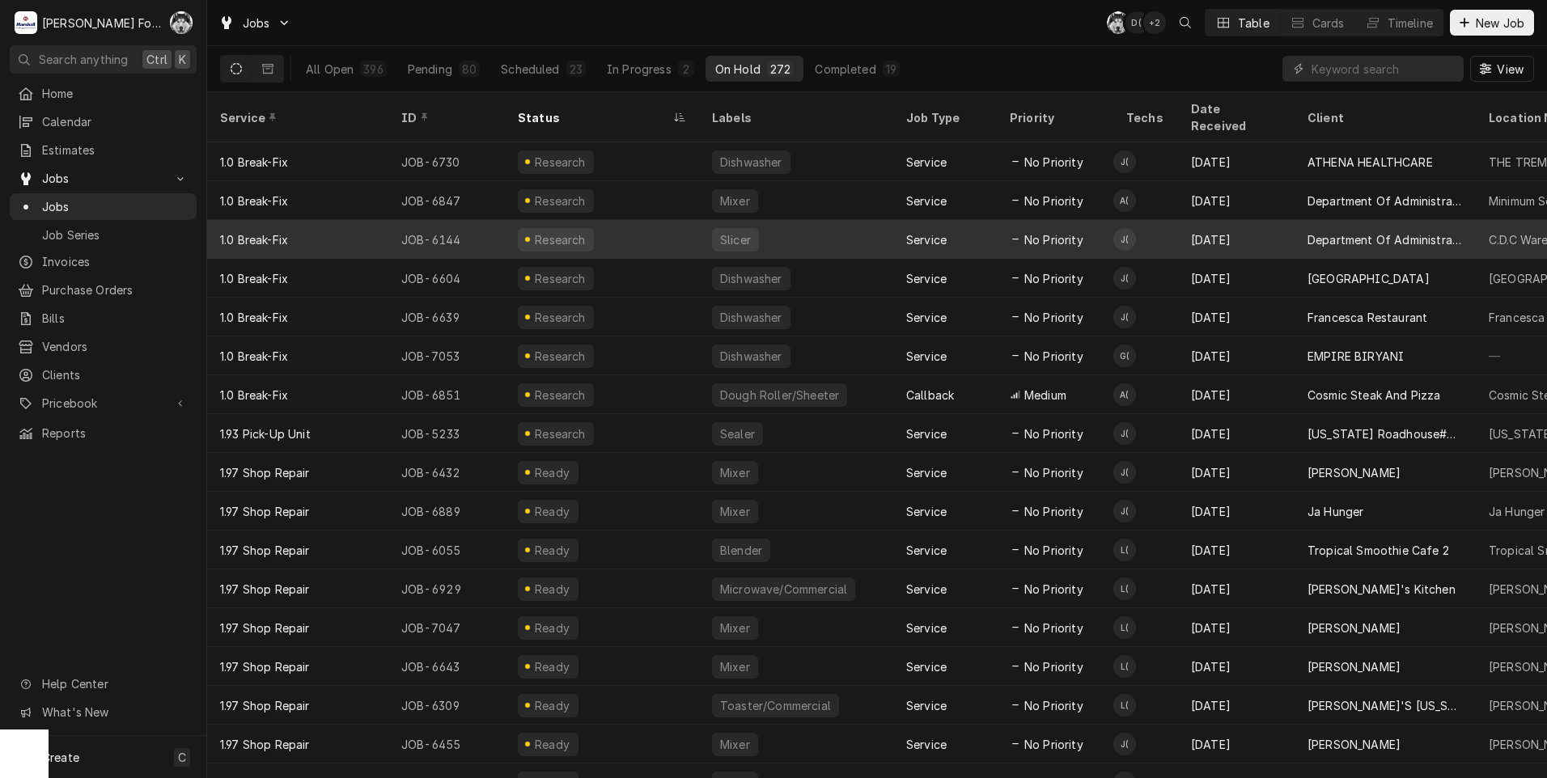
click at [1149, 226] on td "J(" at bounding box center [1145, 239] width 65 height 39
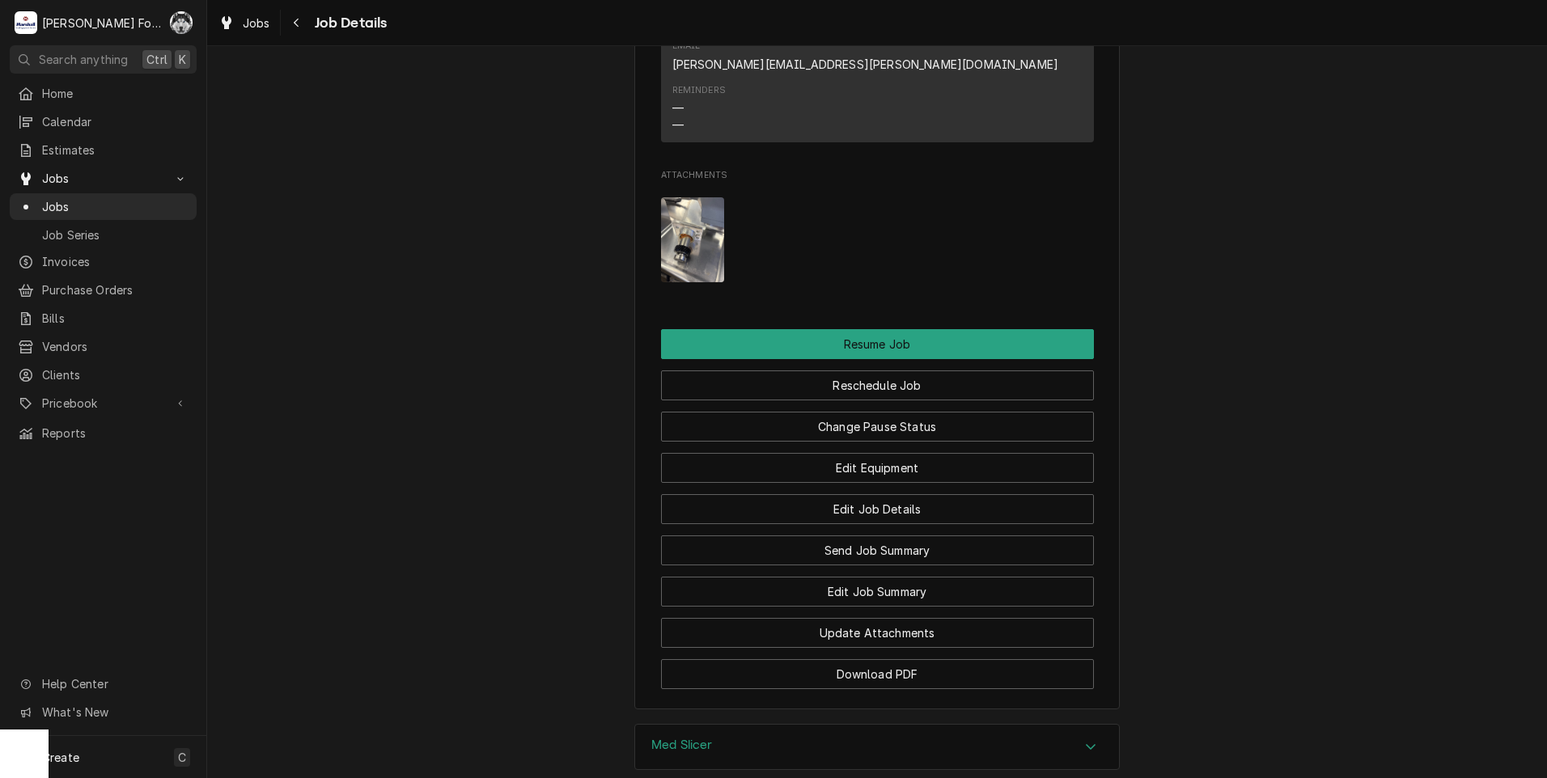
scroll to position [2103, 0]
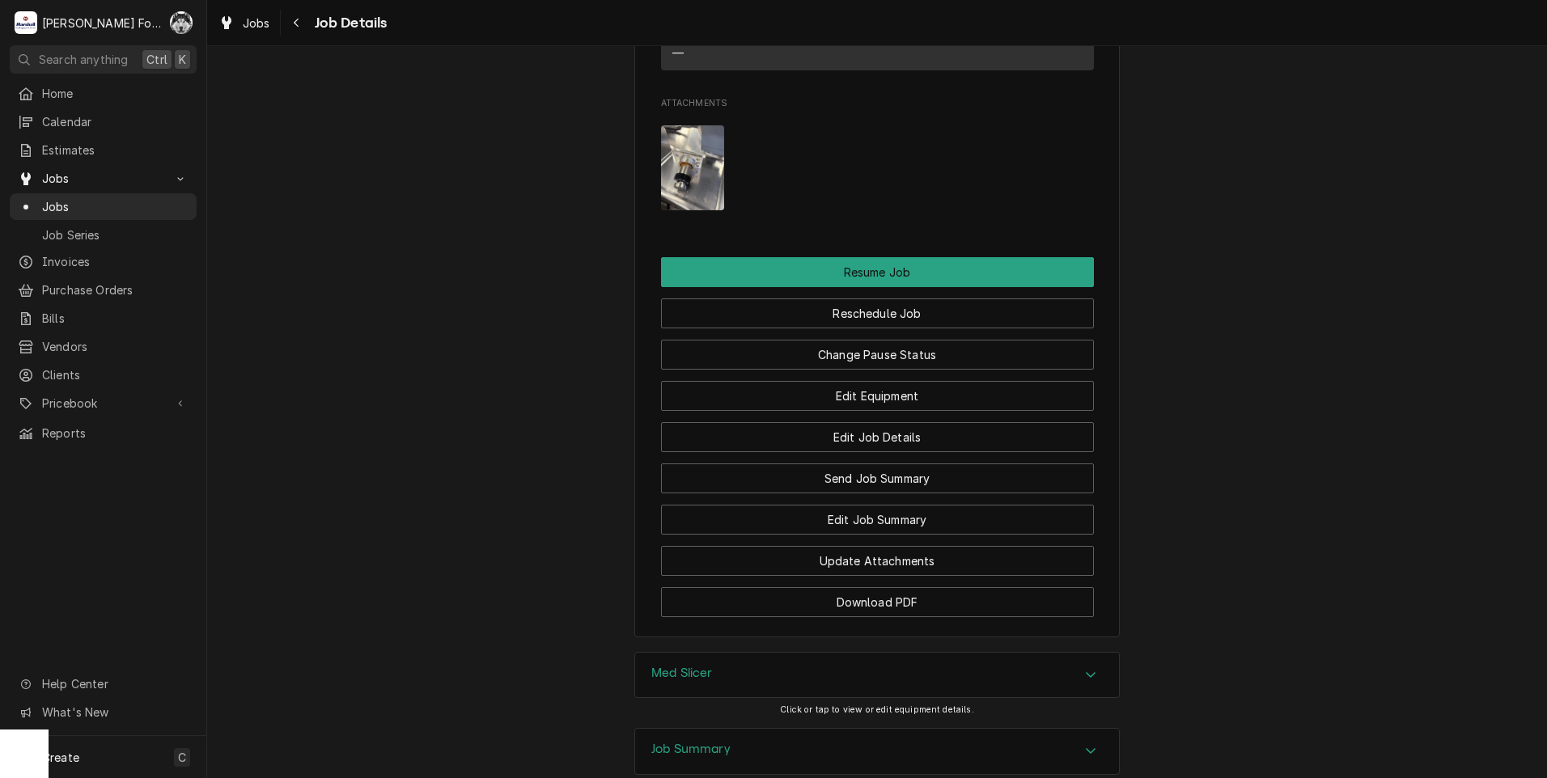
click at [730, 653] on div "Med Slicer" at bounding box center [877, 675] width 484 height 45
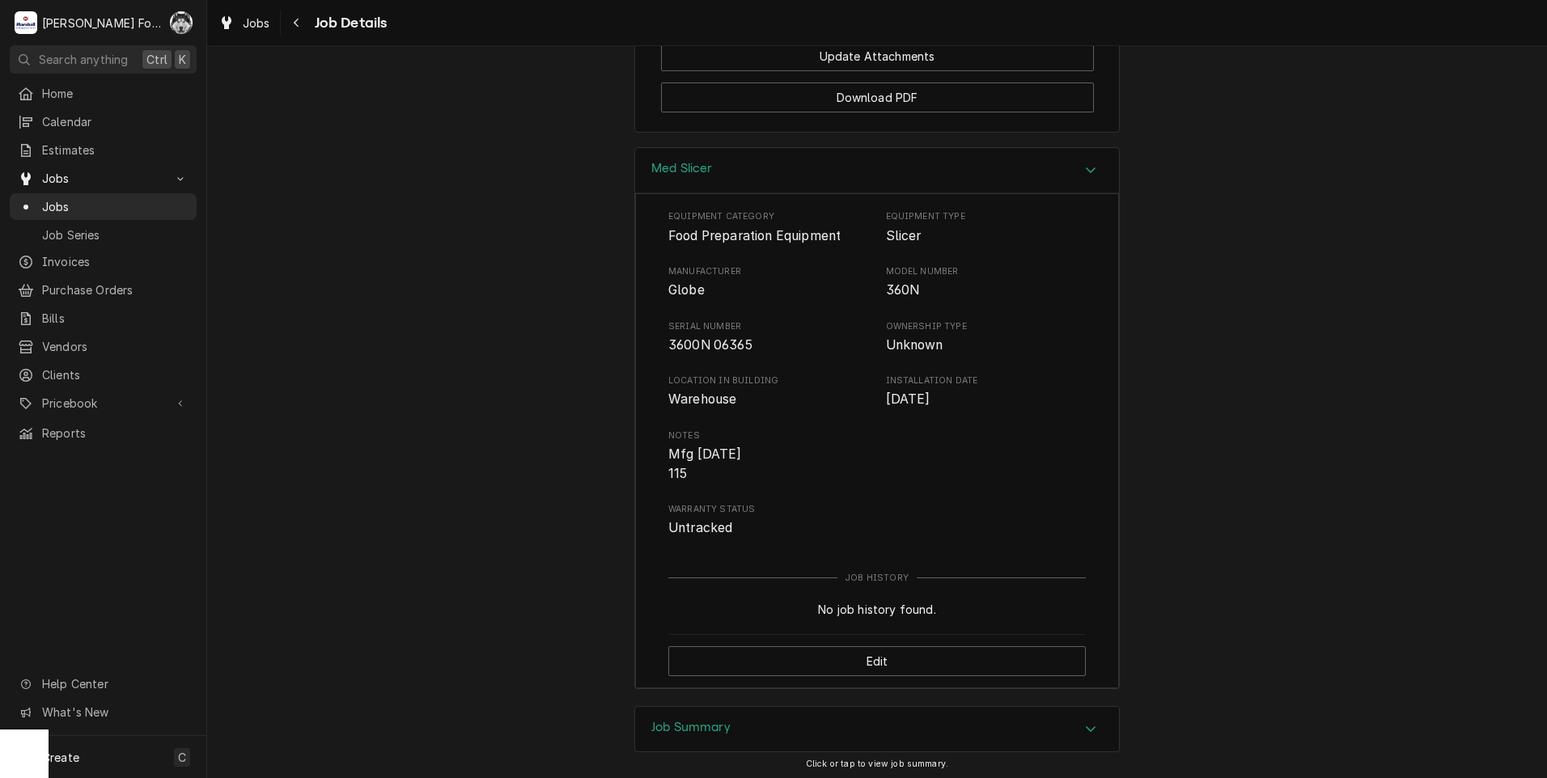
click at [707, 720] on h3 "Job Summary" at bounding box center [690, 727] width 79 height 15
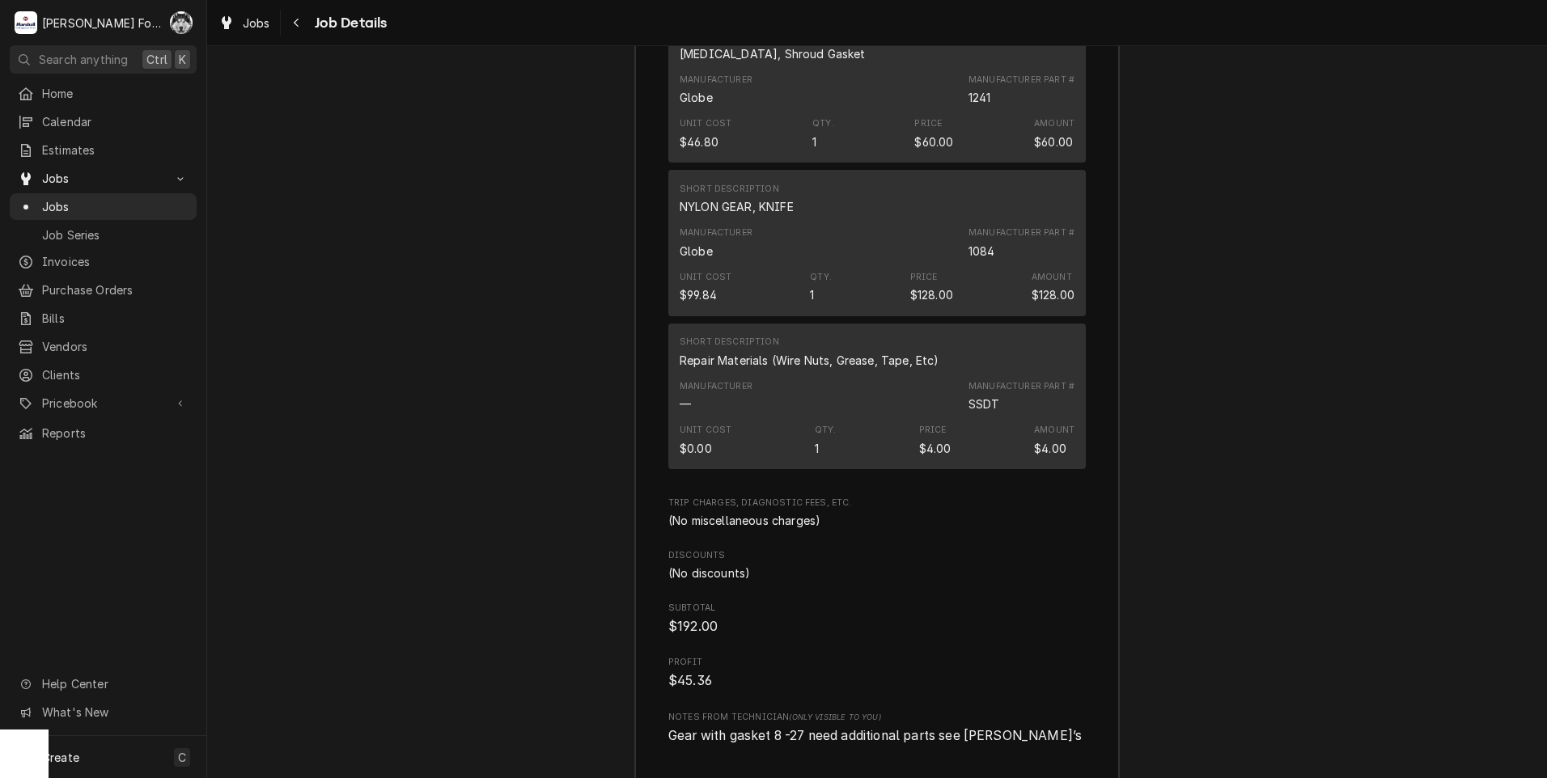
scroll to position [4431, 0]
